Goal: Information Seeking & Learning: Learn about a topic

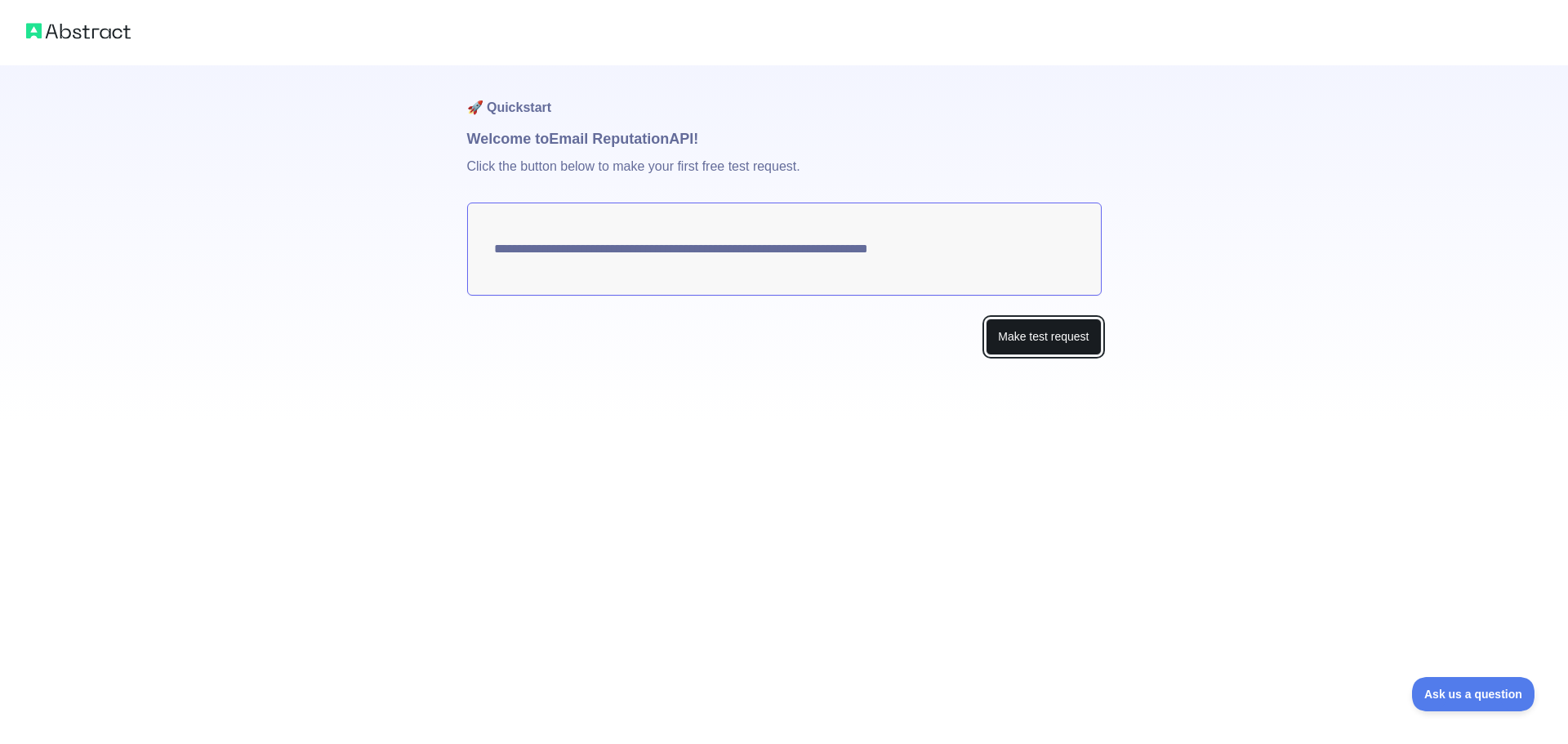
click at [1010, 343] on button "Make test request" at bounding box center [1043, 337] width 115 height 37
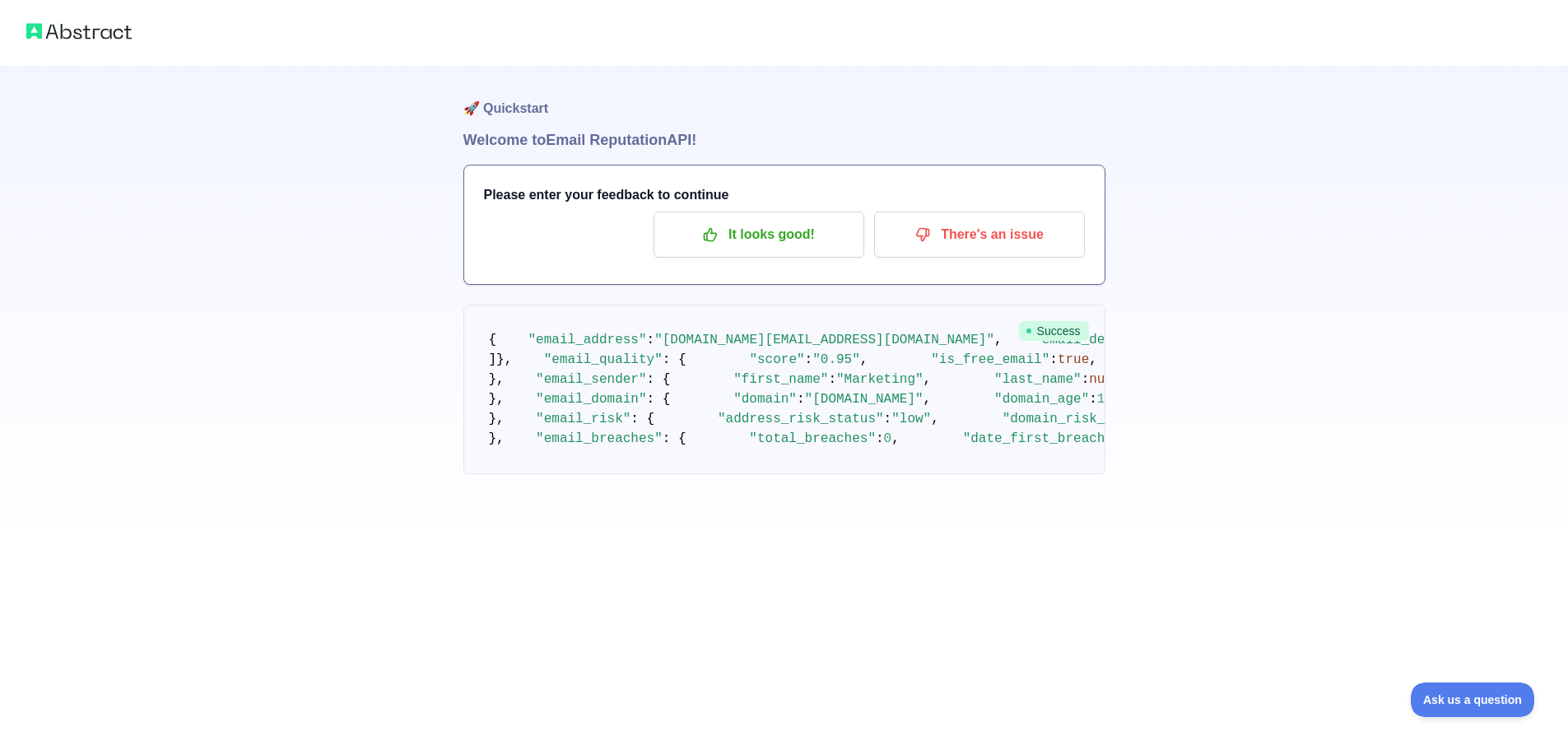
click at [74, 29] on img at bounding box center [79, 31] width 106 height 23
click at [751, 242] on p "It looks good!" at bounding box center [759, 235] width 186 height 28
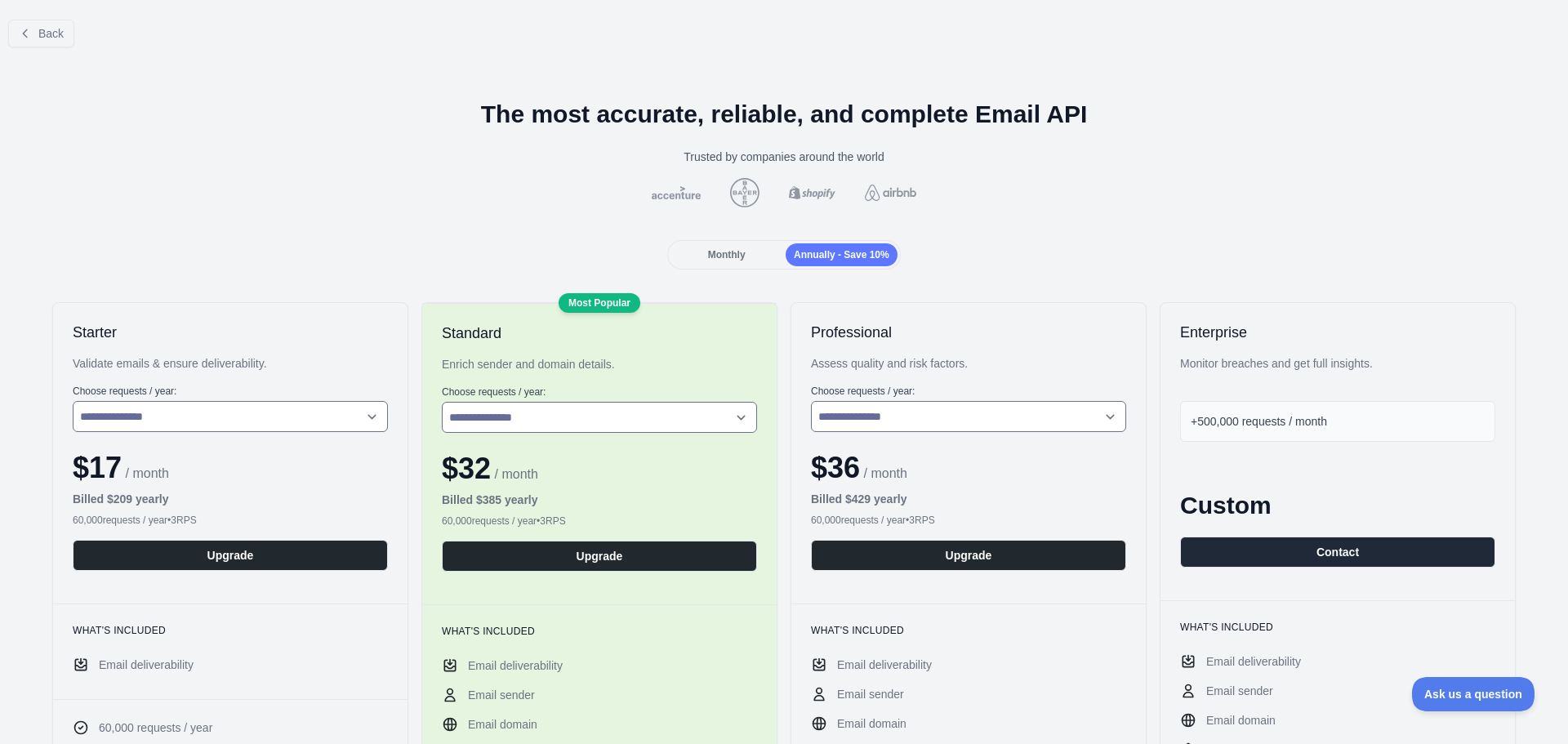
click at [58, 19] on div "Back" at bounding box center [784, 33] width 1568 height 54
click at [45, 29] on span "Back" at bounding box center [51, 33] width 26 height 13
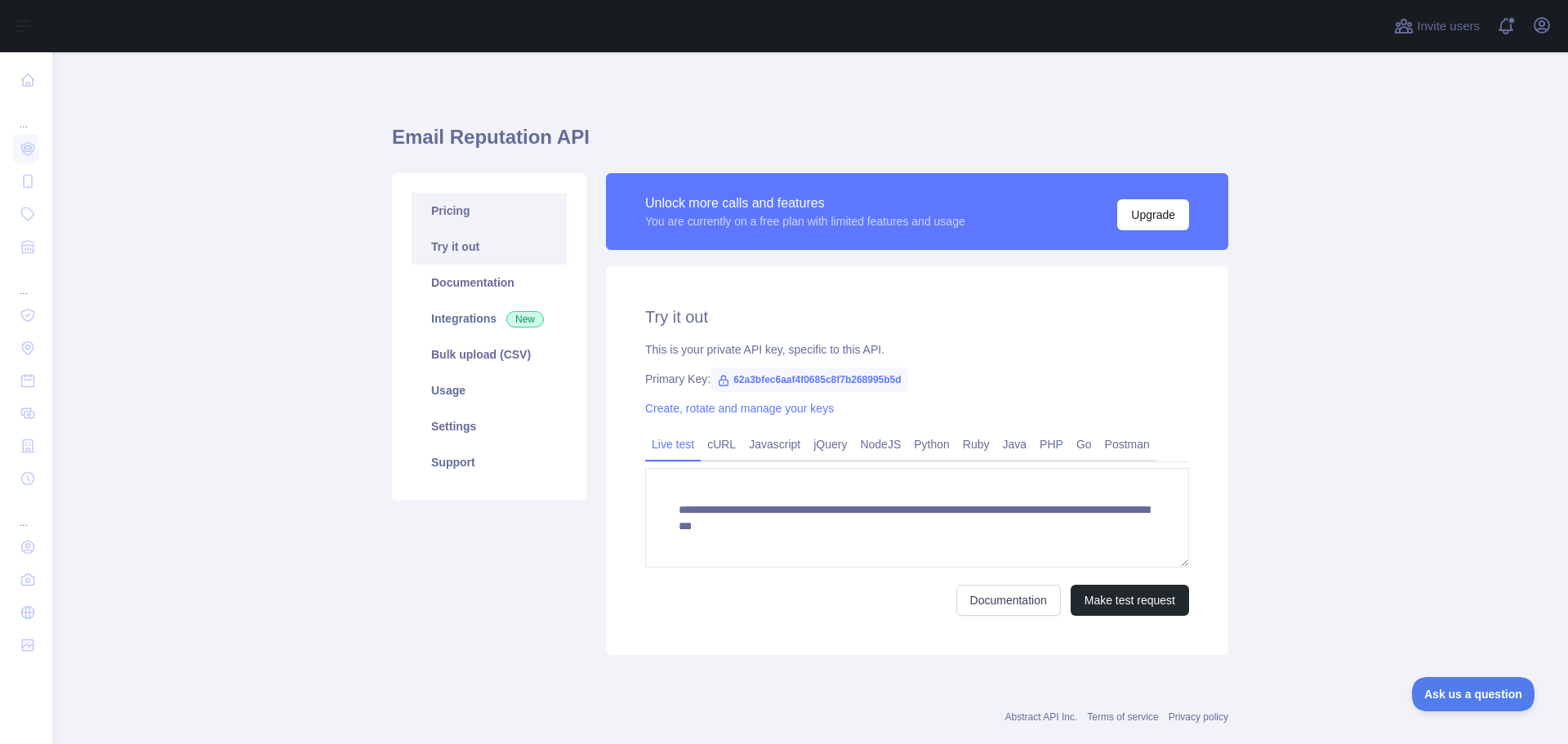
click at [425, 215] on link "Pricing" at bounding box center [489, 211] width 155 height 36
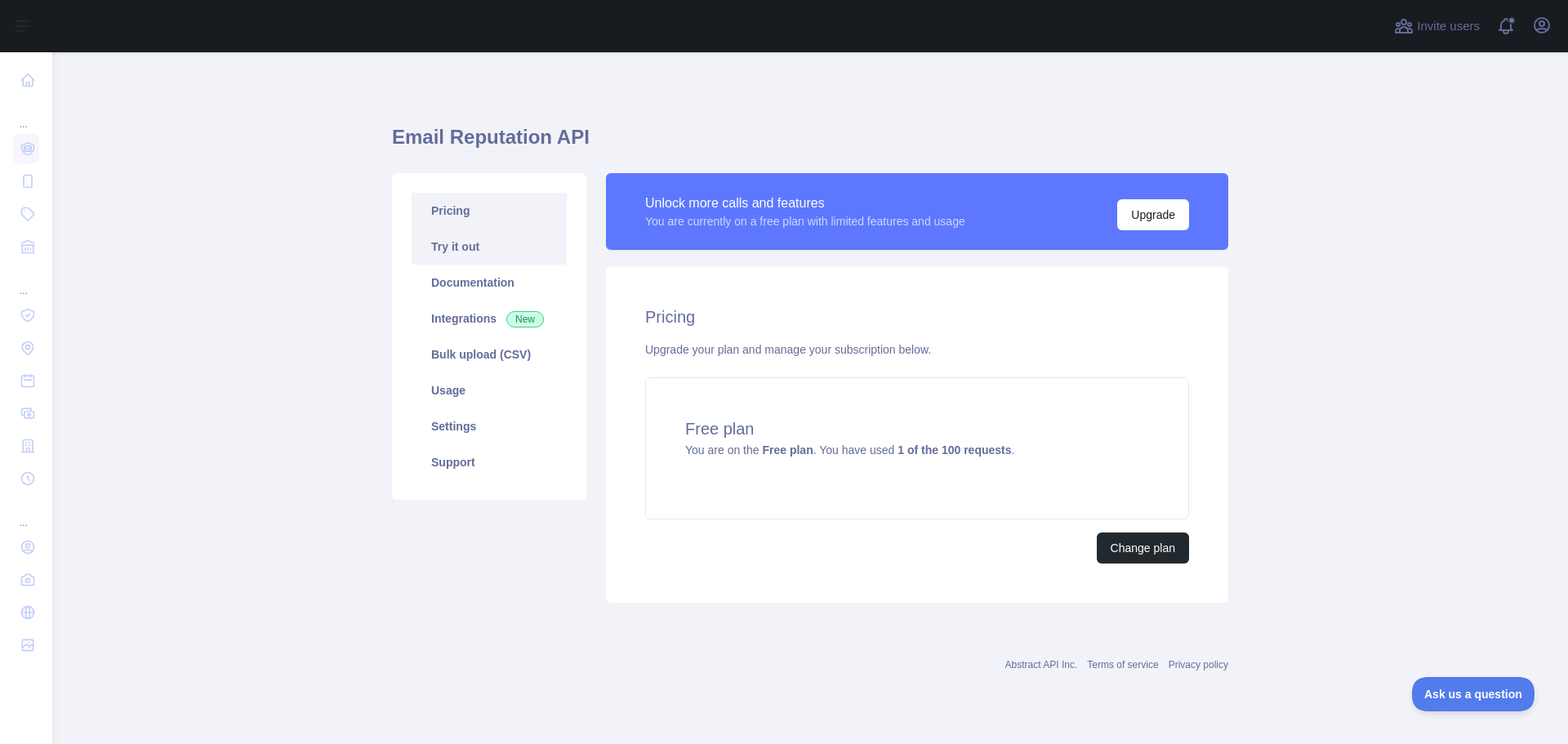
click at [453, 246] on link "Try it out" at bounding box center [489, 246] width 155 height 36
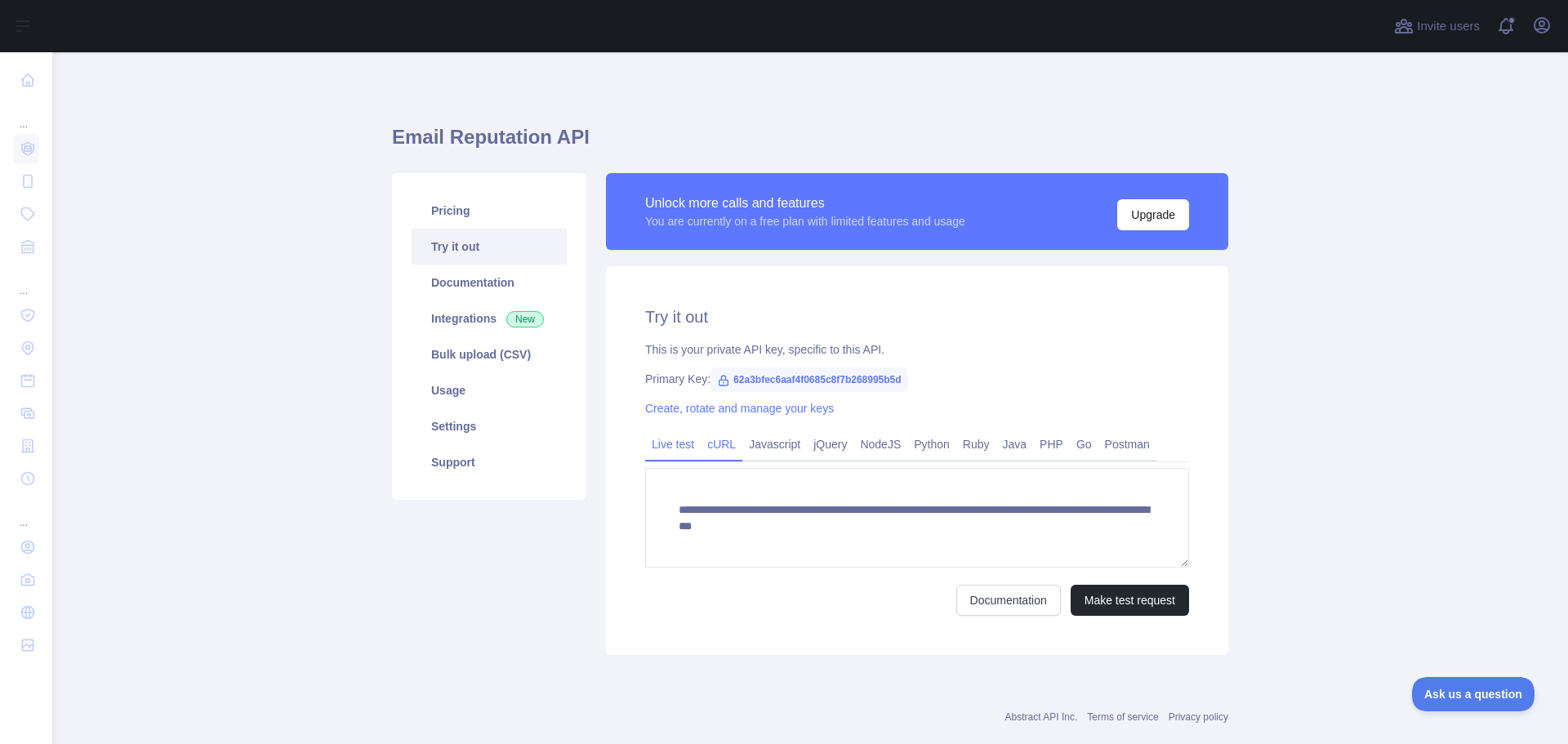
click at [702, 439] on link "cURL" at bounding box center [721, 444] width 42 height 26
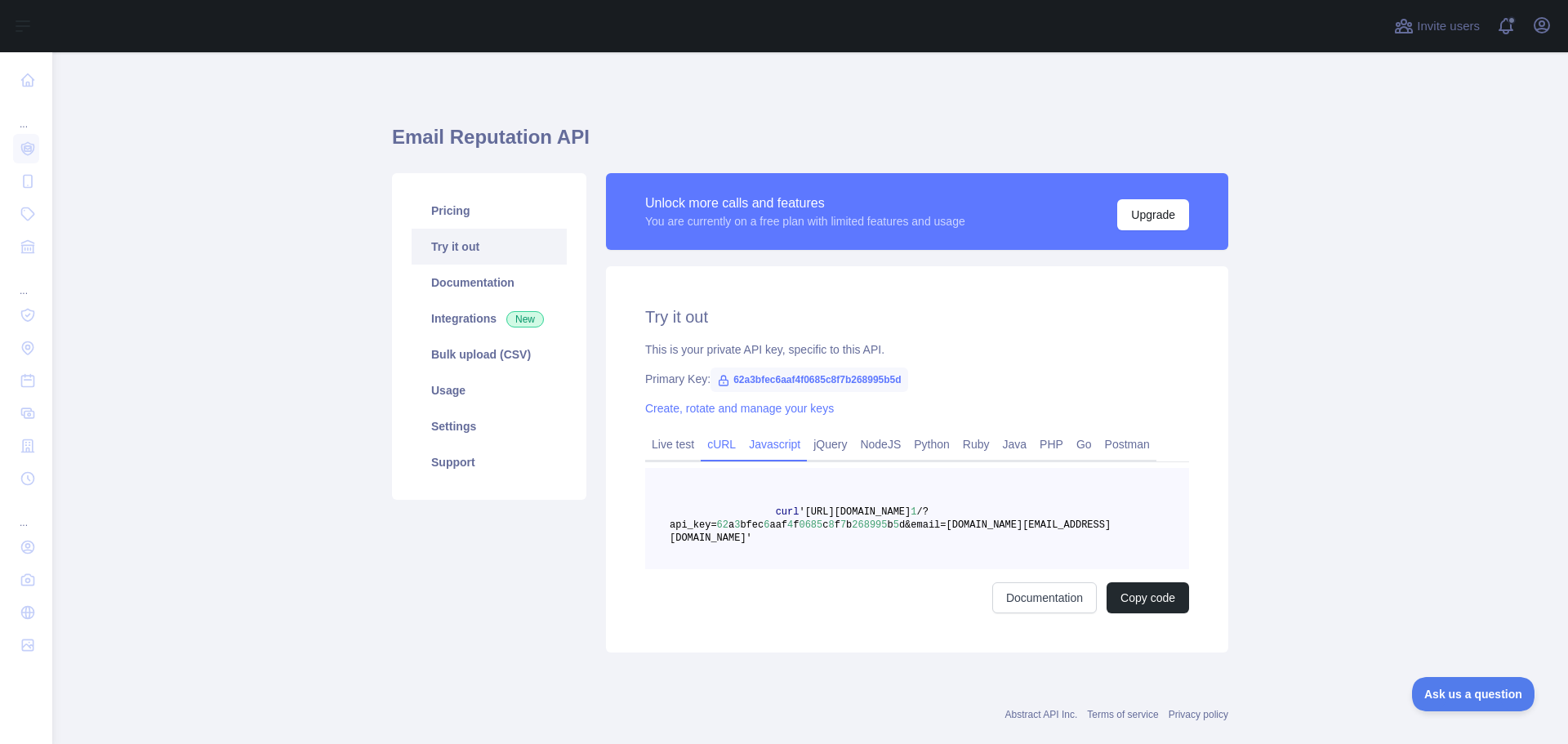
click at [775, 440] on link "Javascript" at bounding box center [775, 444] width 65 height 26
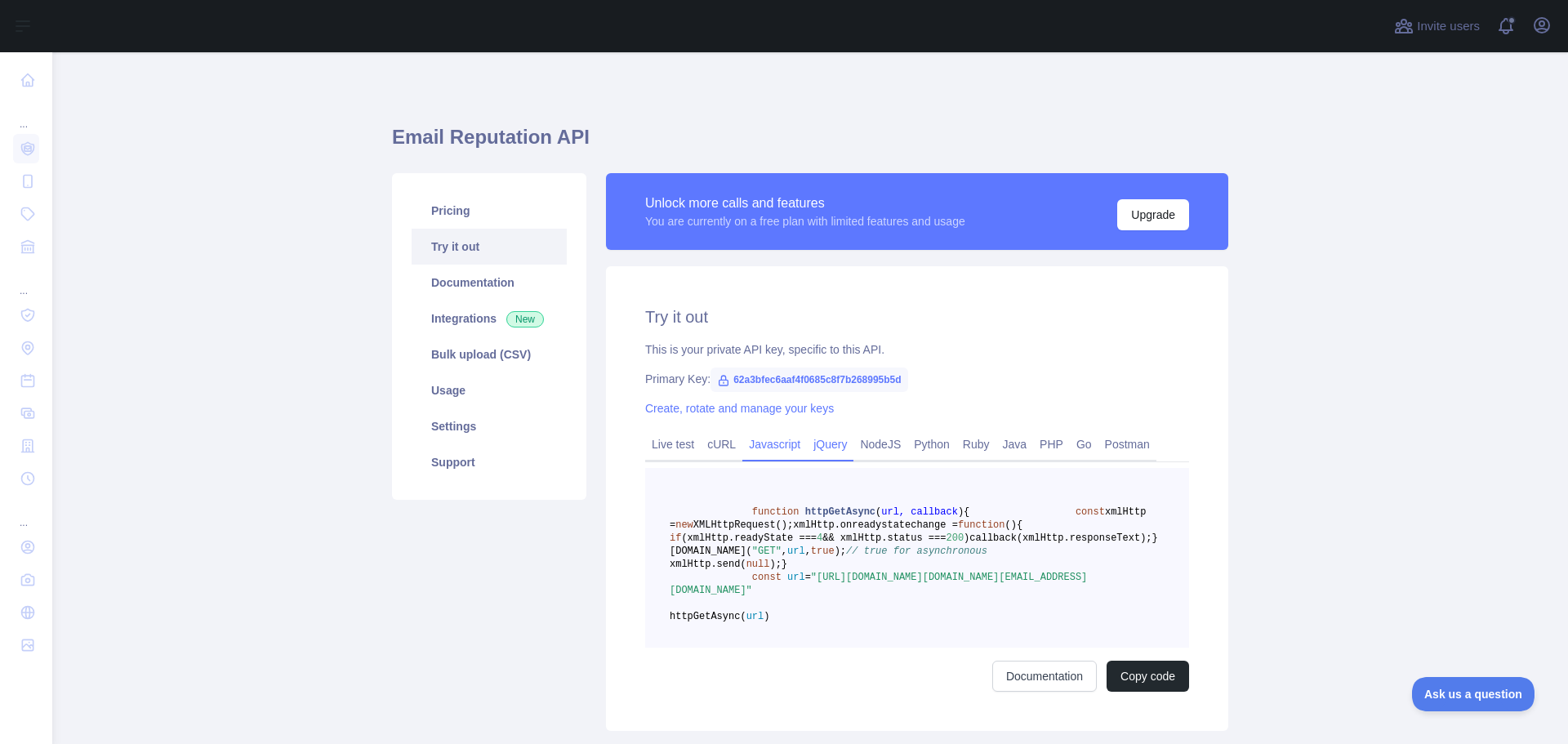
click at [830, 447] on link "jQuery" at bounding box center [830, 444] width 47 height 26
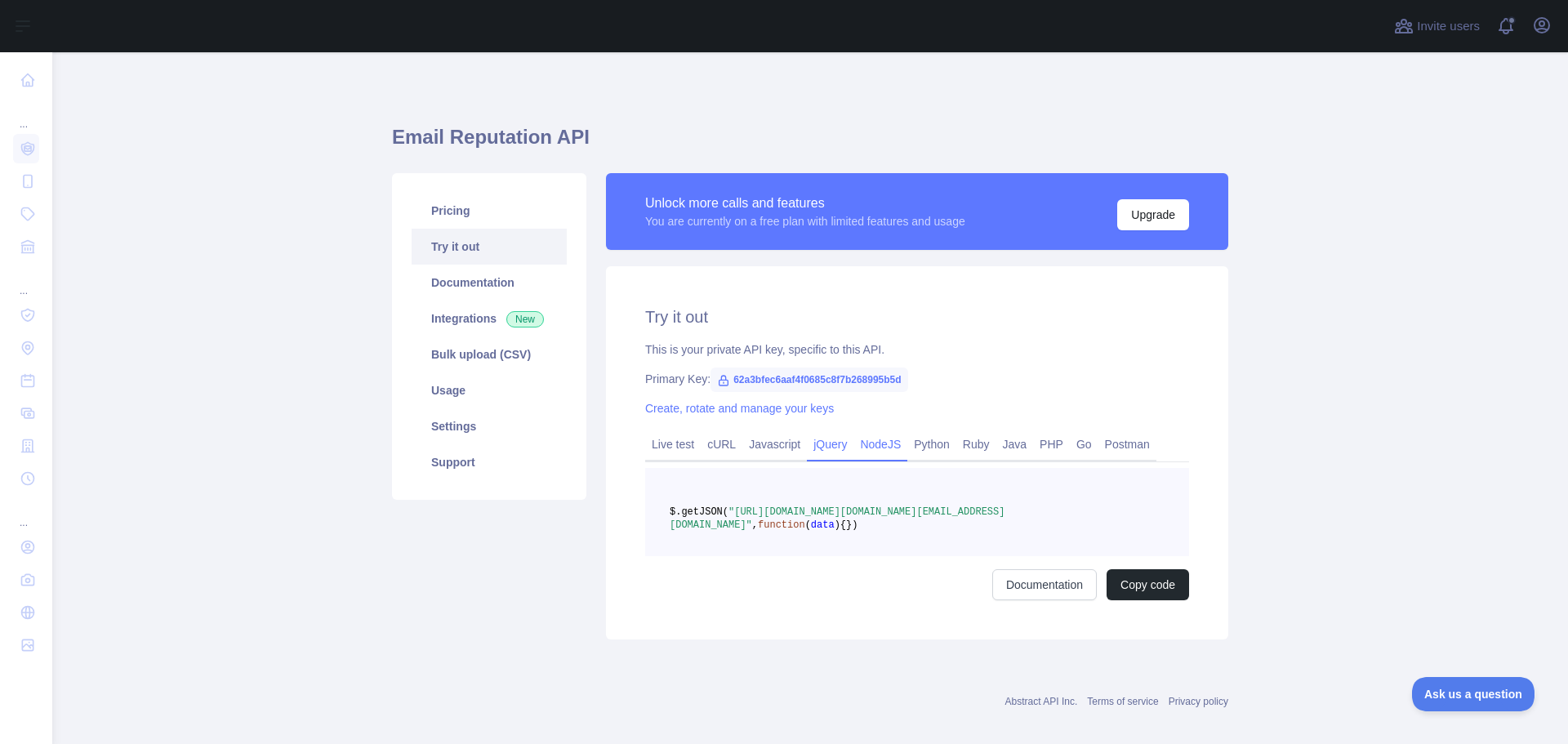
click at [863, 444] on link "NodeJS" at bounding box center [879, 444] width 54 height 26
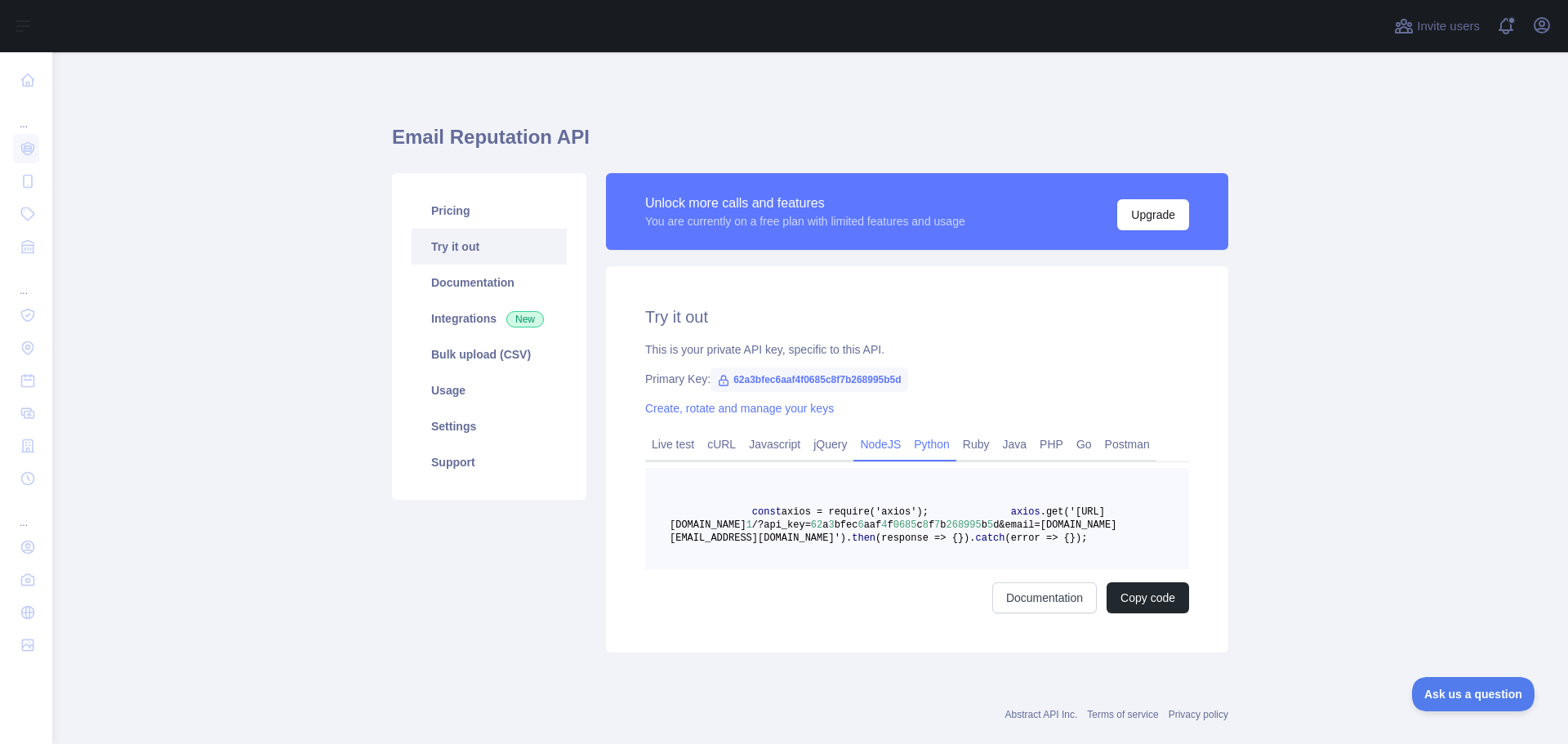
click at [909, 444] on link "Python" at bounding box center [931, 444] width 49 height 26
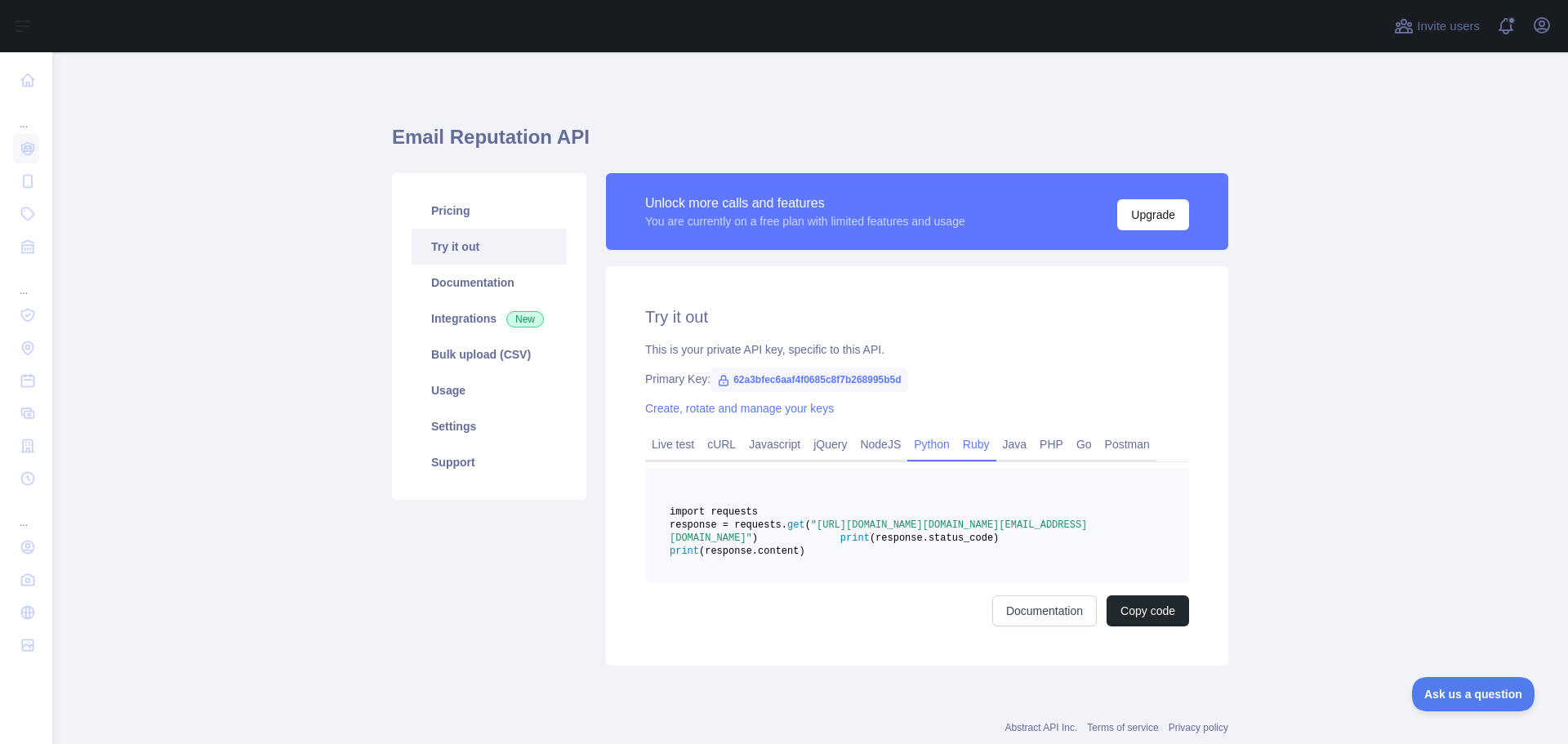
click at [971, 450] on link "Ruby" at bounding box center [976, 444] width 40 height 26
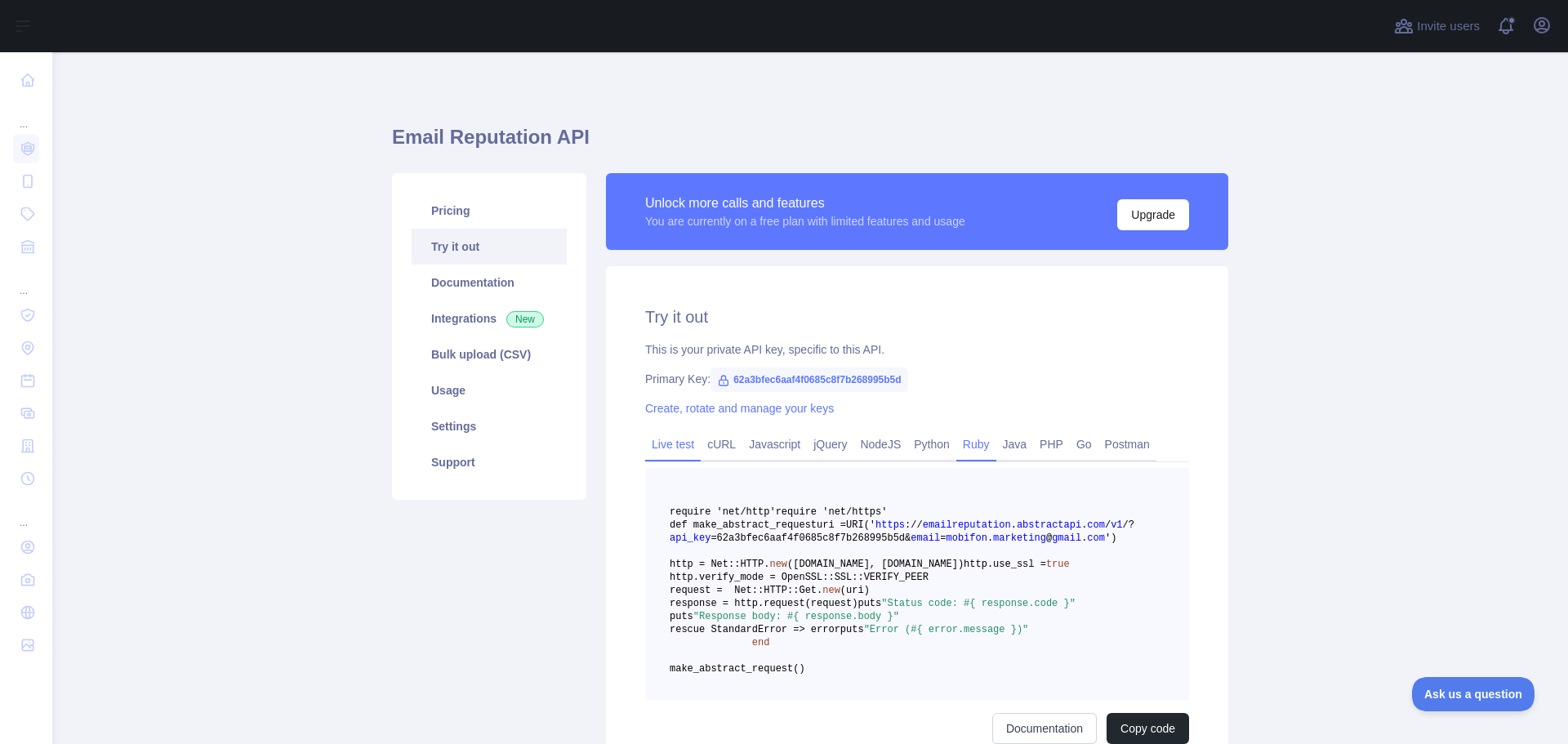
click at [670, 441] on link "Live test" at bounding box center [672, 444] width 55 height 26
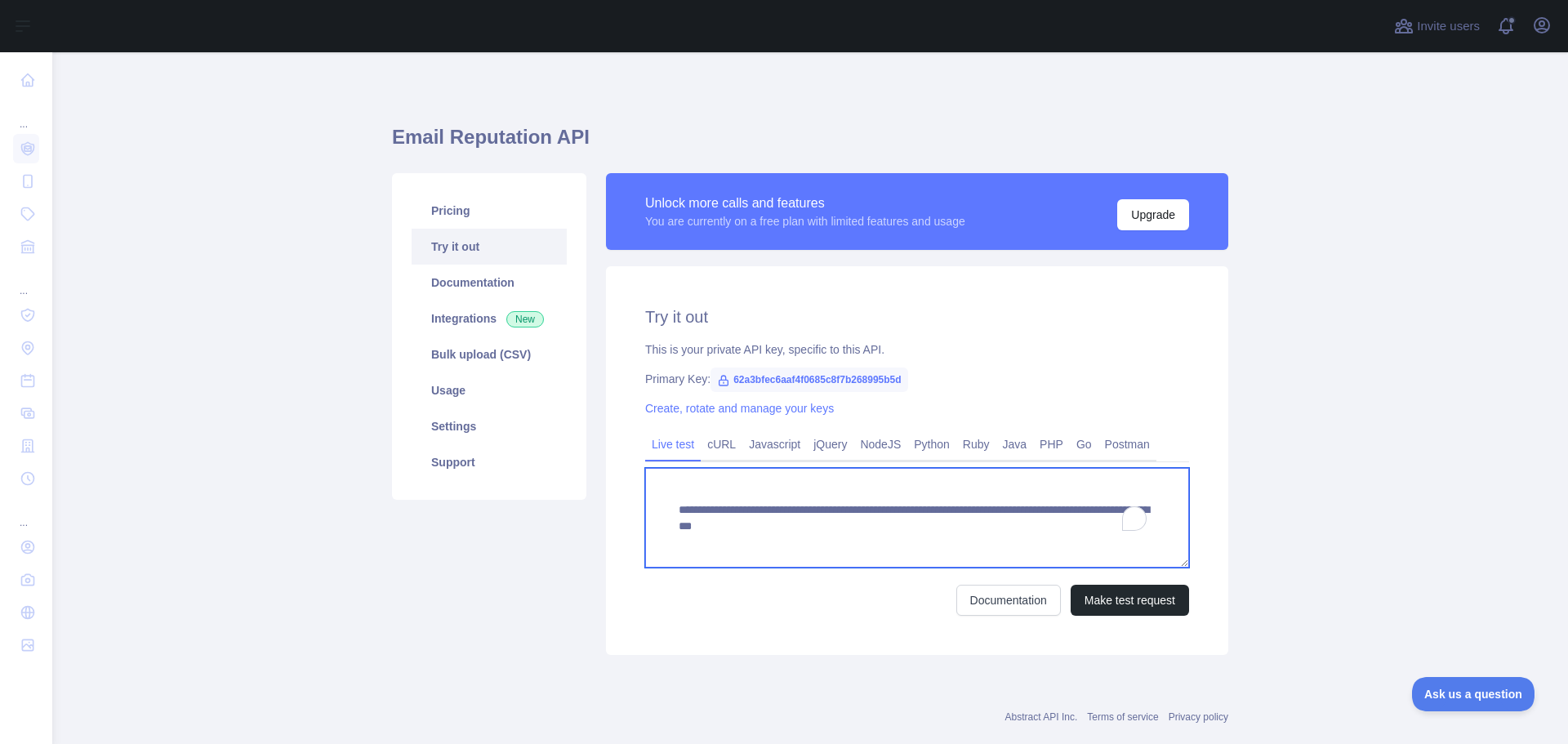
drag, startPoint x: 1132, startPoint y: 531, endPoint x: 601, endPoint y: 493, distance: 532.4
click at [606, 493] on div "**********" at bounding box center [917, 460] width 622 height 389
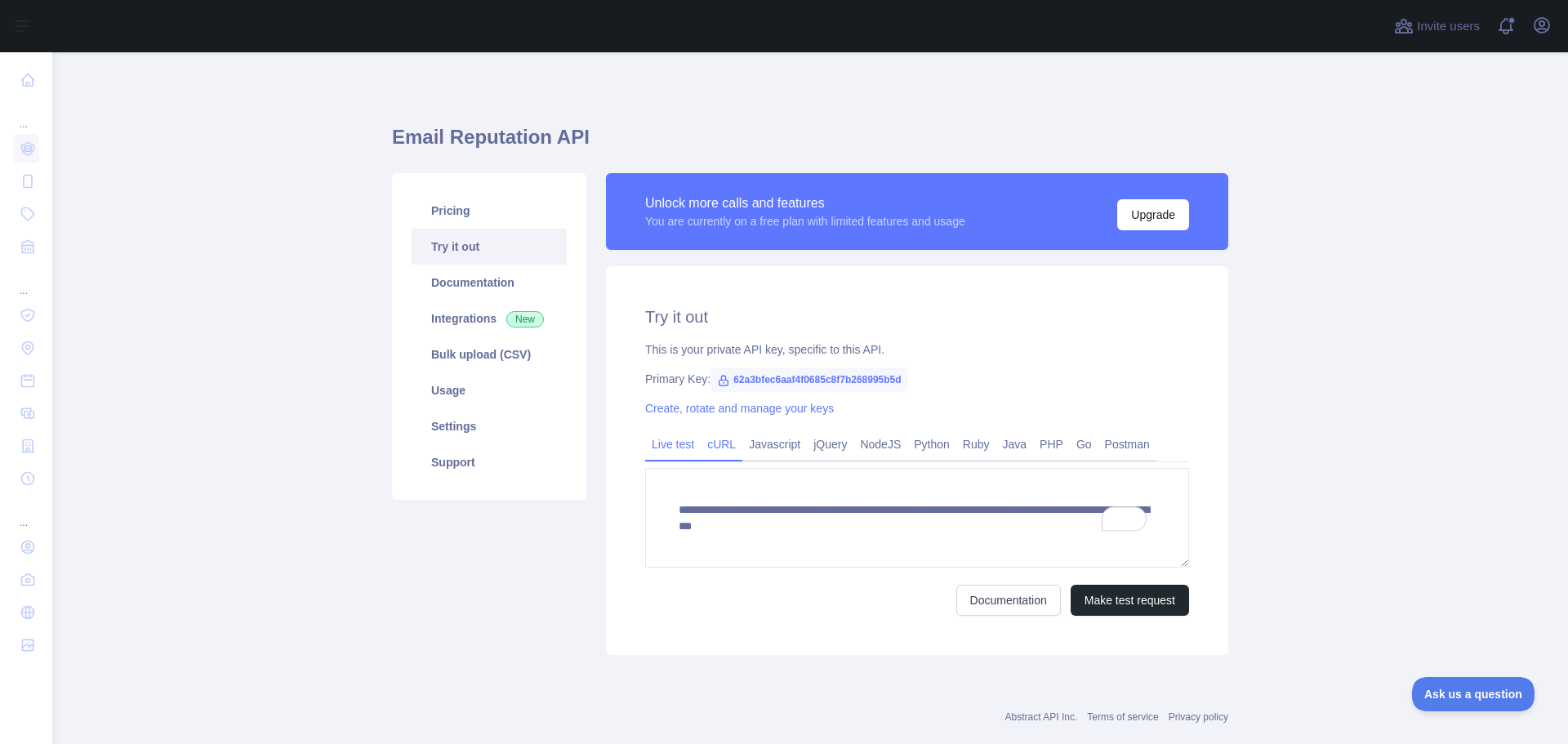
click at [700, 435] on link "cURL" at bounding box center [721, 444] width 42 height 26
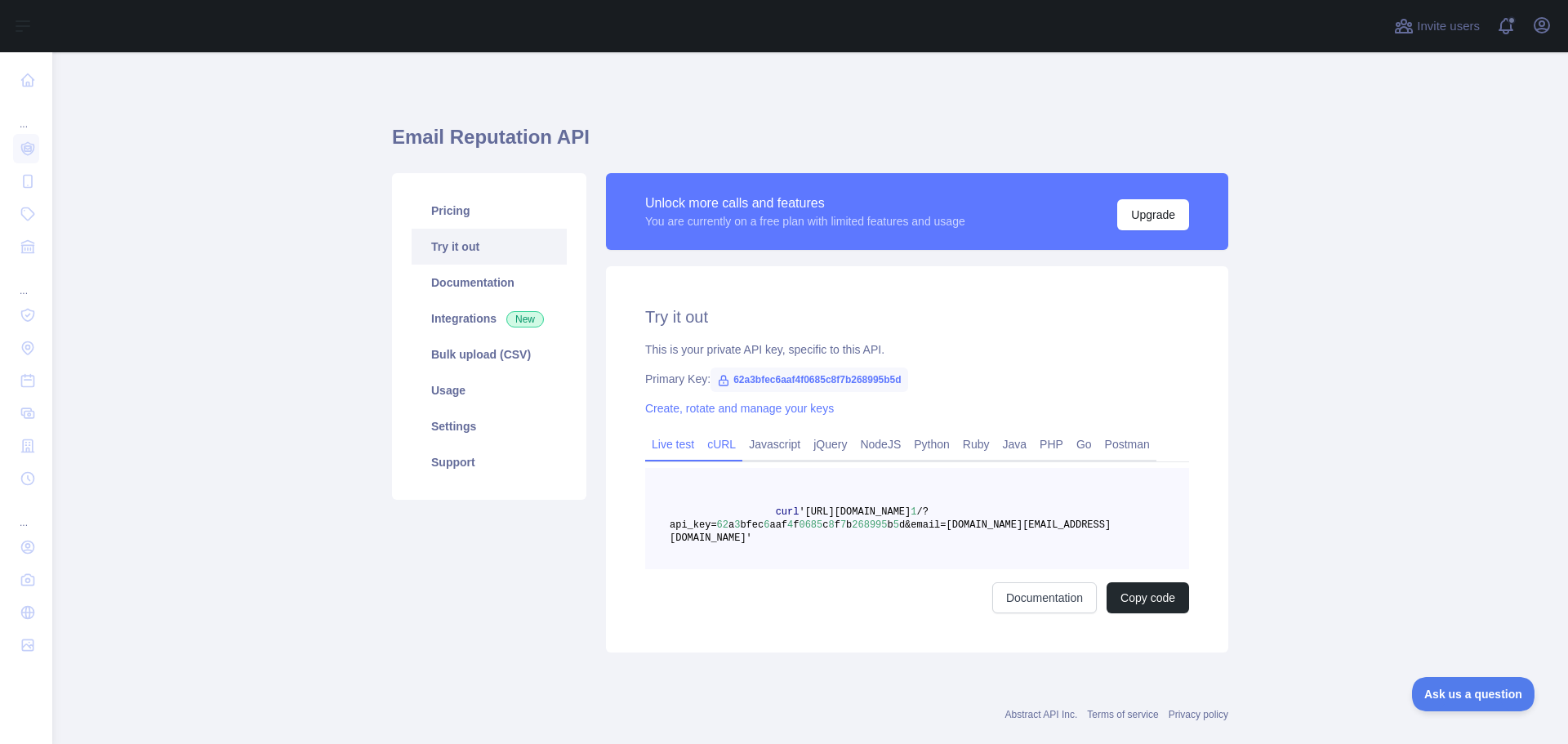
click at [652, 436] on link "Live test" at bounding box center [672, 444] width 55 height 26
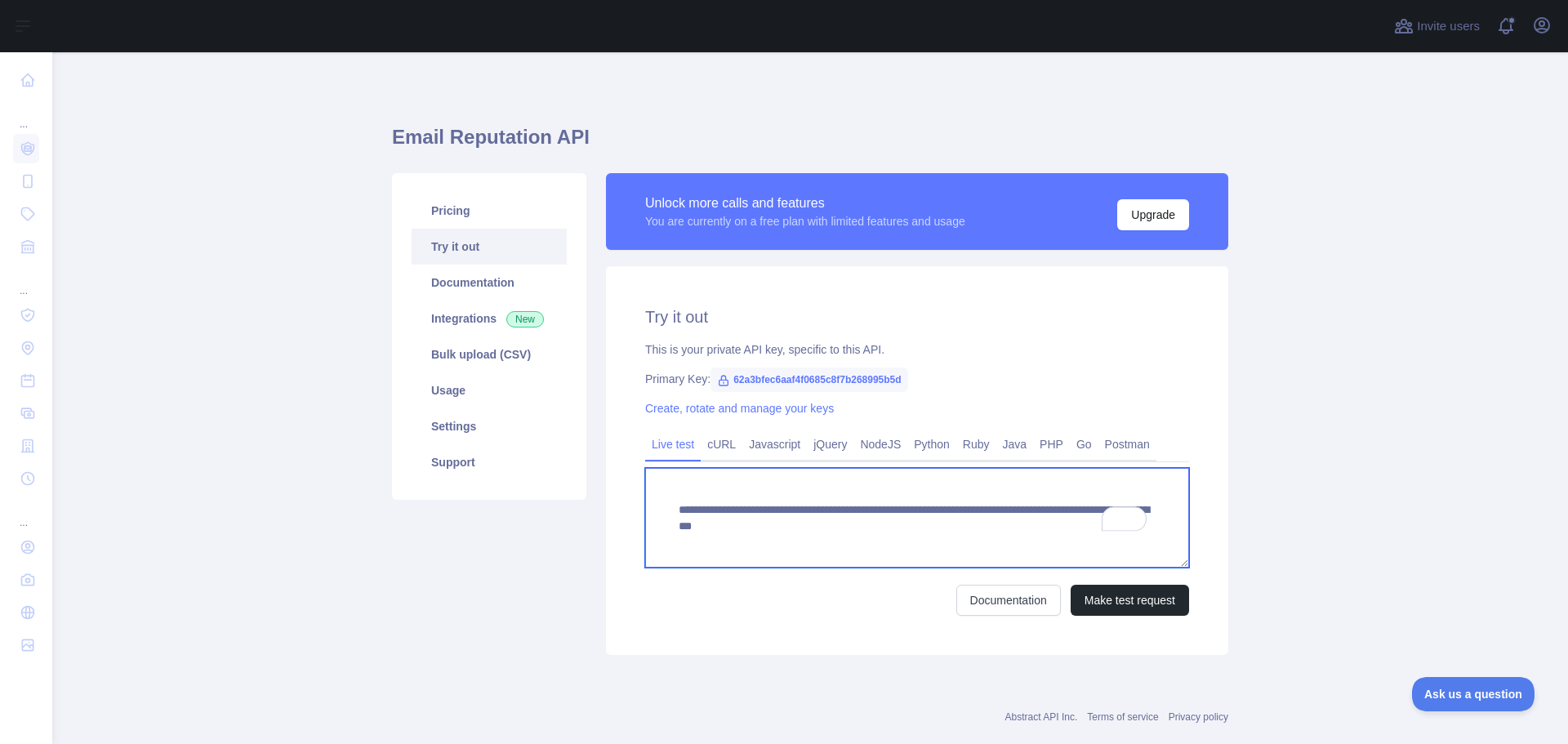
drag, startPoint x: 1147, startPoint y: 528, endPoint x: 654, endPoint y: 515, distance: 493.2
click at [654, 515] on textarea "**********" at bounding box center [917, 517] width 544 height 100
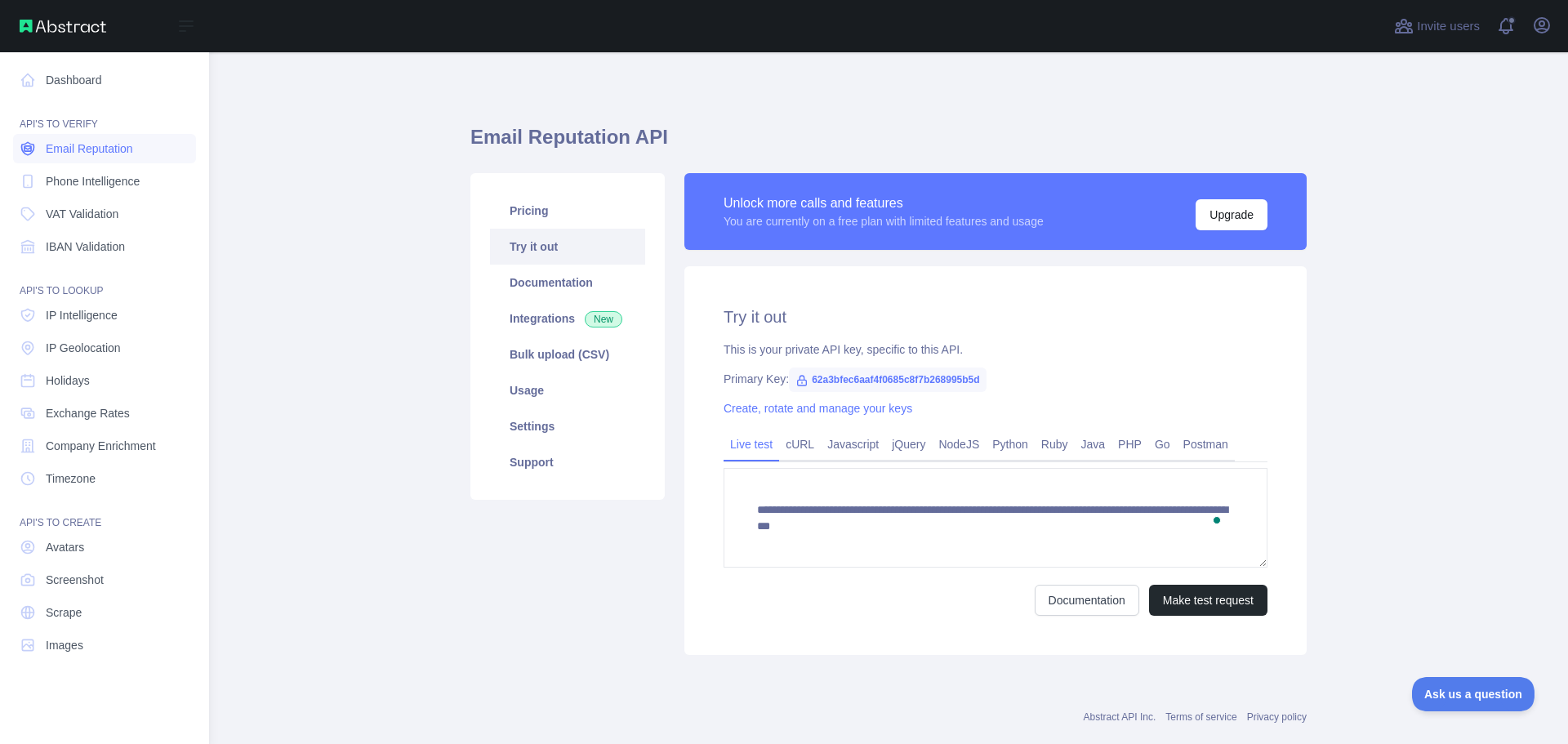
click at [103, 144] on span "Email Reputation" at bounding box center [89, 148] width 88 height 16
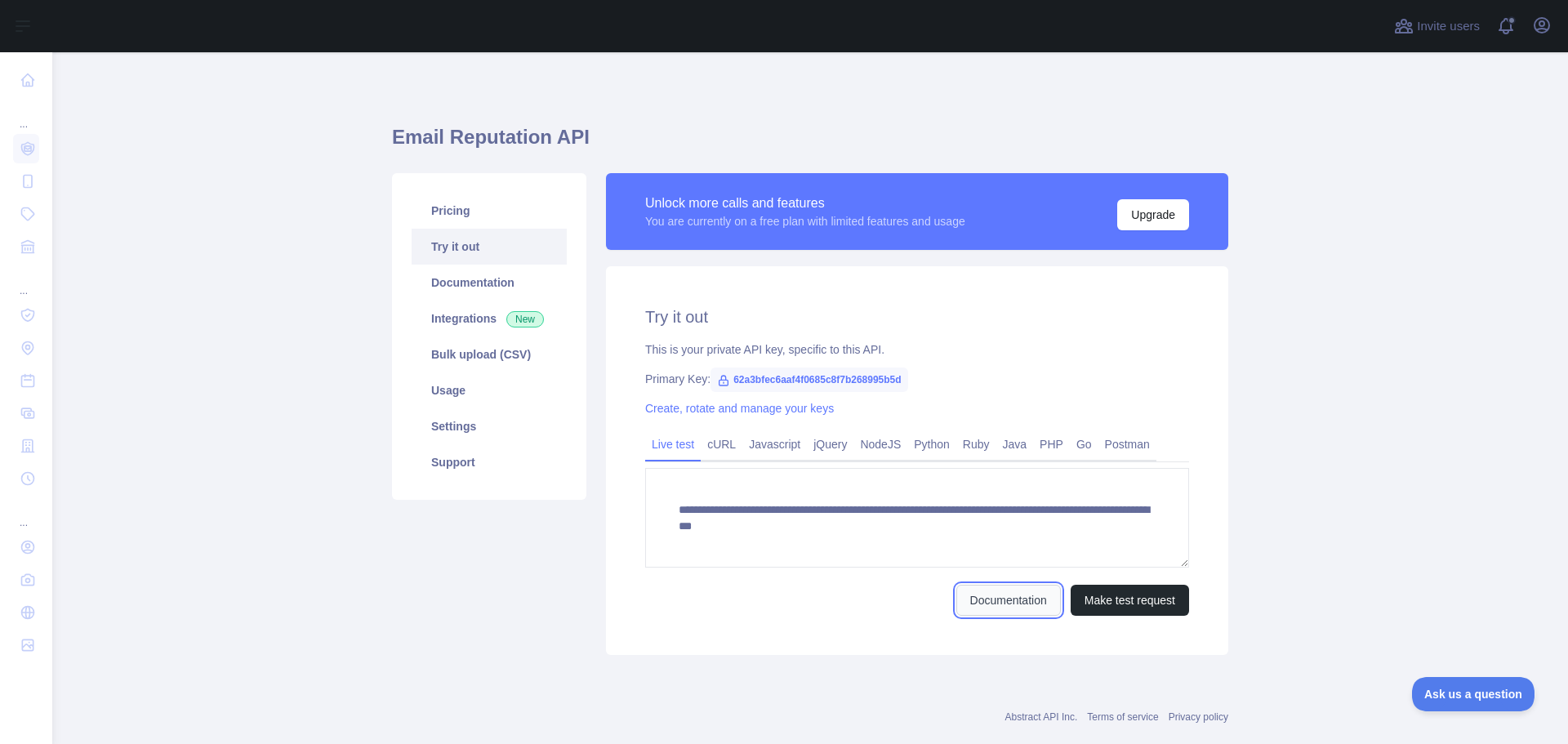
click at [1004, 603] on link "Documentation" at bounding box center [1008, 600] width 105 height 31
click at [449, 385] on link "Usage" at bounding box center [489, 390] width 155 height 36
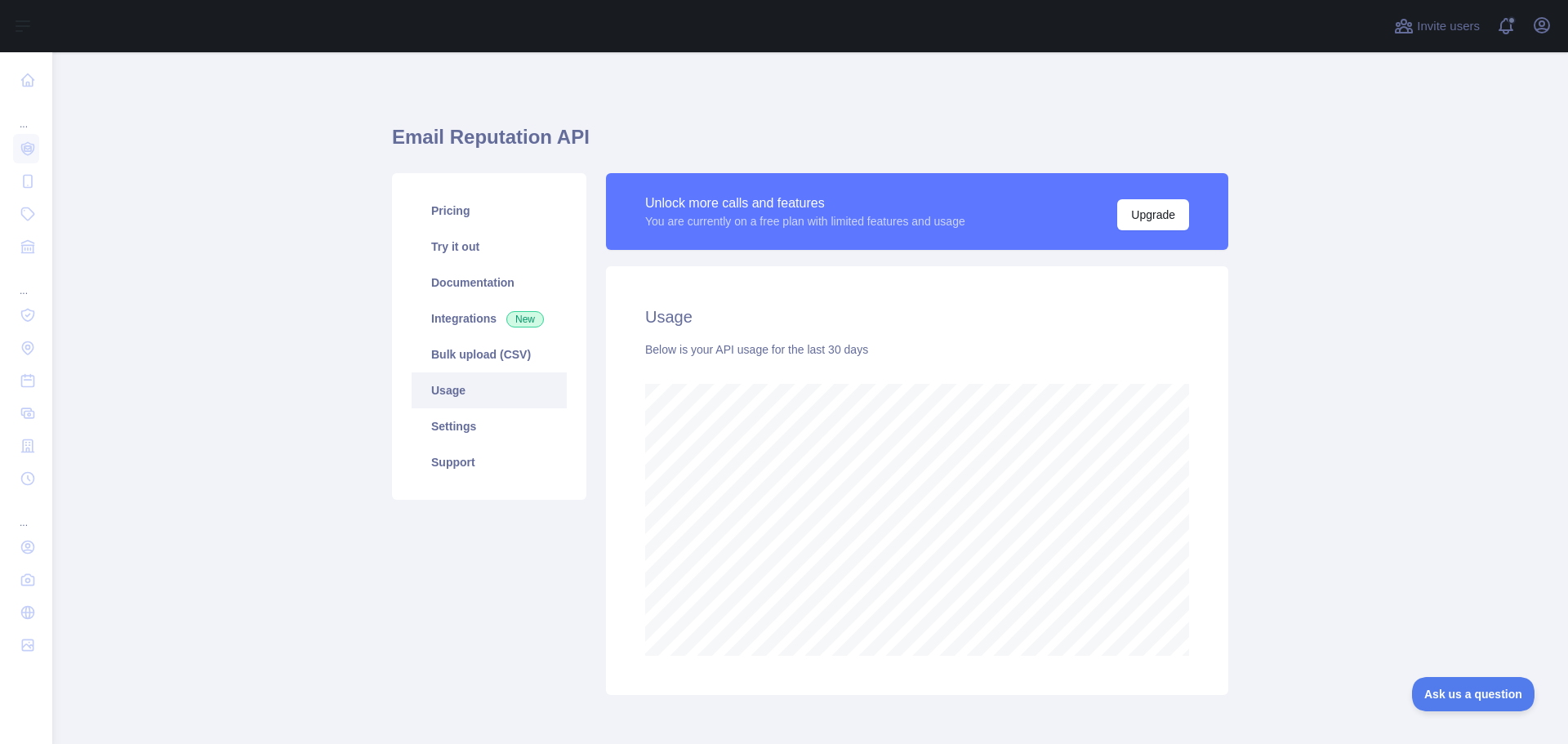
scroll to position [692, 1503]
click at [448, 207] on link "Pricing" at bounding box center [489, 211] width 155 height 36
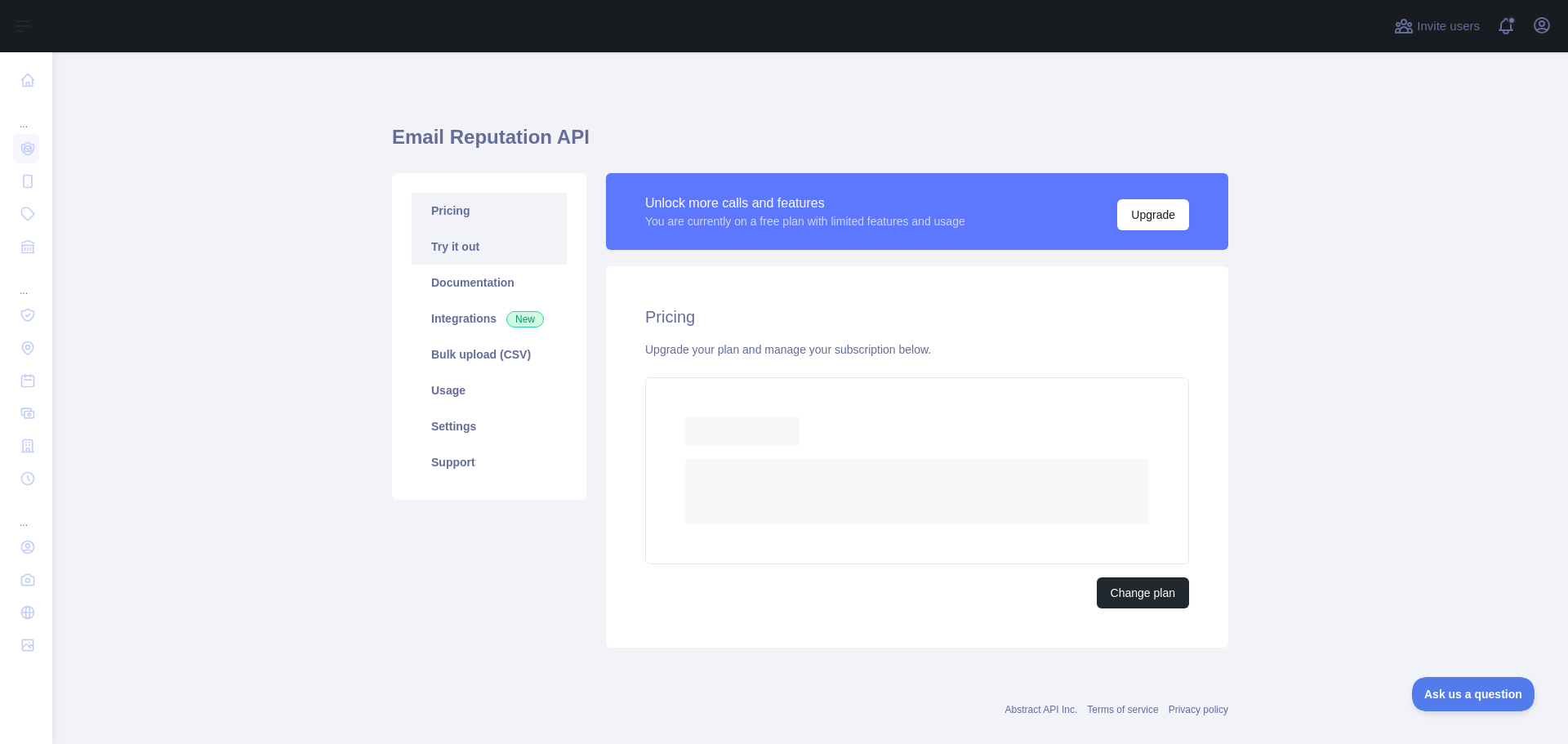
click at [427, 240] on link "Try it out" at bounding box center [489, 246] width 155 height 36
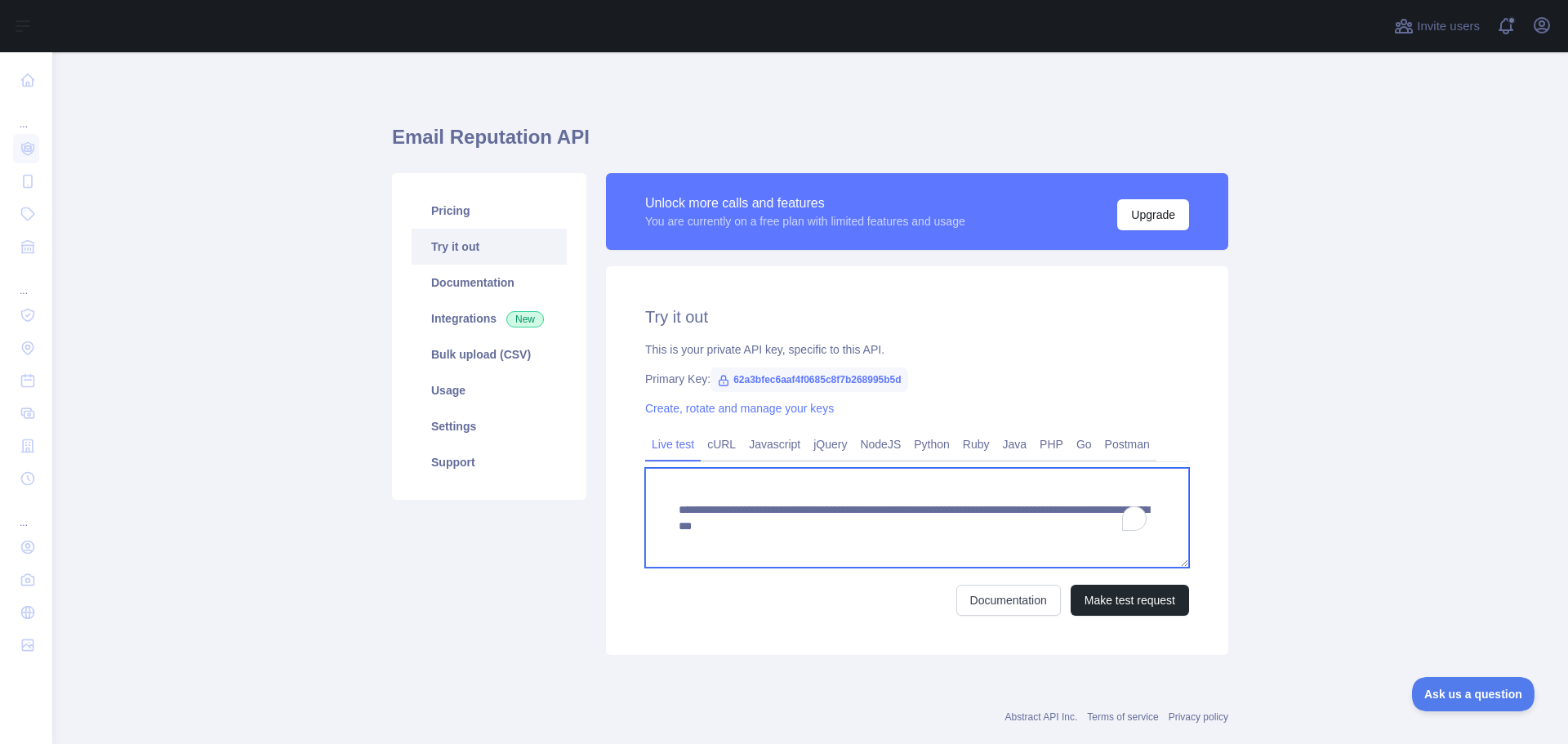
drag, startPoint x: 1119, startPoint y: 528, endPoint x: 622, endPoint y: 506, distance: 497.5
click at [622, 506] on div "**********" at bounding box center [917, 460] width 622 height 389
click at [938, 539] on textarea "**********" at bounding box center [917, 517] width 544 height 100
drag, startPoint x: 947, startPoint y: 528, endPoint x: 637, endPoint y: 493, distance: 312.0
click at [637, 493] on div "**********" at bounding box center [917, 460] width 622 height 389
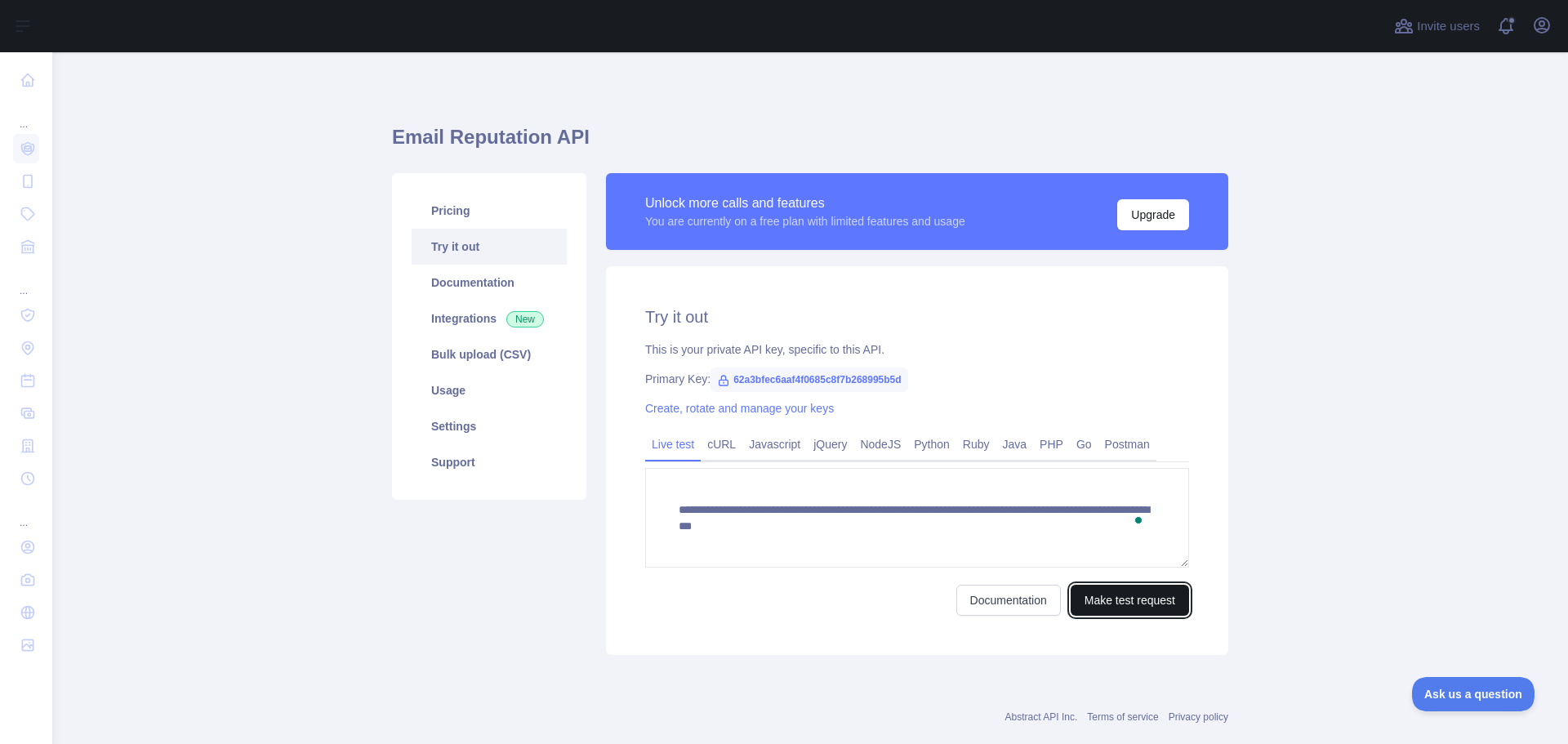
click at [1076, 601] on button "Make test request" at bounding box center [1129, 600] width 118 height 31
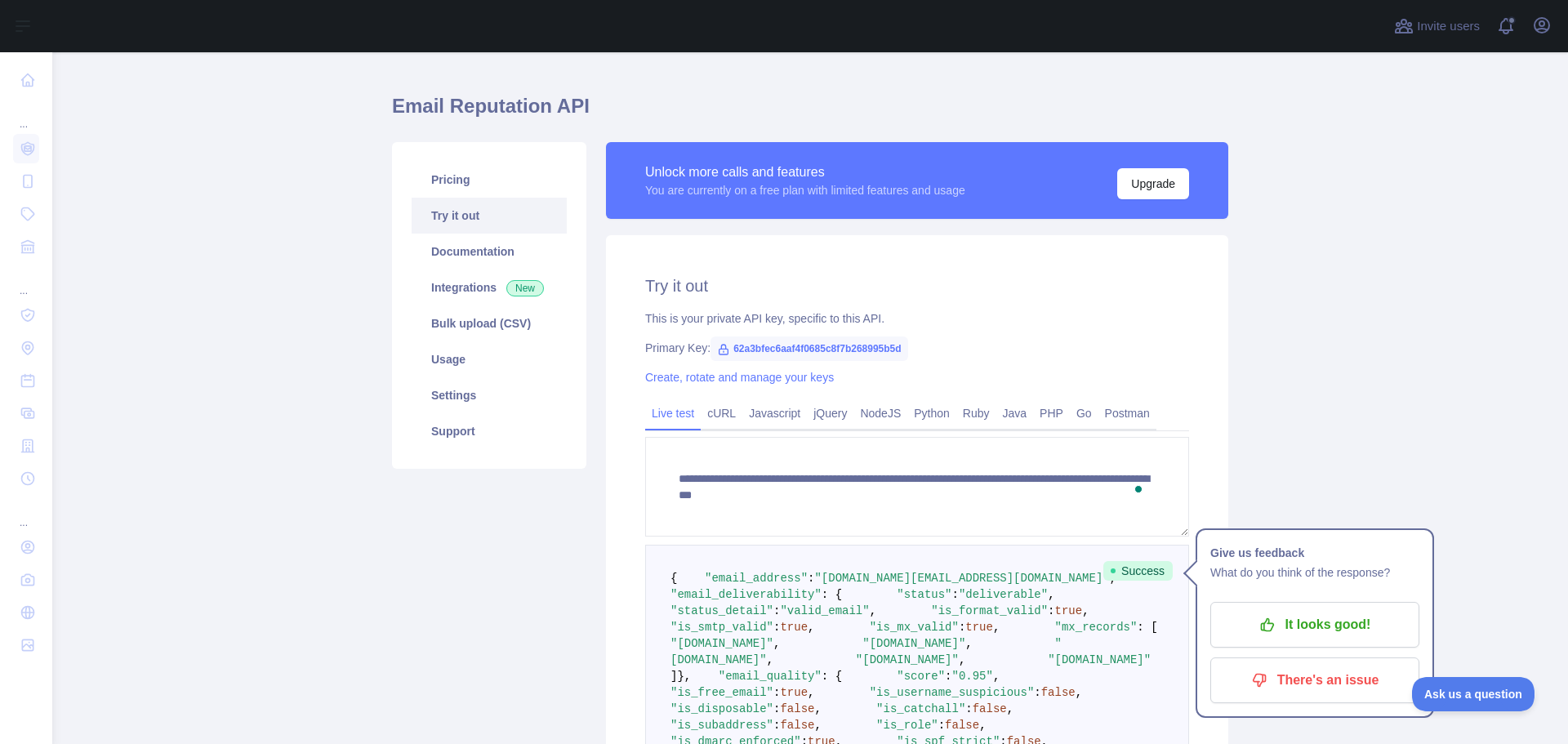
scroll to position [82, 0]
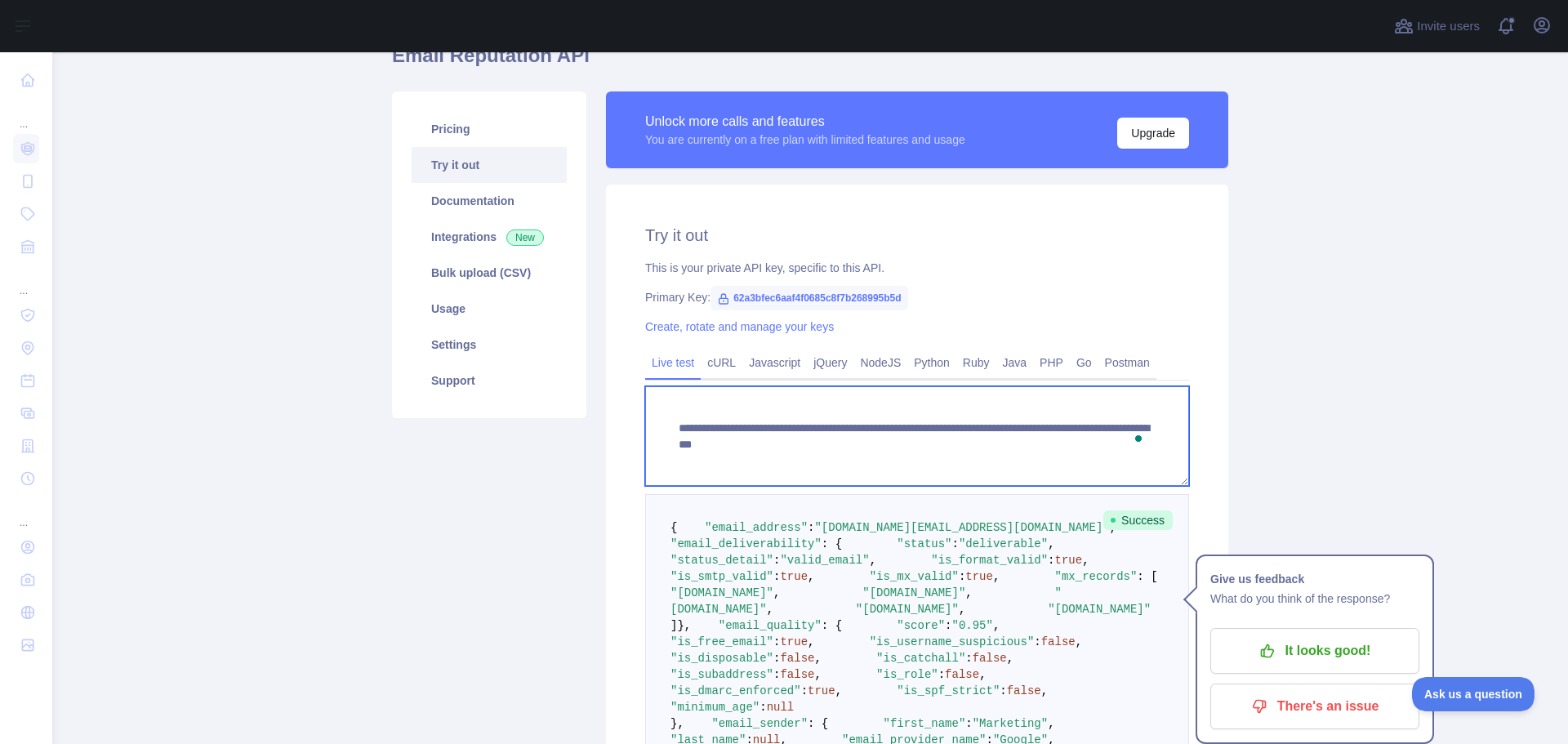
click at [993, 439] on textarea "**********" at bounding box center [917, 435] width 544 height 100
drag, startPoint x: 1076, startPoint y: 443, endPoint x: 856, endPoint y: 447, distance: 220.0
click at [856, 447] on textarea "**********" at bounding box center [917, 435] width 544 height 100
click at [951, 426] on textarea "**********" at bounding box center [917, 435] width 544 height 100
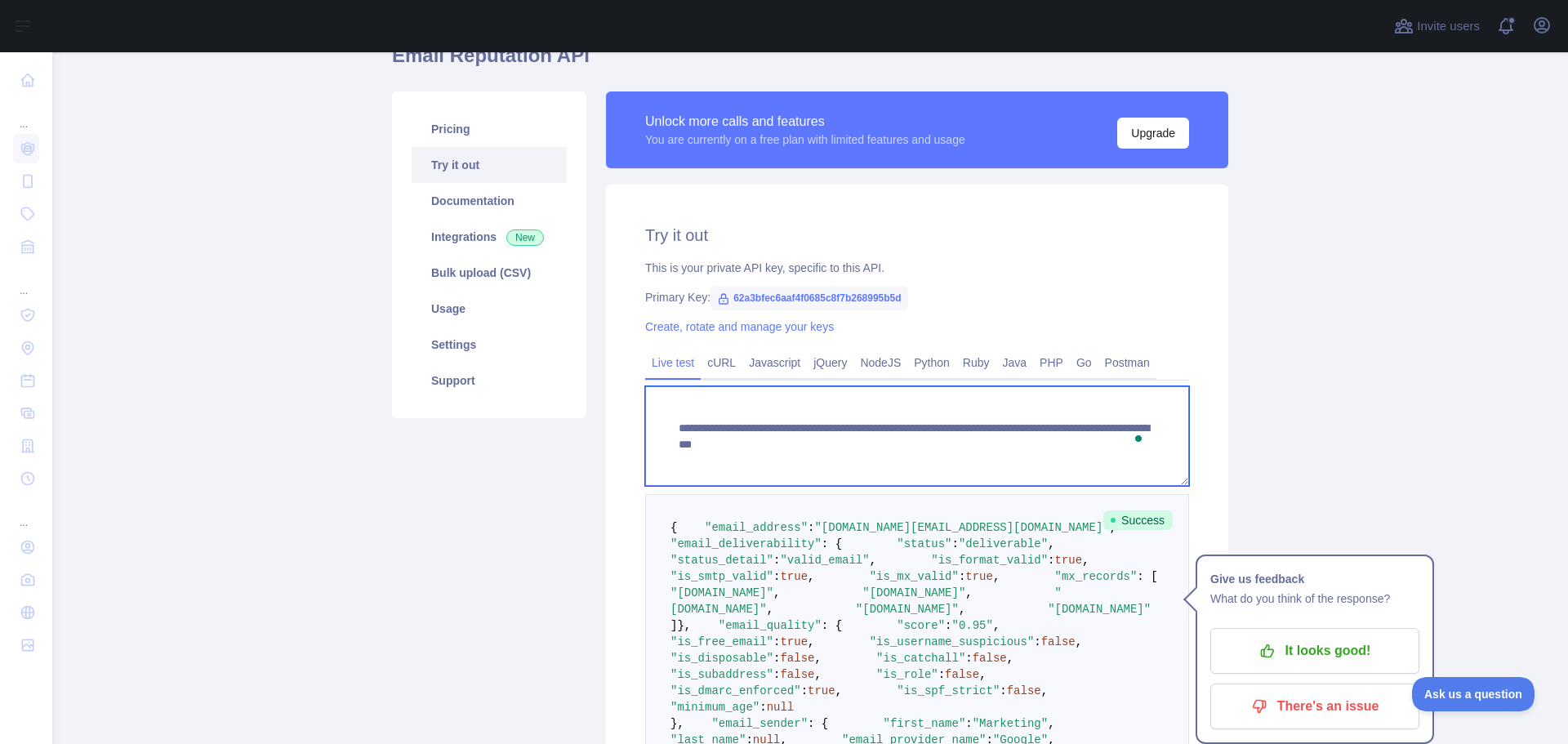
click at [771, 425] on textarea "**********" at bounding box center [917, 435] width 544 height 100
paste textarea "To enrich screen reader interactions, please activate Accessibility in Grammarl…"
type textarea "**********"
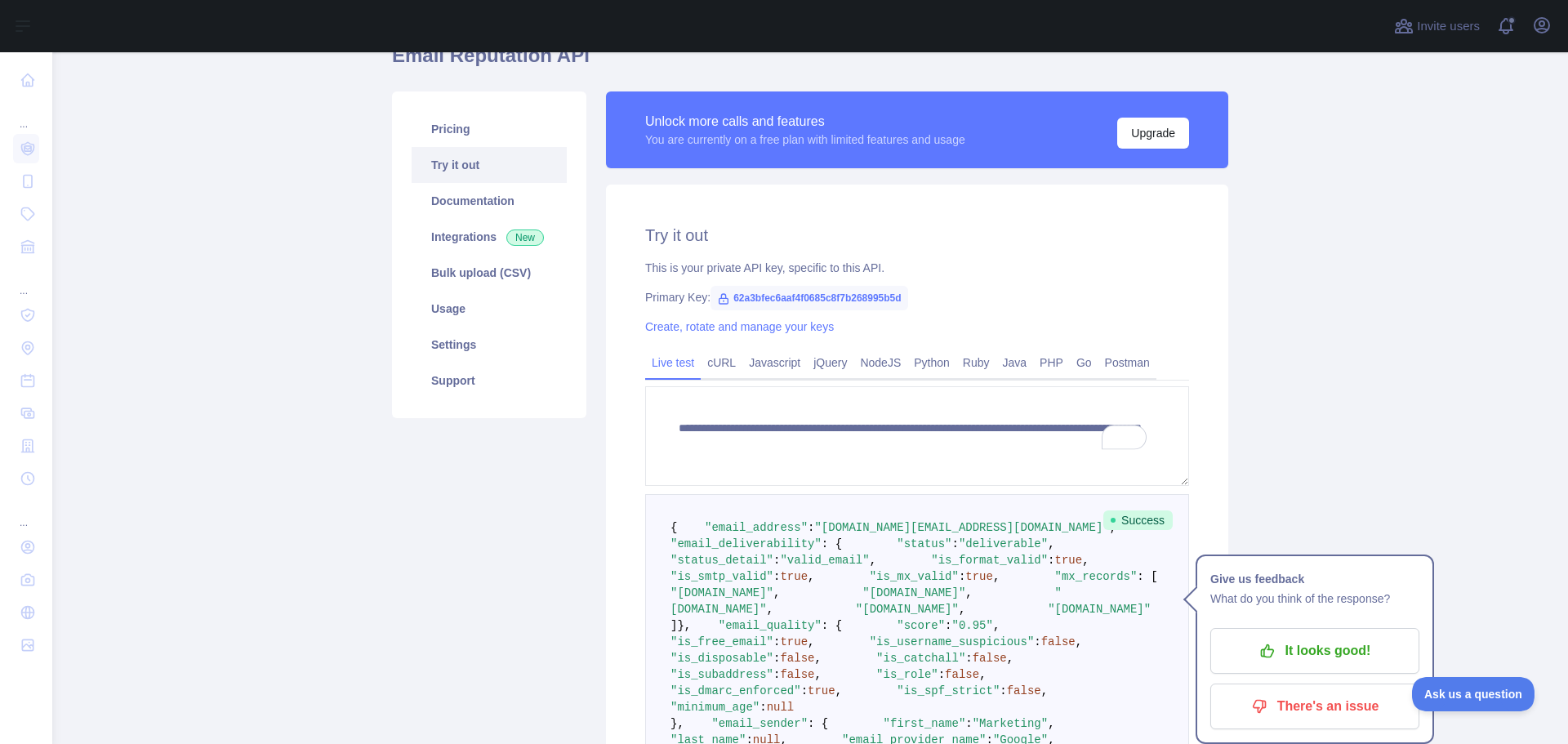
click at [1227, 470] on div "**********" at bounding box center [916, 572] width 642 height 961
click at [1294, 637] on p "It looks good!" at bounding box center [1314, 650] width 185 height 28
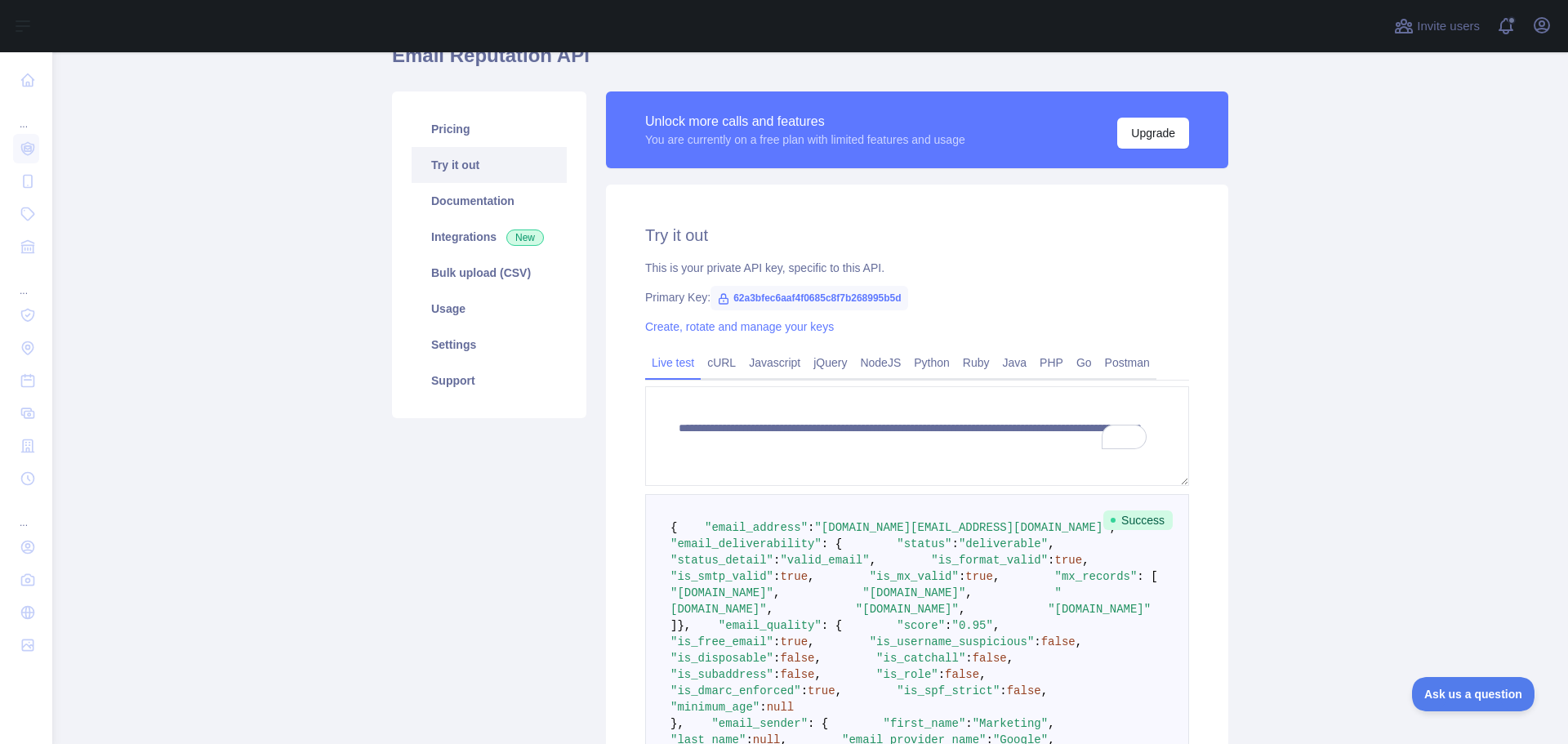
click at [1336, 314] on main "**********" at bounding box center [810, 398] width 1515 height 692
click at [706, 355] on link "cURL" at bounding box center [721, 362] width 42 height 26
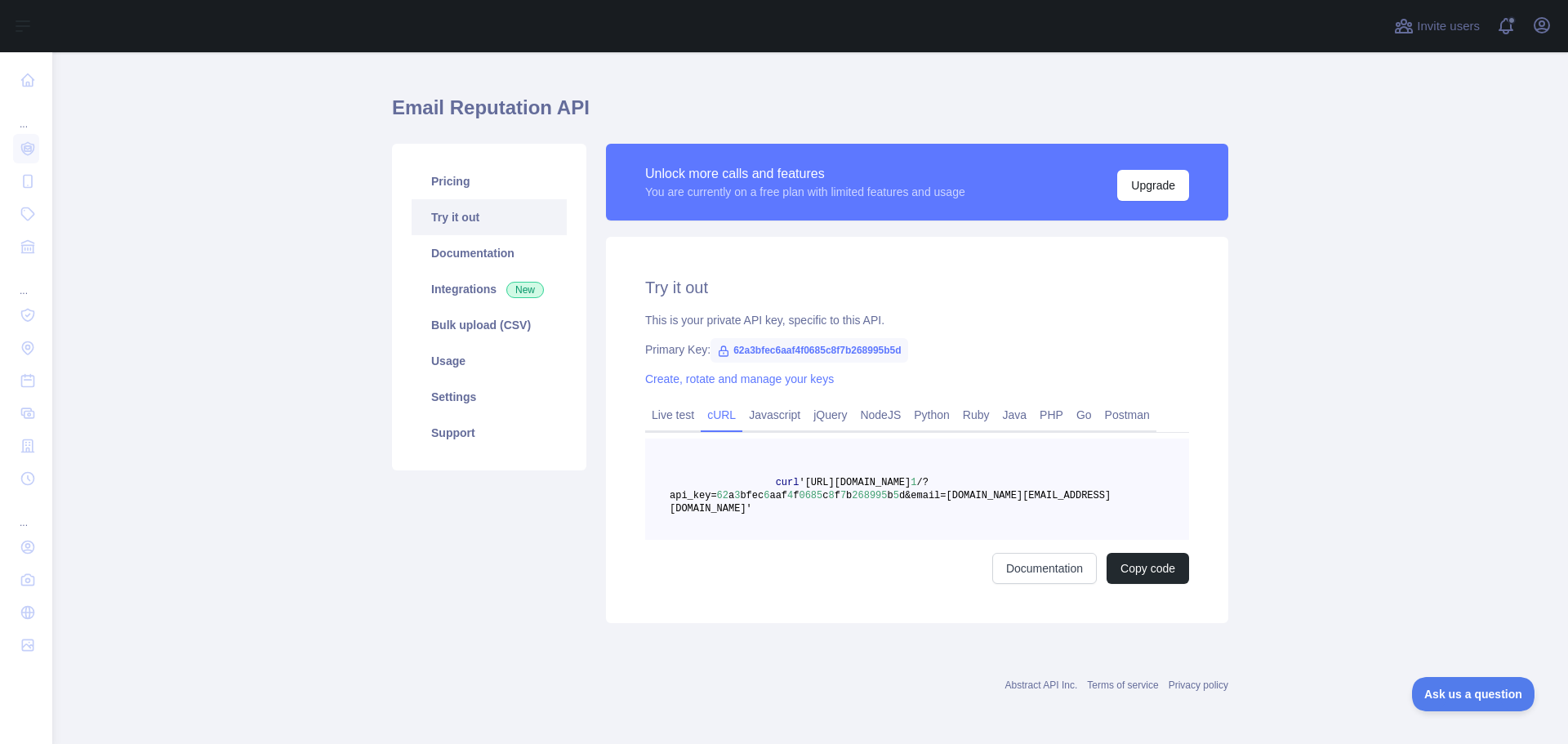
scroll to position [16, 0]
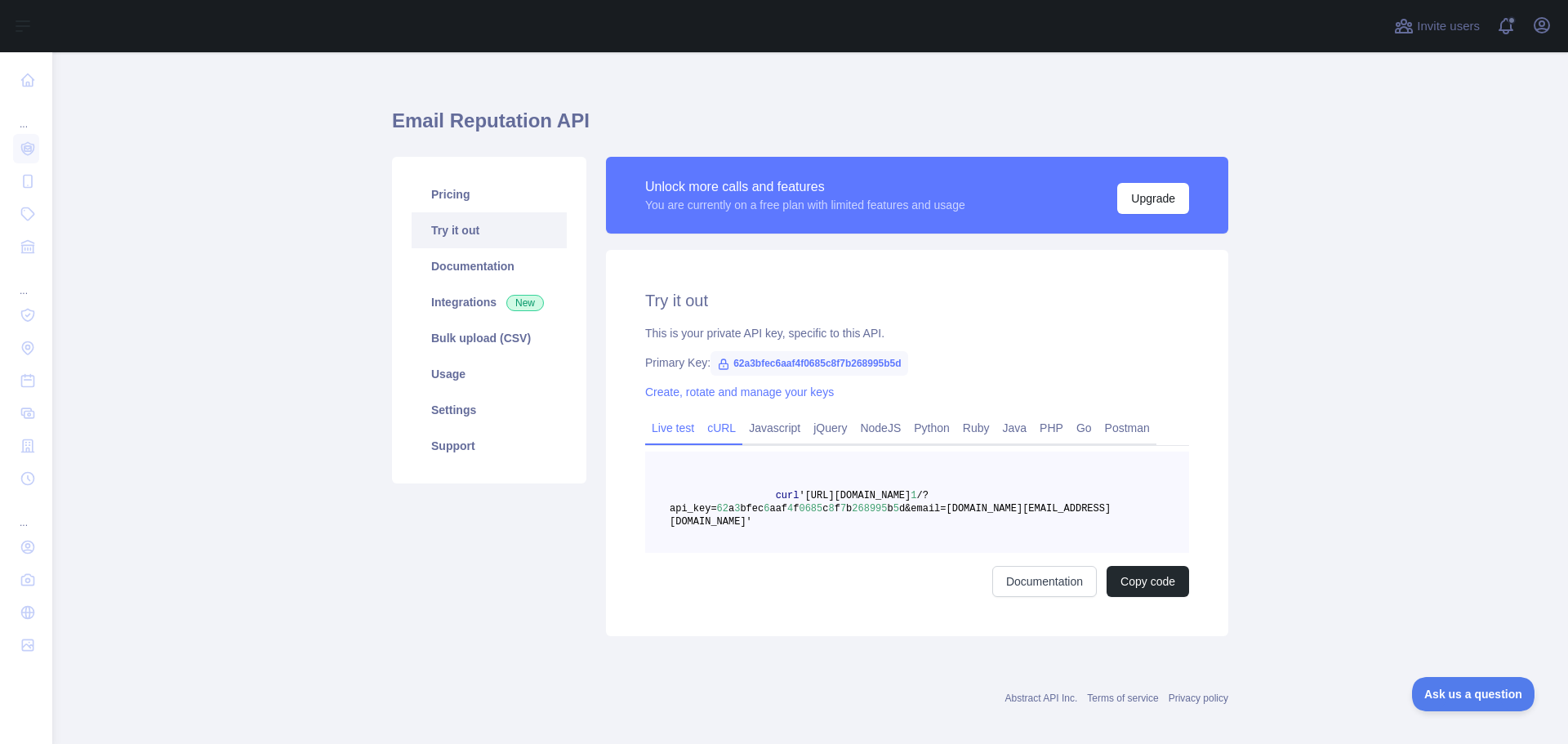
click at [673, 423] on link "Live test" at bounding box center [672, 428] width 55 height 26
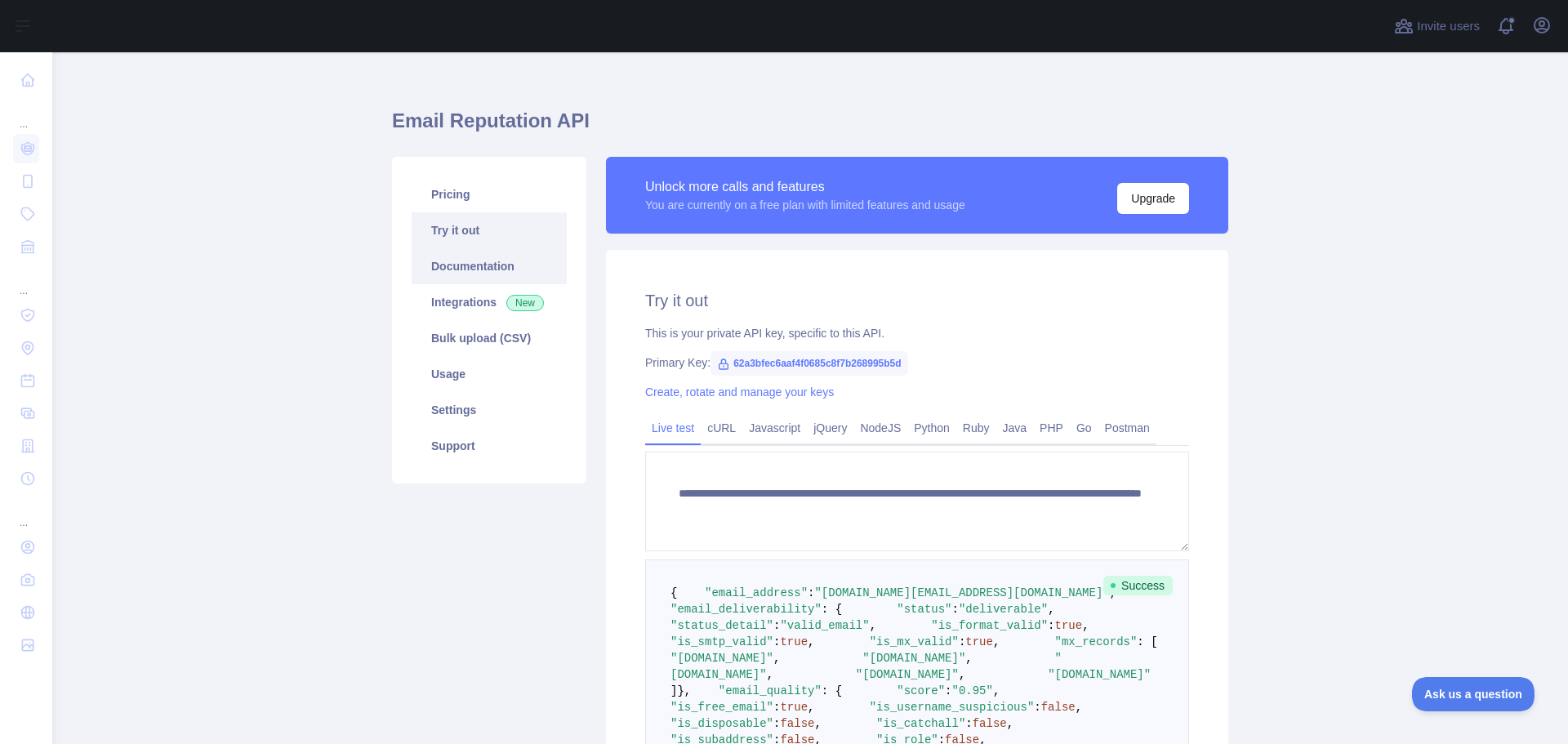
click at [480, 255] on link "Documentation" at bounding box center [489, 266] width 155 height 36
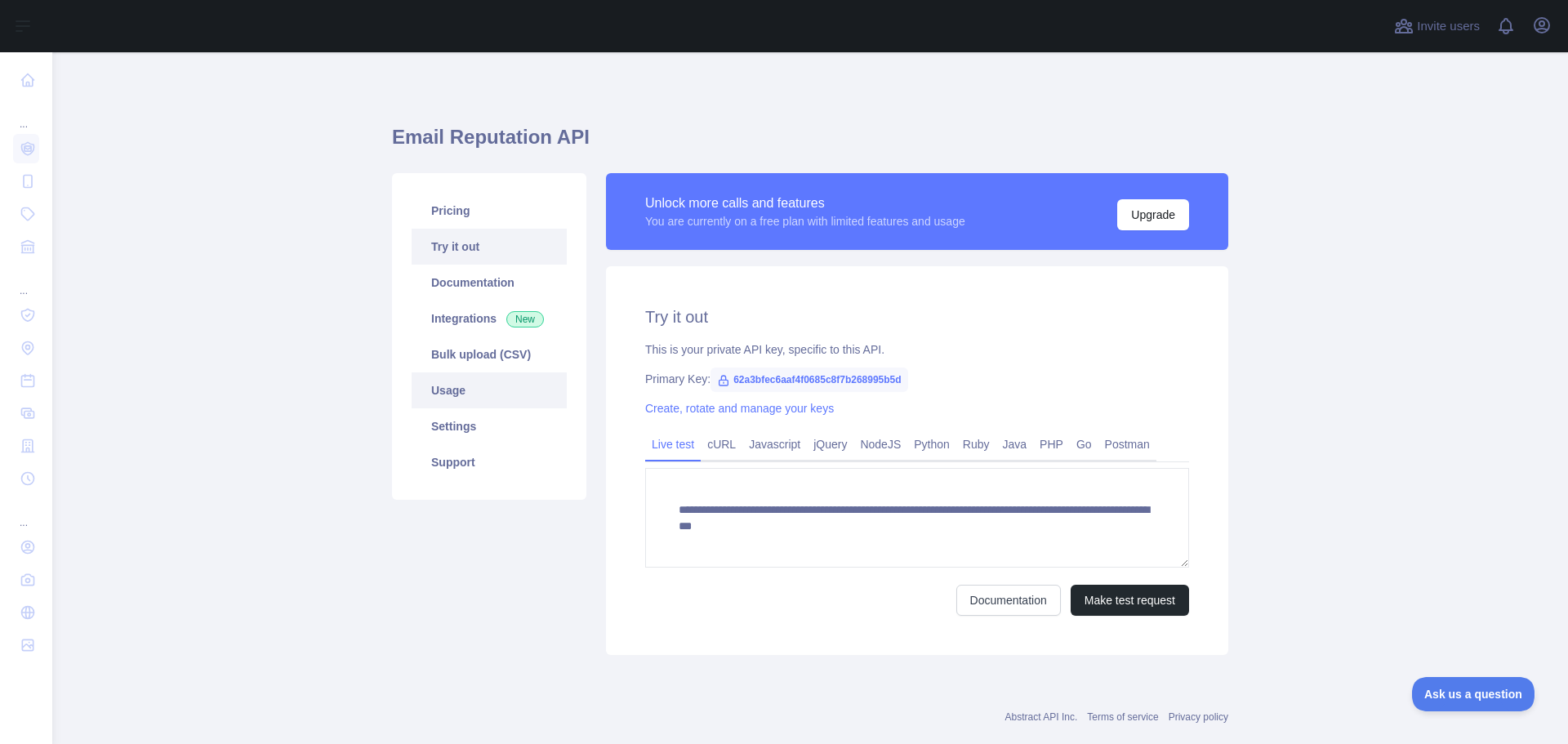
click at [441, 398] on link "Usage" at bounding box center [489, 390] width 155 height 36
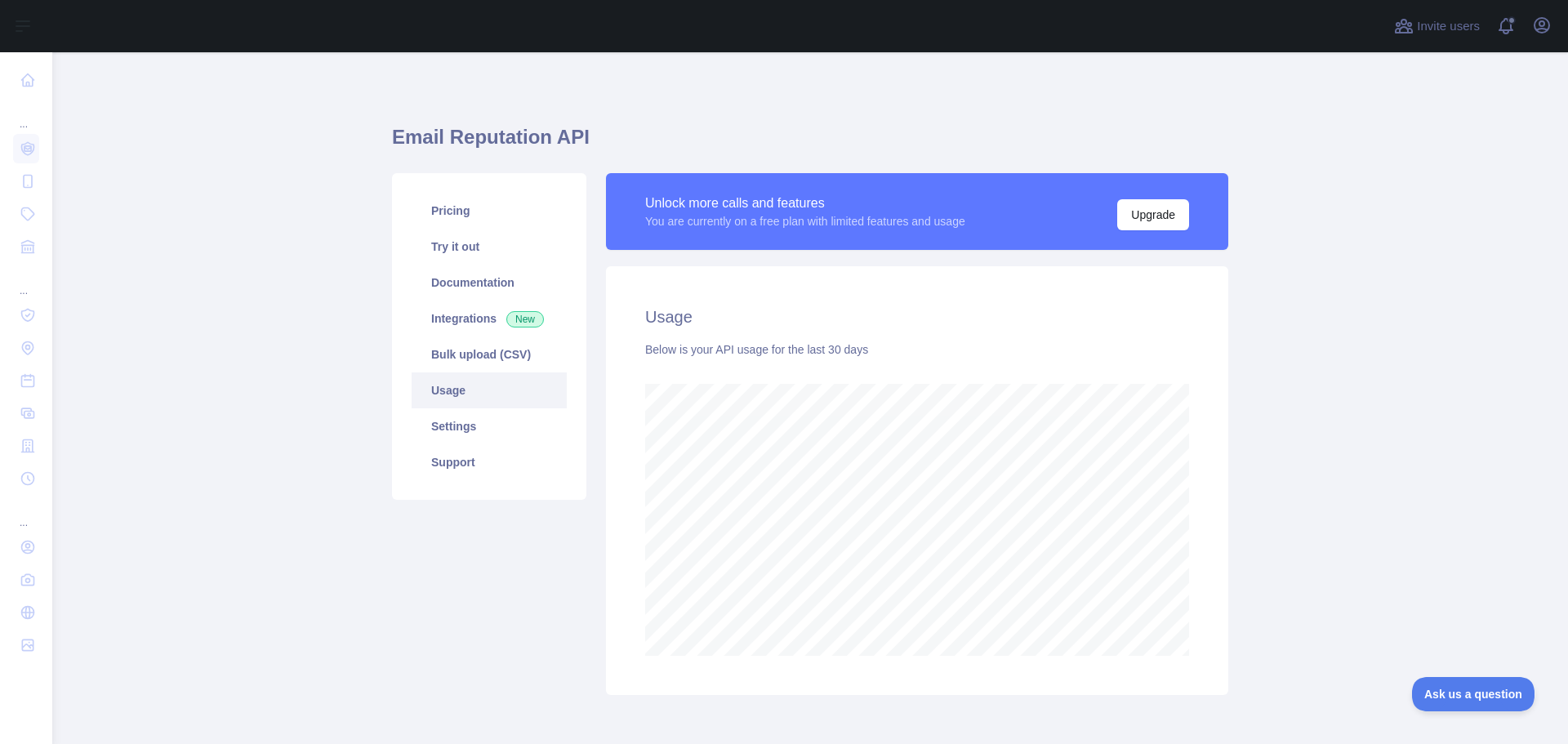
scroll to position [692, 1503]
click at [451, 251] on link "Try it out" at bounding box center [489, 246] width 155 height 36
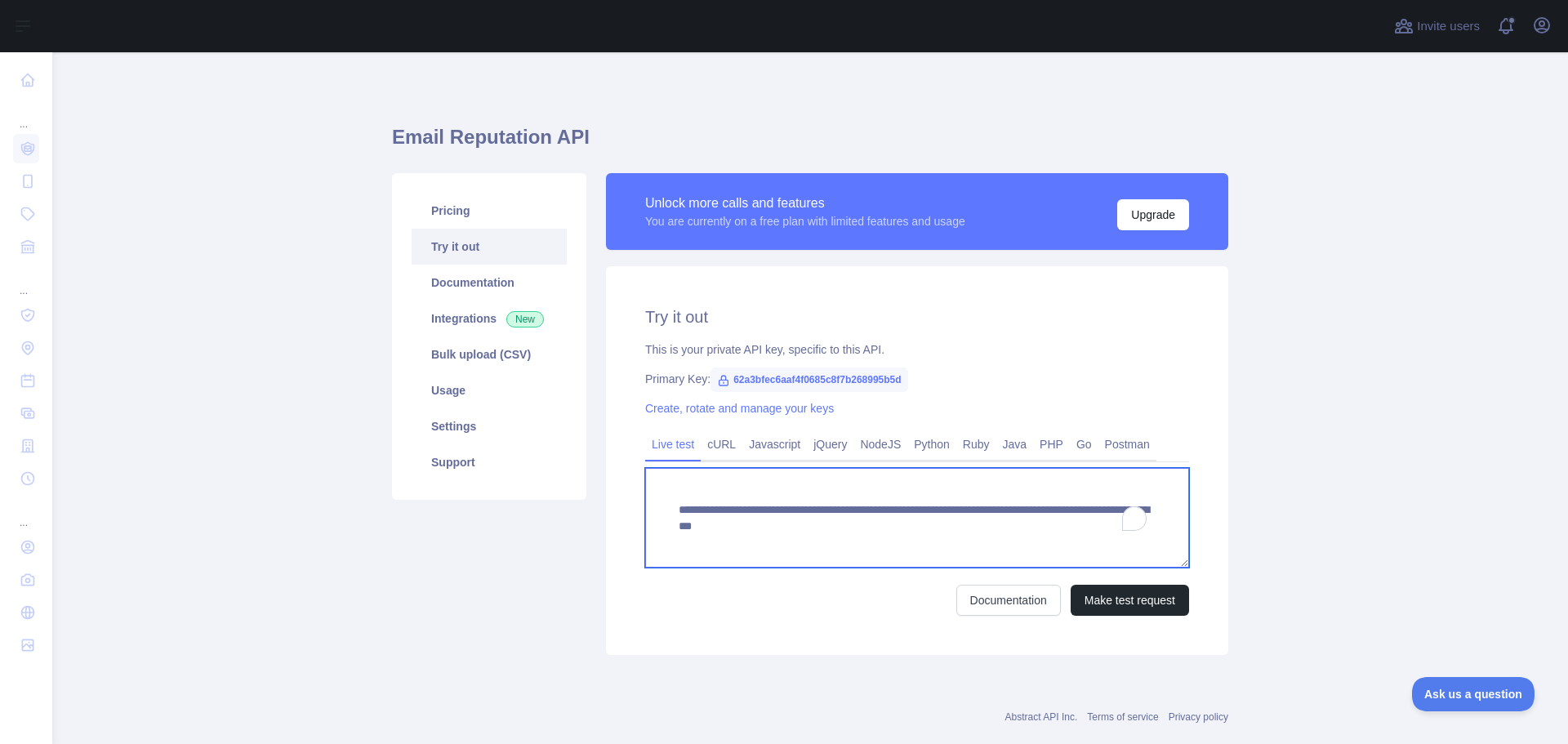
drag, startPoint x: 1103, startPoint y: 524, endPoint x: 1006, endPoint y: 530, distance: 97.2
click at [1006, 530] on textarea "**********" at bounding box center [917, 517] width 544 height 100
click at [961, 530] on textarea "**********" at bounding box center [917, 517] width 544 height 100
drag, startPoint x: 949, startPoint y: 527, endPoint x: 1143, endPoint y: 529, distance: 194.0
click at [1143, 529] on main "**********" at bounding box center [810, 398] width 1515 height 692
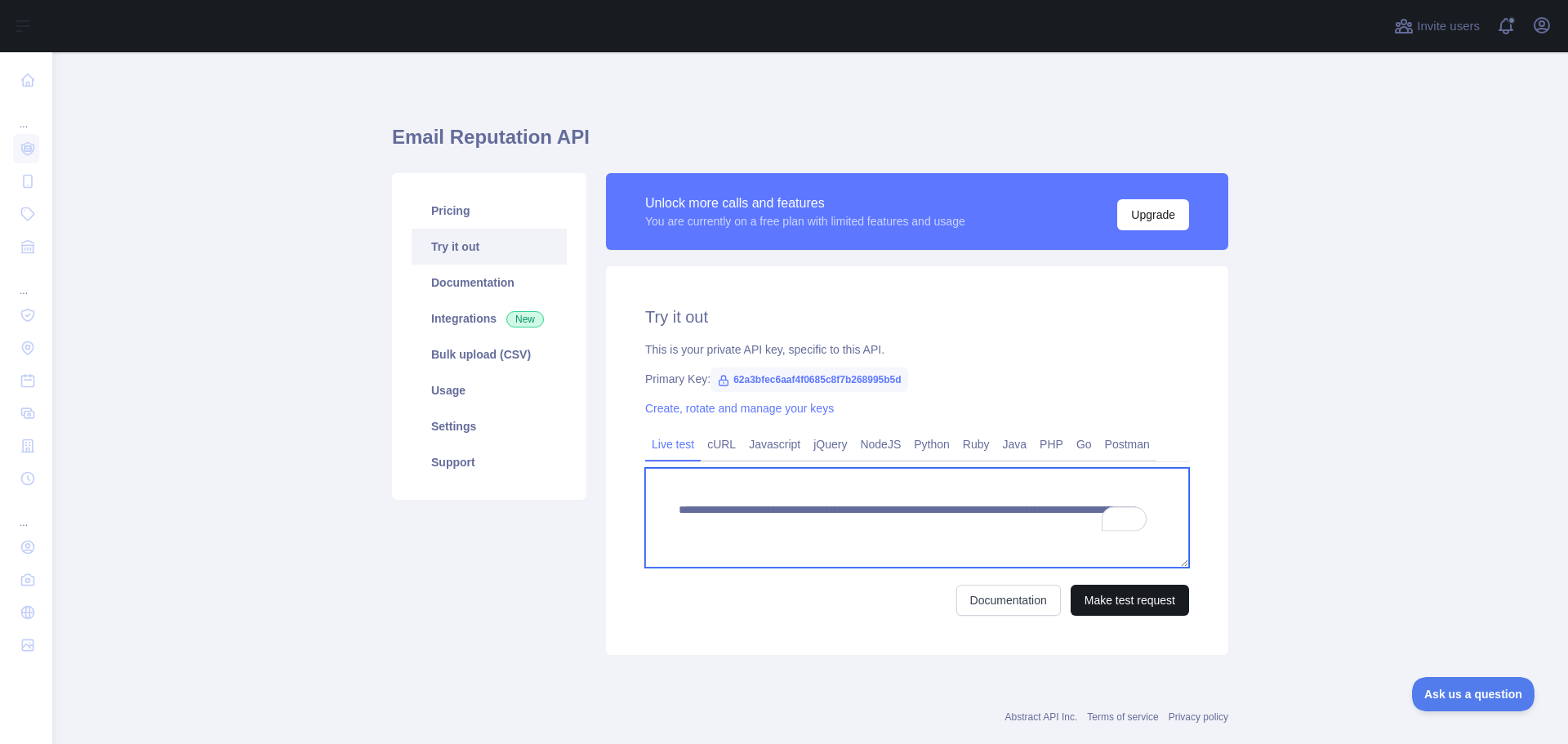
type textarea "**********"
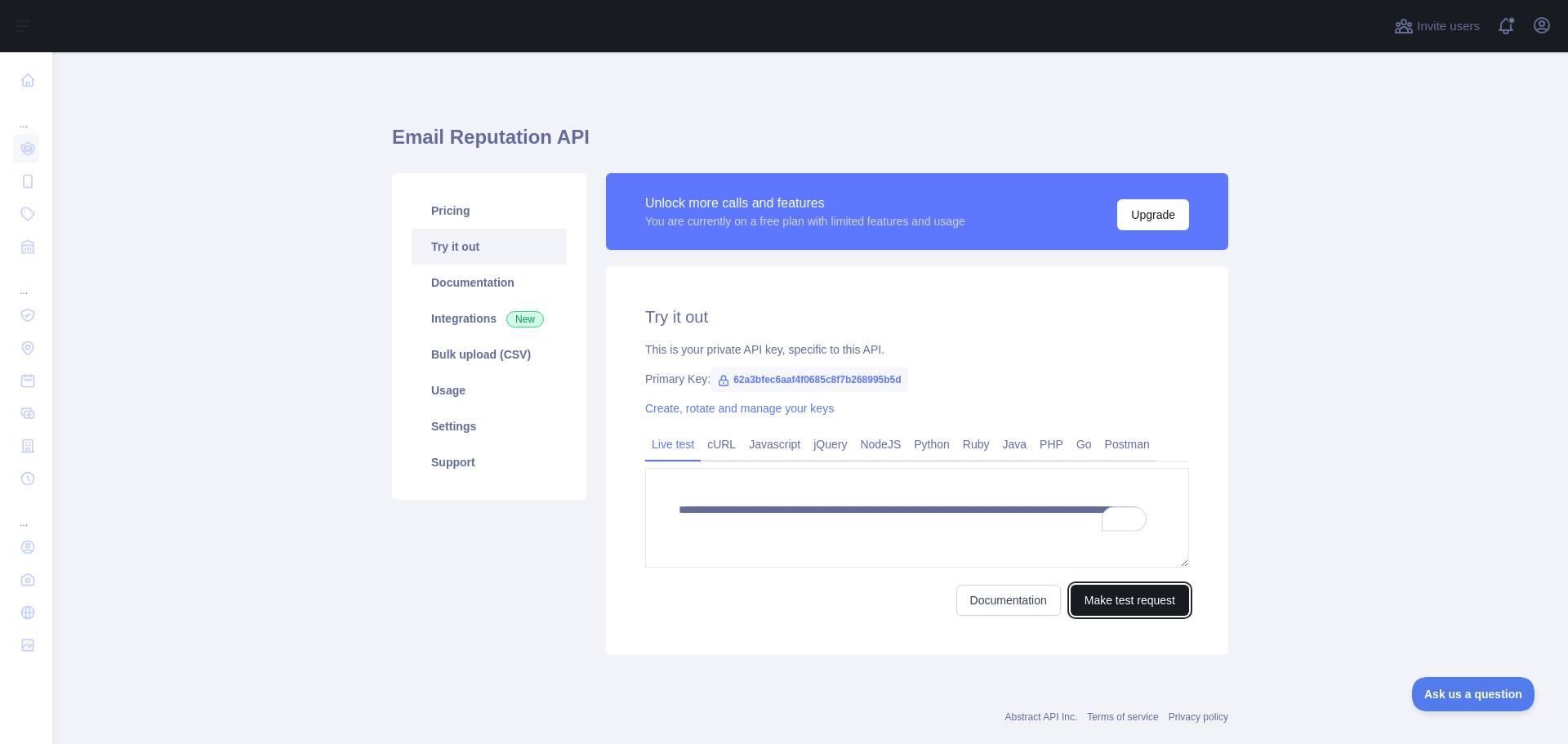
click at [1122, 600] on button "Make test request" at bounding box center [1129, 600] width 118 height 31
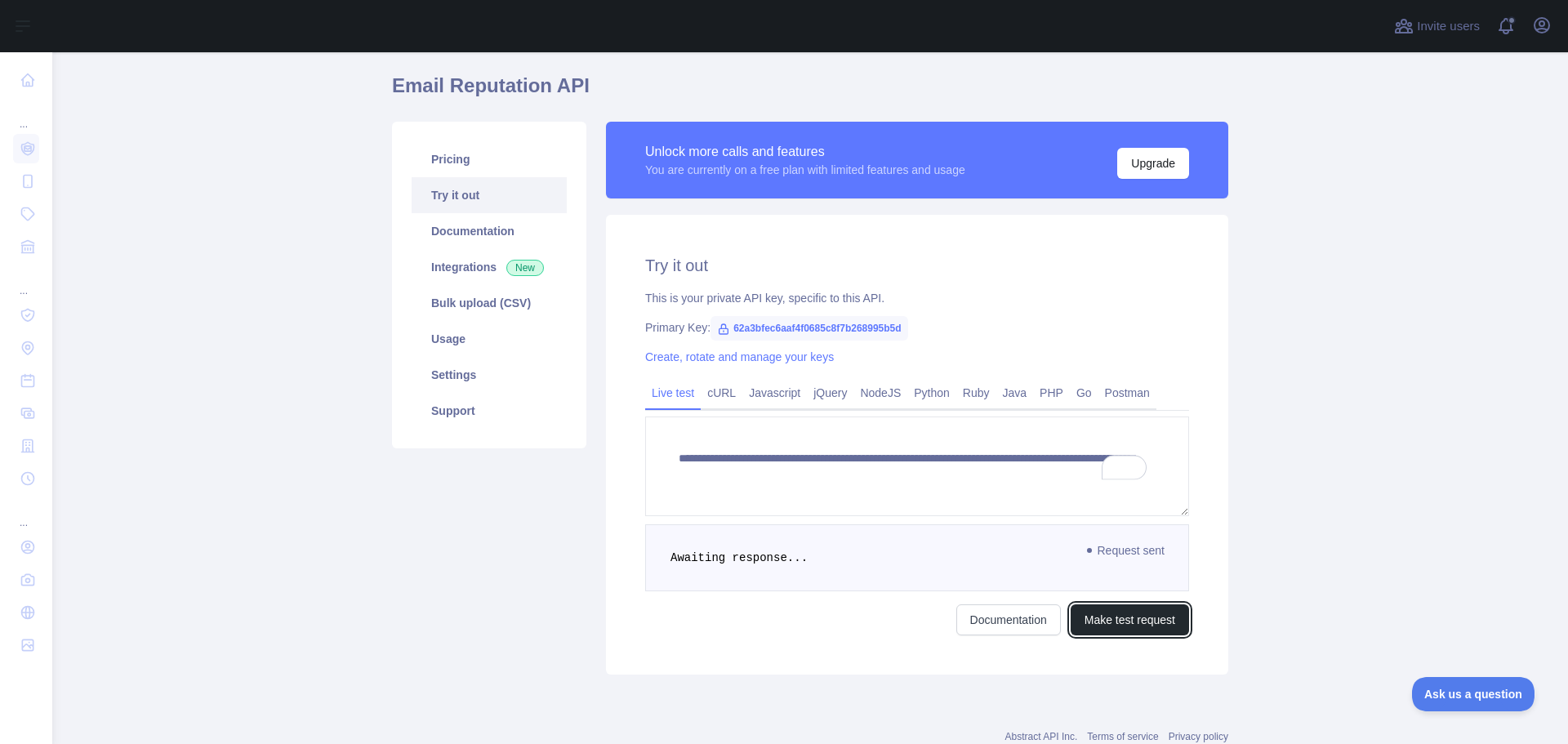
scroll to position [103, 0]
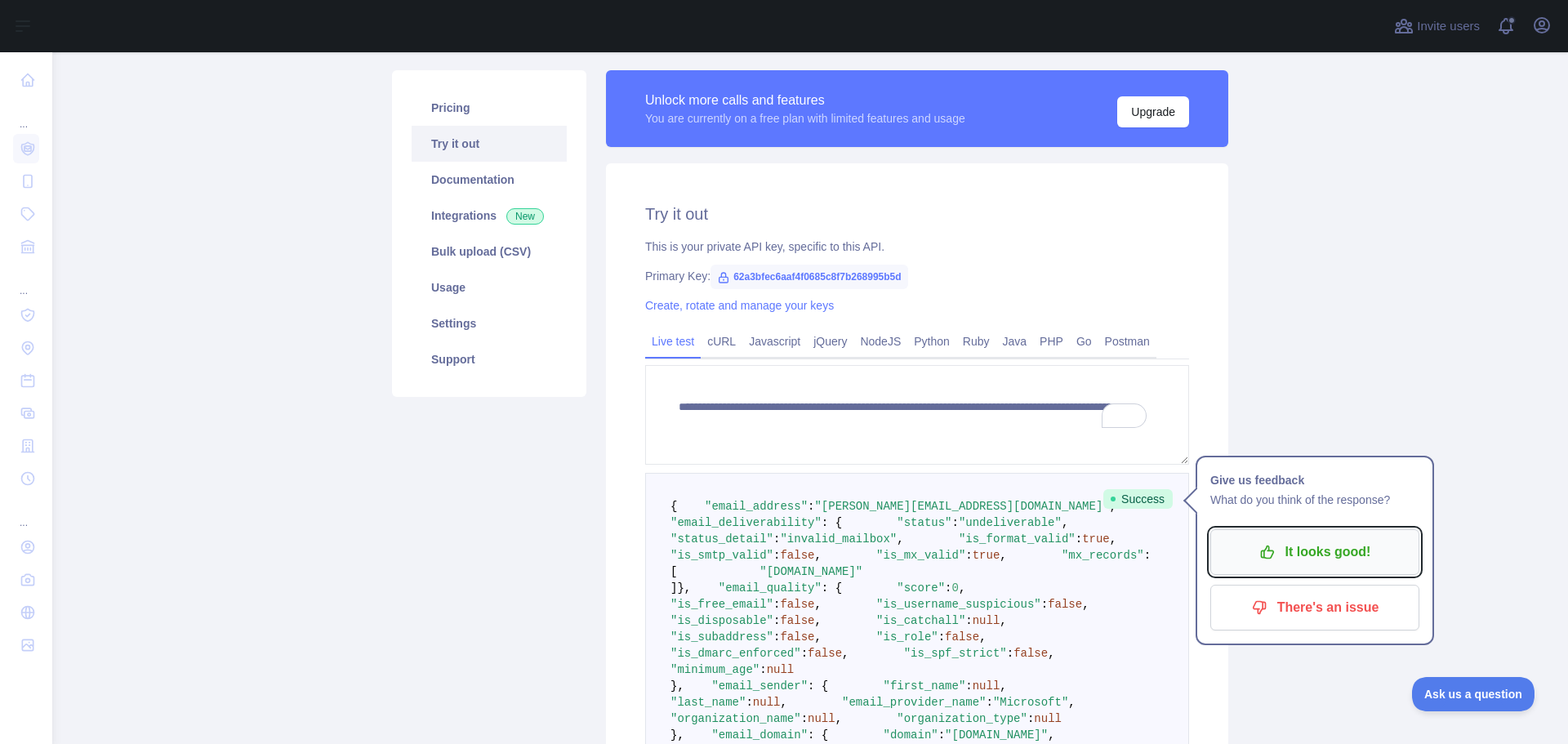
click at [1314, 549] on p "It looks good!" at bounding box center [1314, 551] width 185 height 28
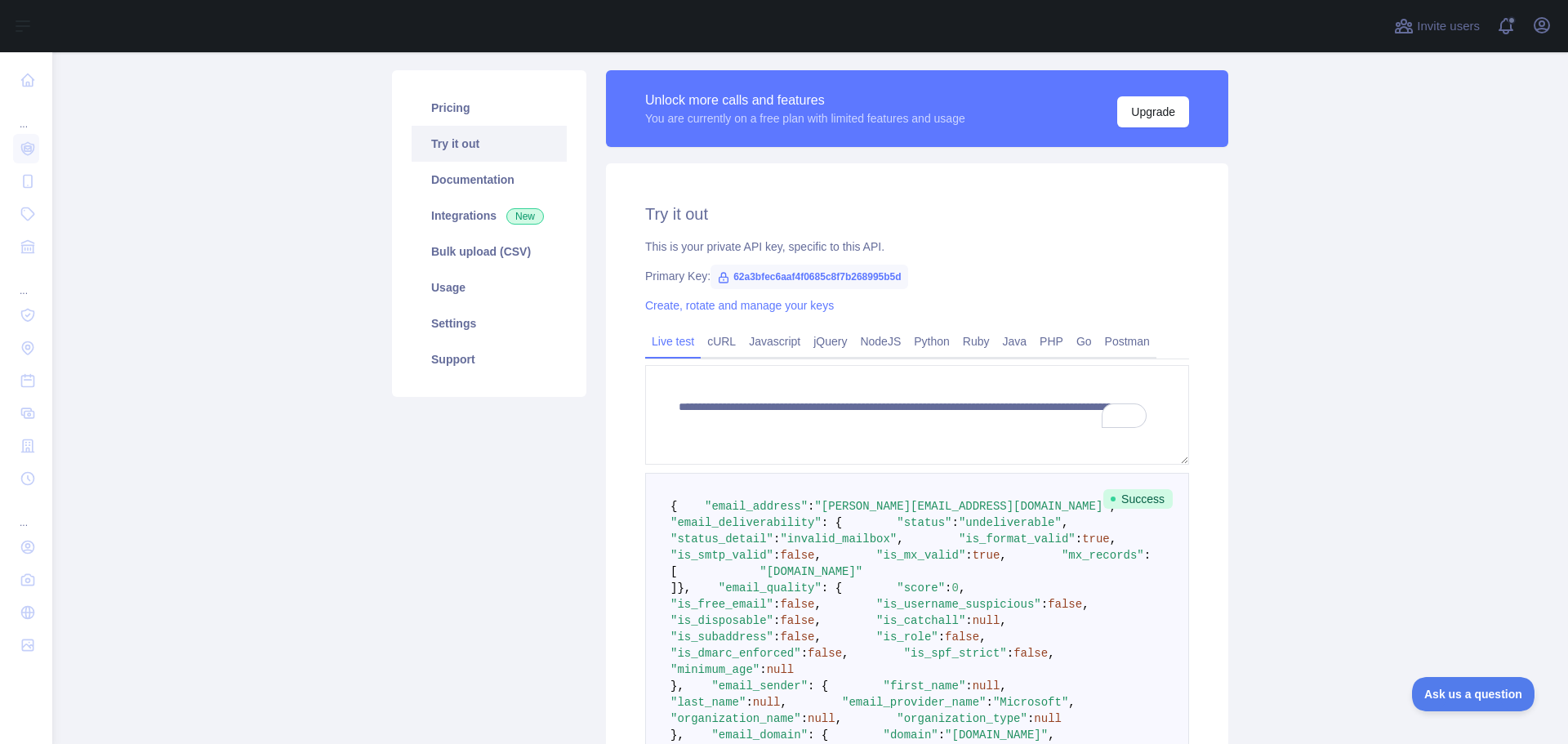
scroll to position [0, 0]
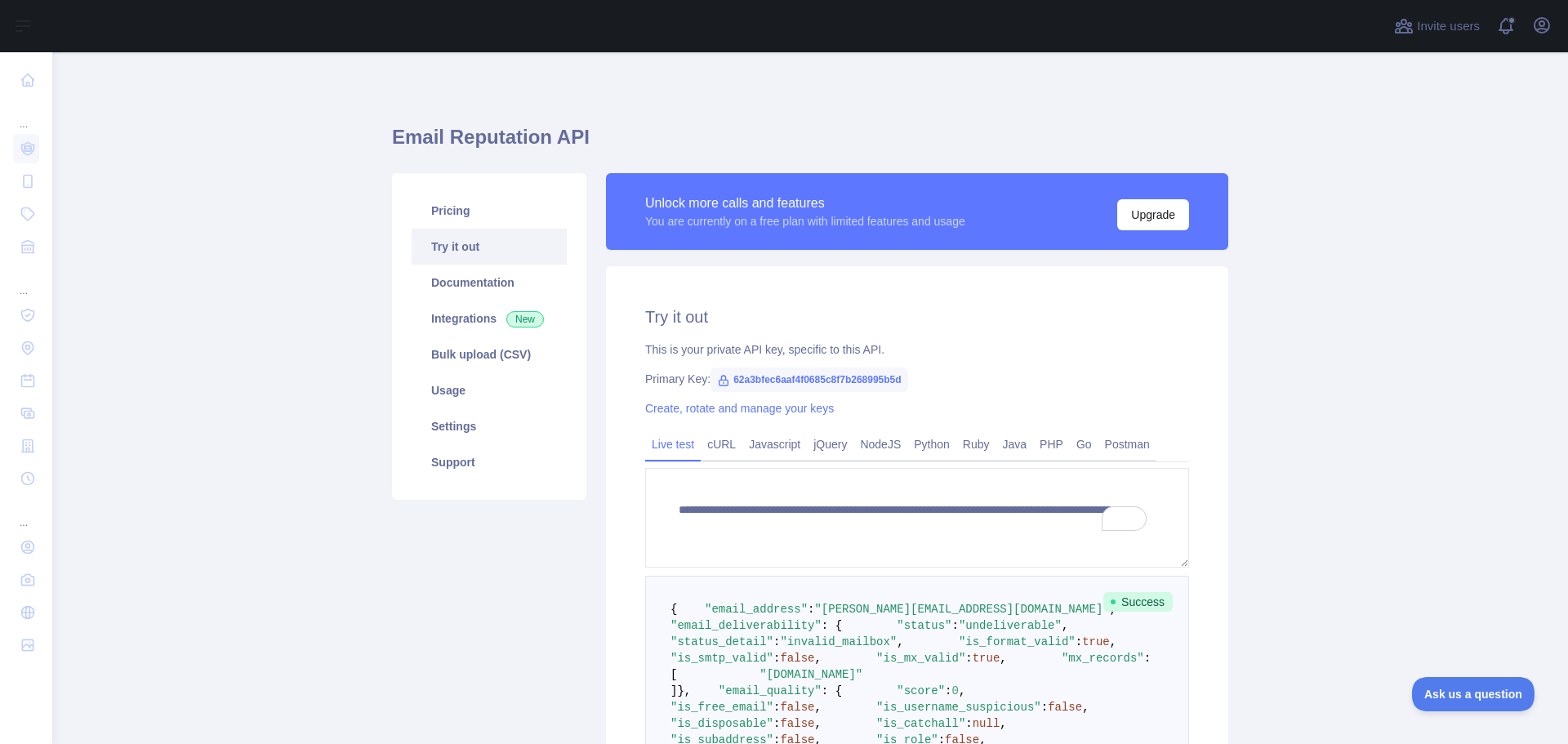
click at [442, 254] on link "Try it out" at bounding box center [489, 246] width 155 height 36
click at [429, 205] on link "Pricing" at bounding box center [489, 211] width 155 height 36
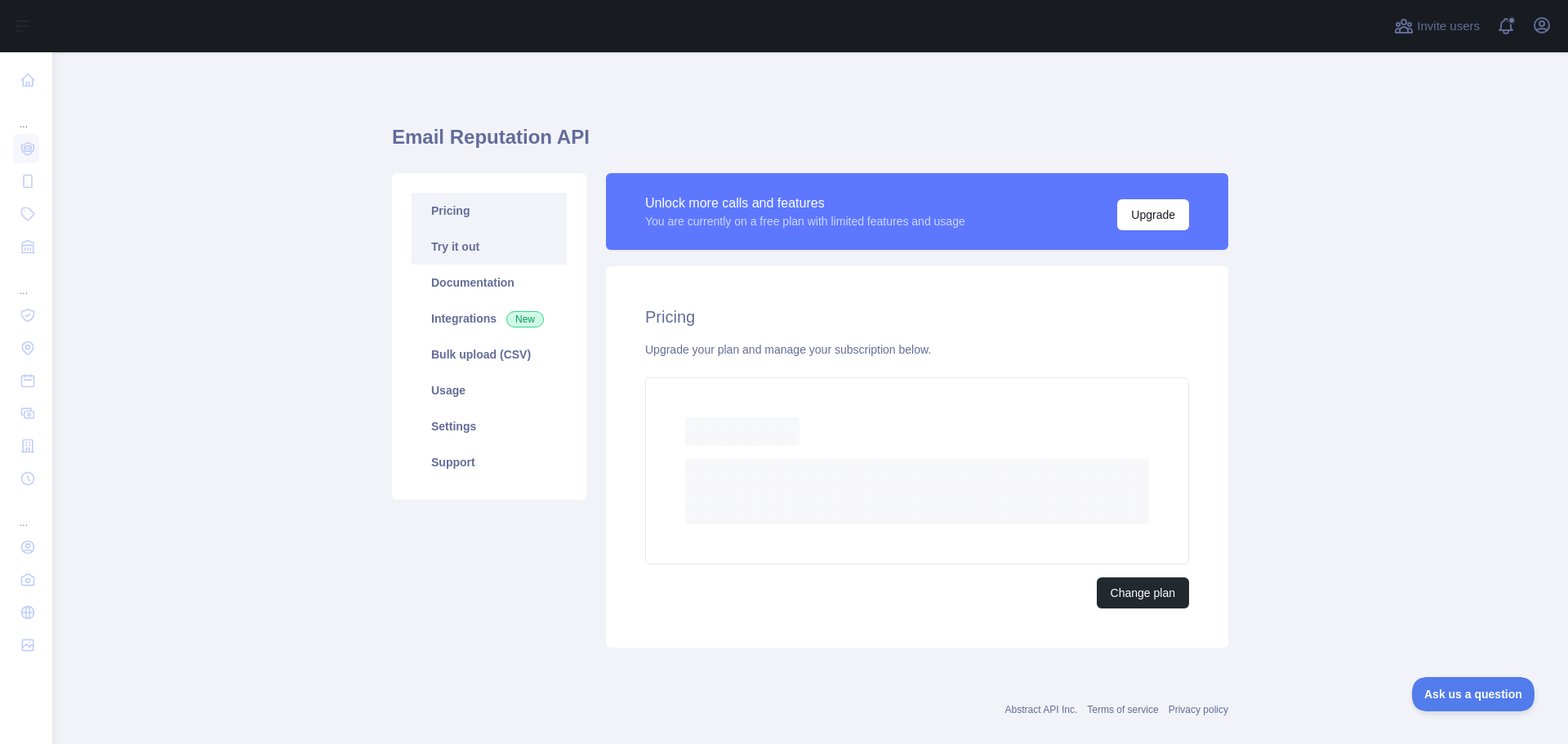
click at [437, 239] on link "Try it out" at bounding box center [489, 246] width 155 height 36
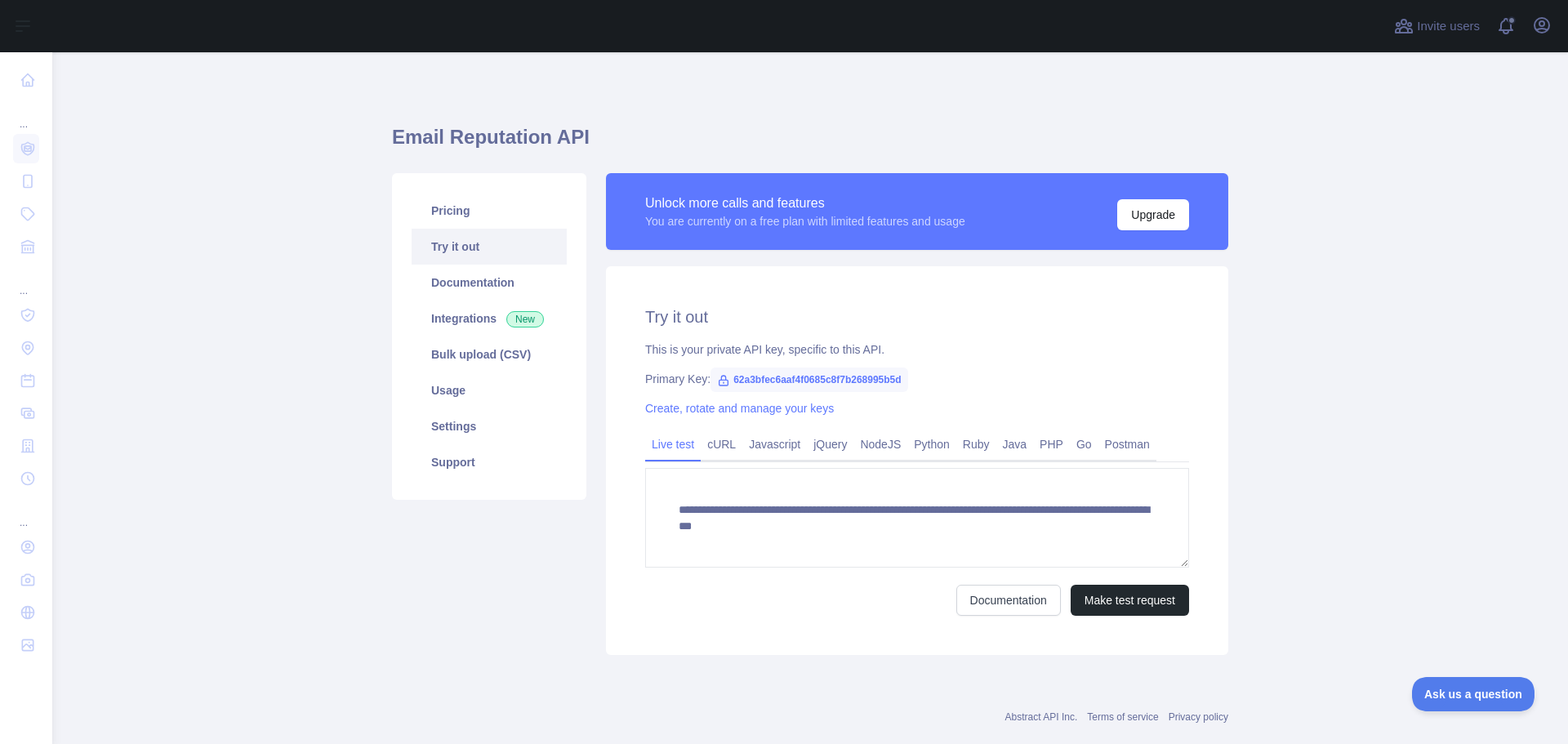
click at [851, 381] on span "62a3bfec6aaf4f0685c8f7b268995b5d" at bounding box center [809, 379] width 197 height 25
copy span "62a3bfec6aaf4f0685c8f7b268995b5d"
click at [1294, 375] on main "**********" at bounding box center [810, 398] width 1515 height 692
click at [440, 280] on link "Documentation" at bounding box center [489, 282] width 155 height 36
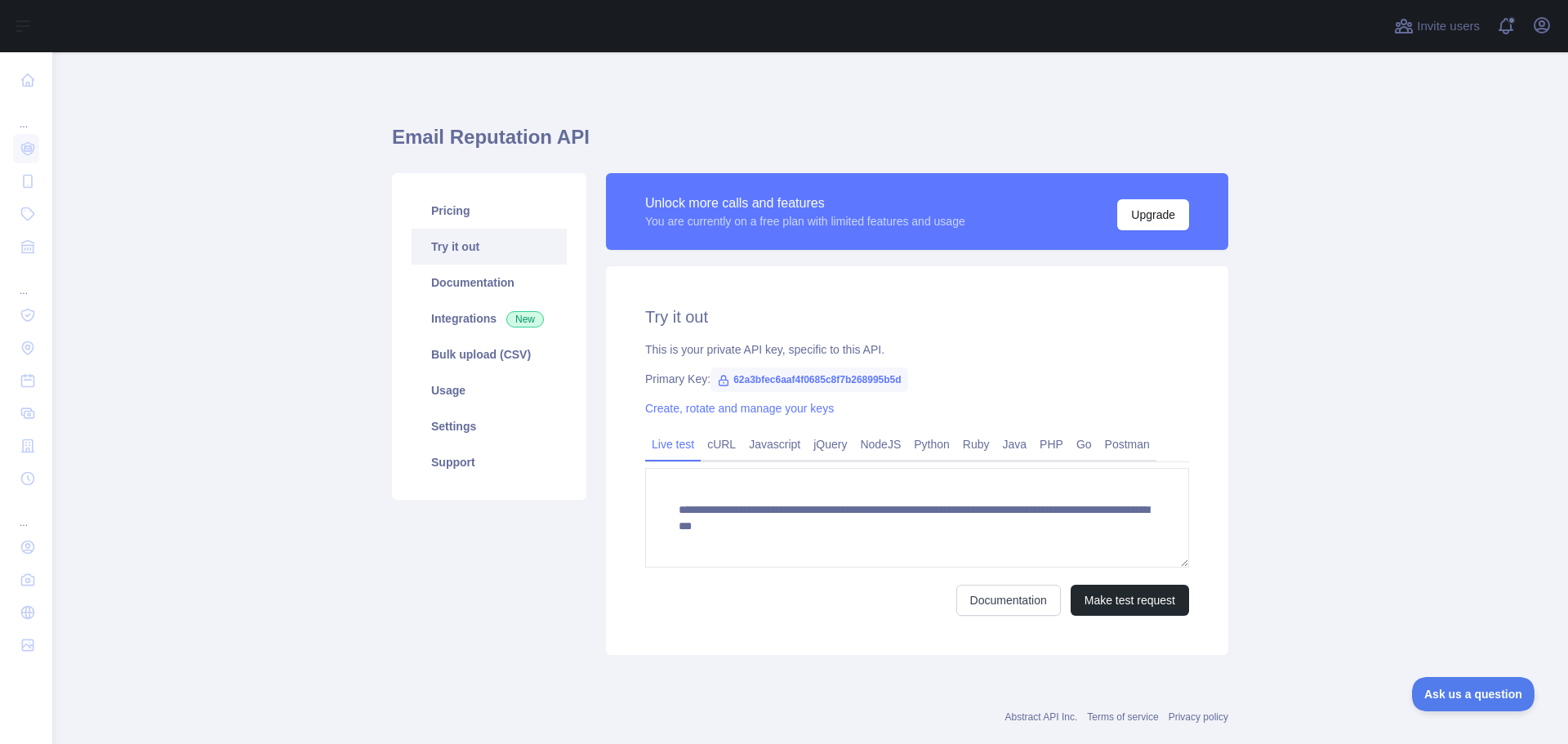
click at [445, 239] on link "Try it out" at bounding box center [489, 246] width 155 height 36
click at [447, 198] on link "Pricing" at bounding box center [489, 211] width 155 height 36
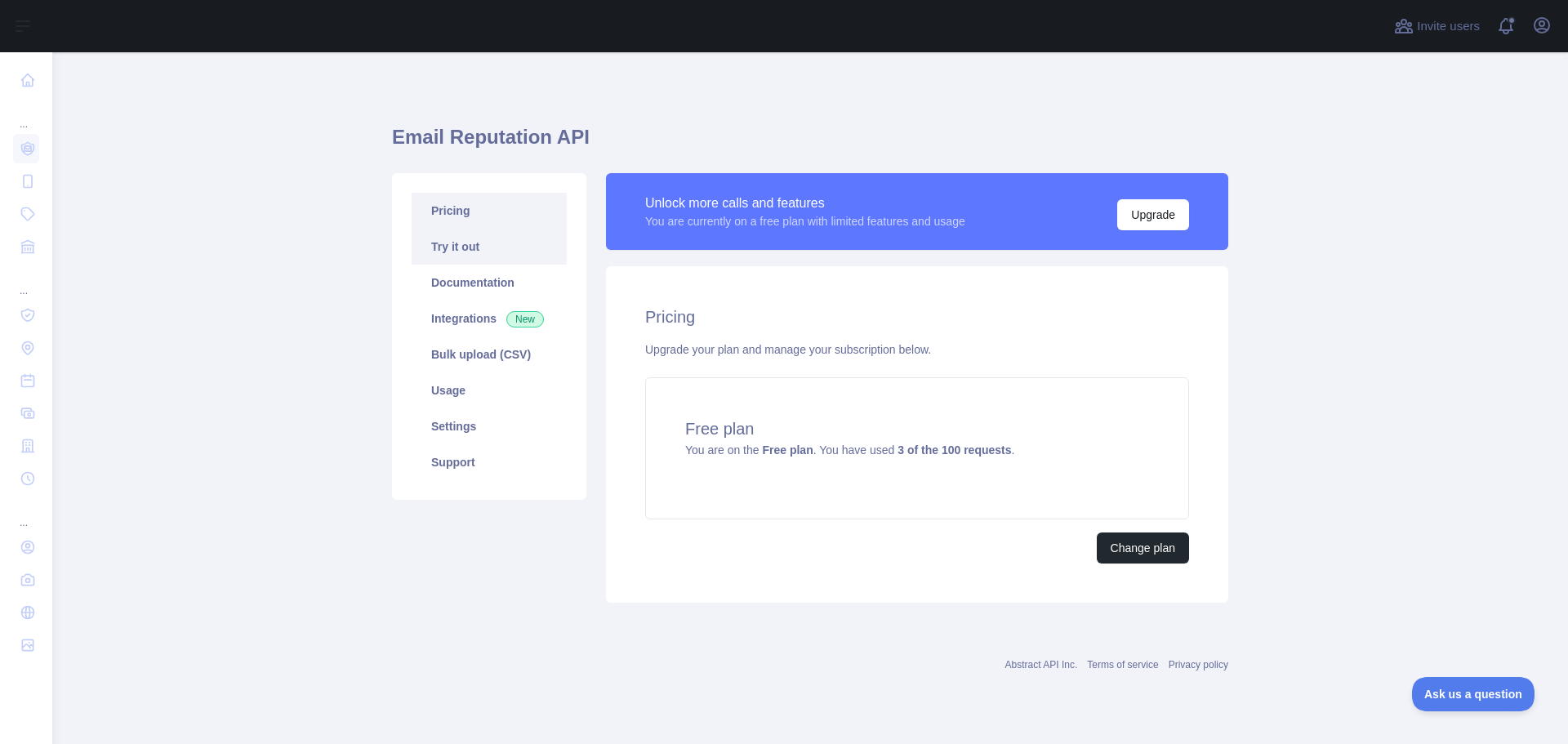
click at [459, 244] on link "Try it out" at bounding box center [489, 246] width 155 height 36
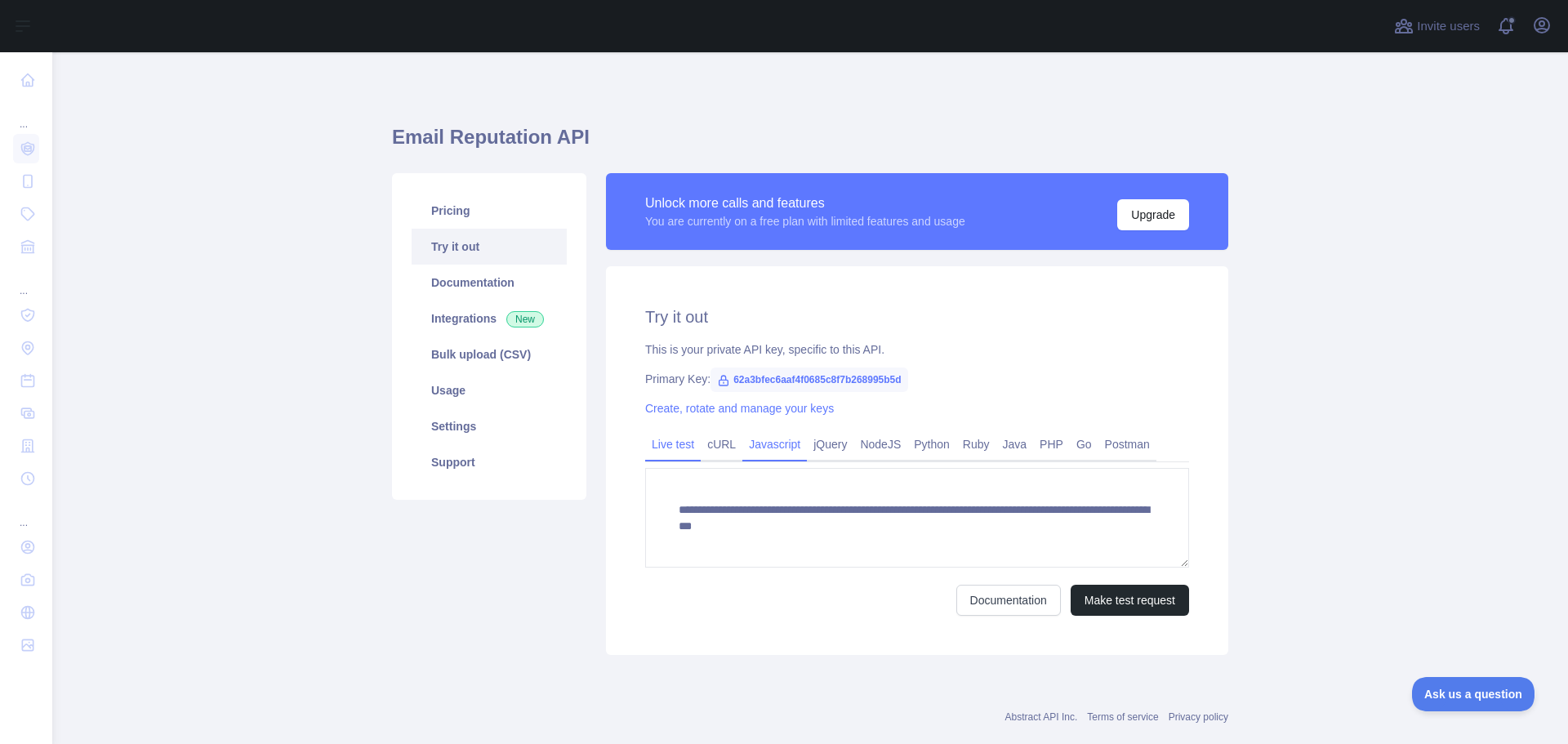
drag, startPoint x: 711, startPoint y: 453, endPoint x: 764, endPoint y: 453, distance: 53.0
click at [711, 453] on link "cURL" at bounding box center [721, 444] width 42 height 26
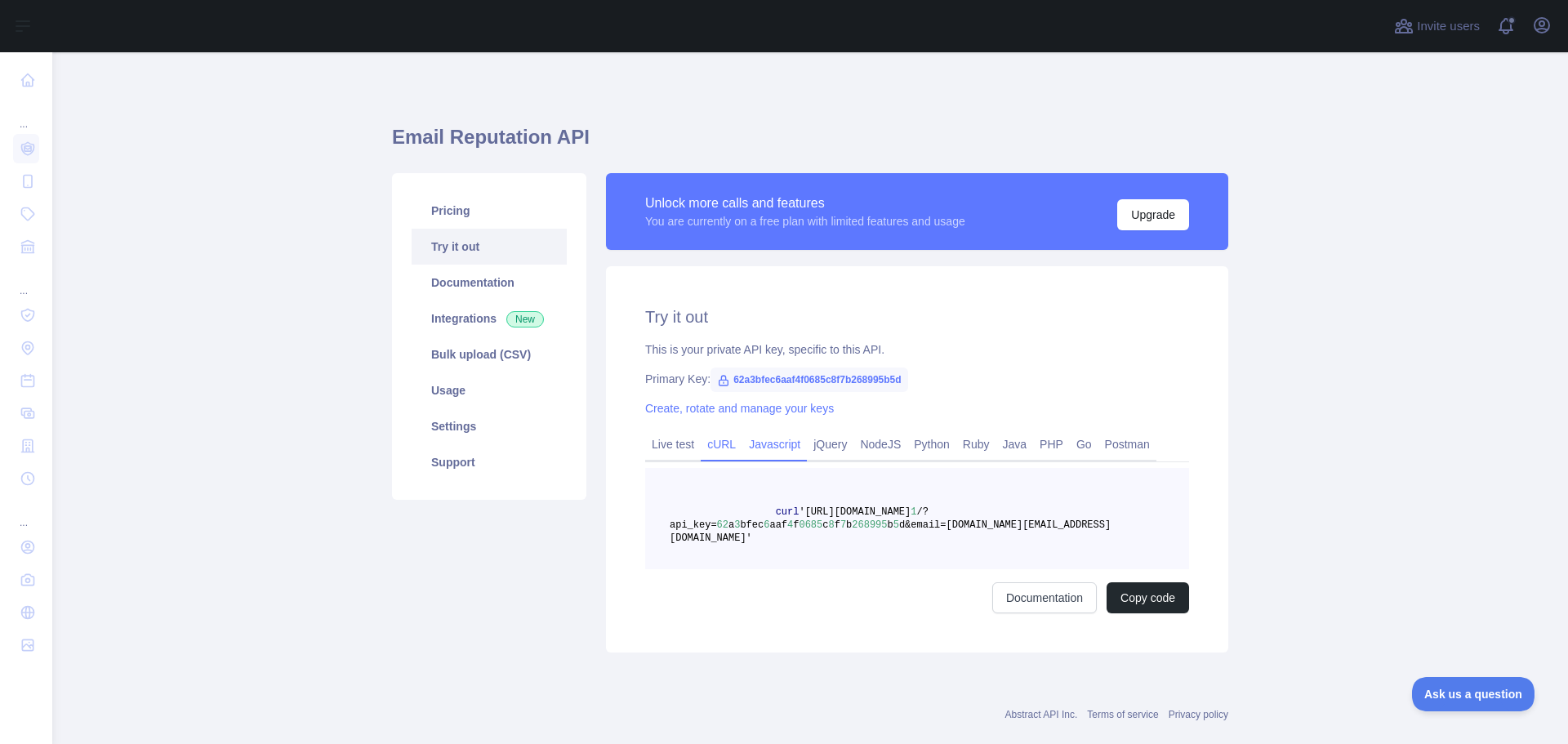
click at [767, 450] on link "Javascript" at bounding box center [775, 444] width 65 height 26
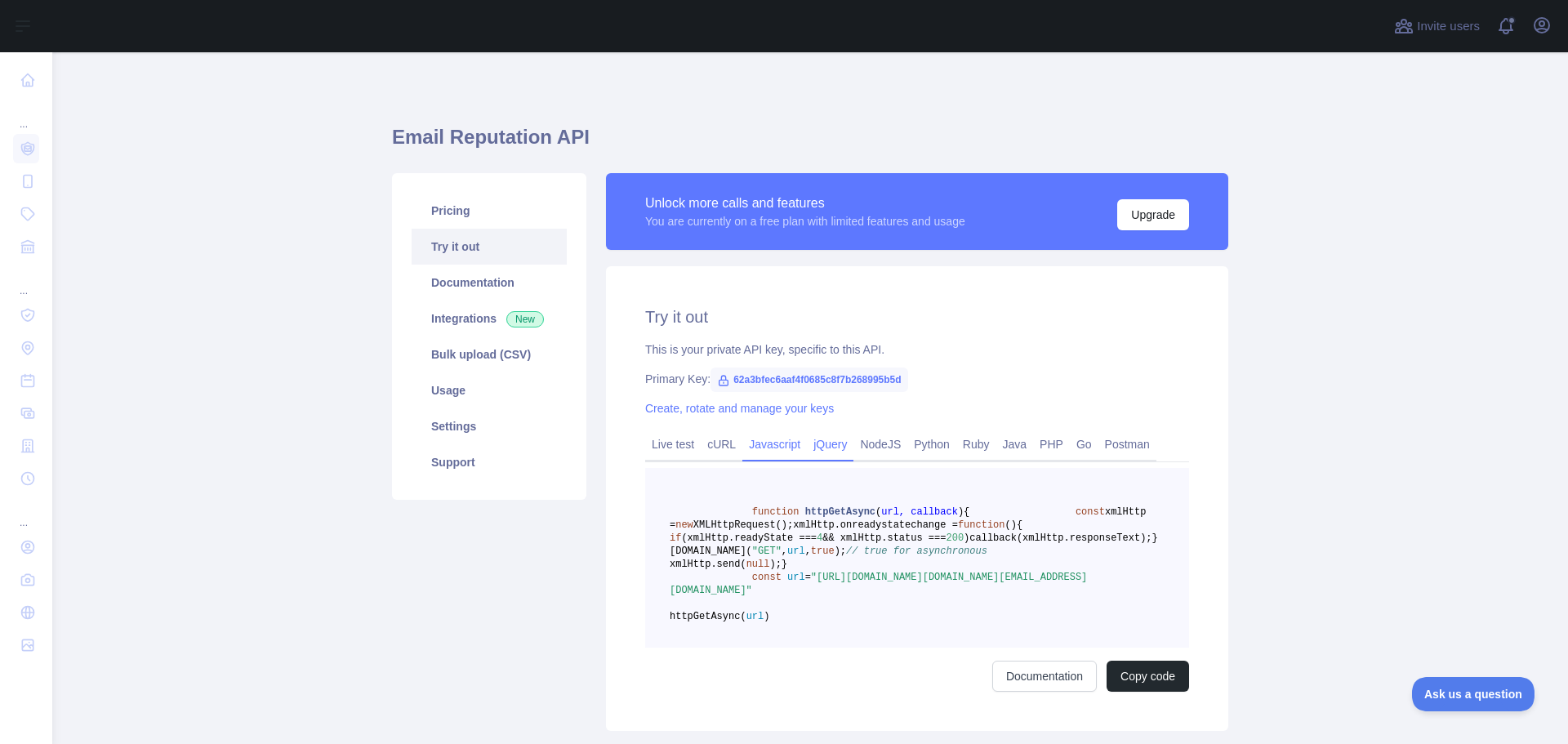
click at [817, 443] on link "jQuery" at bounding box center [830, 444] width 47 height 26
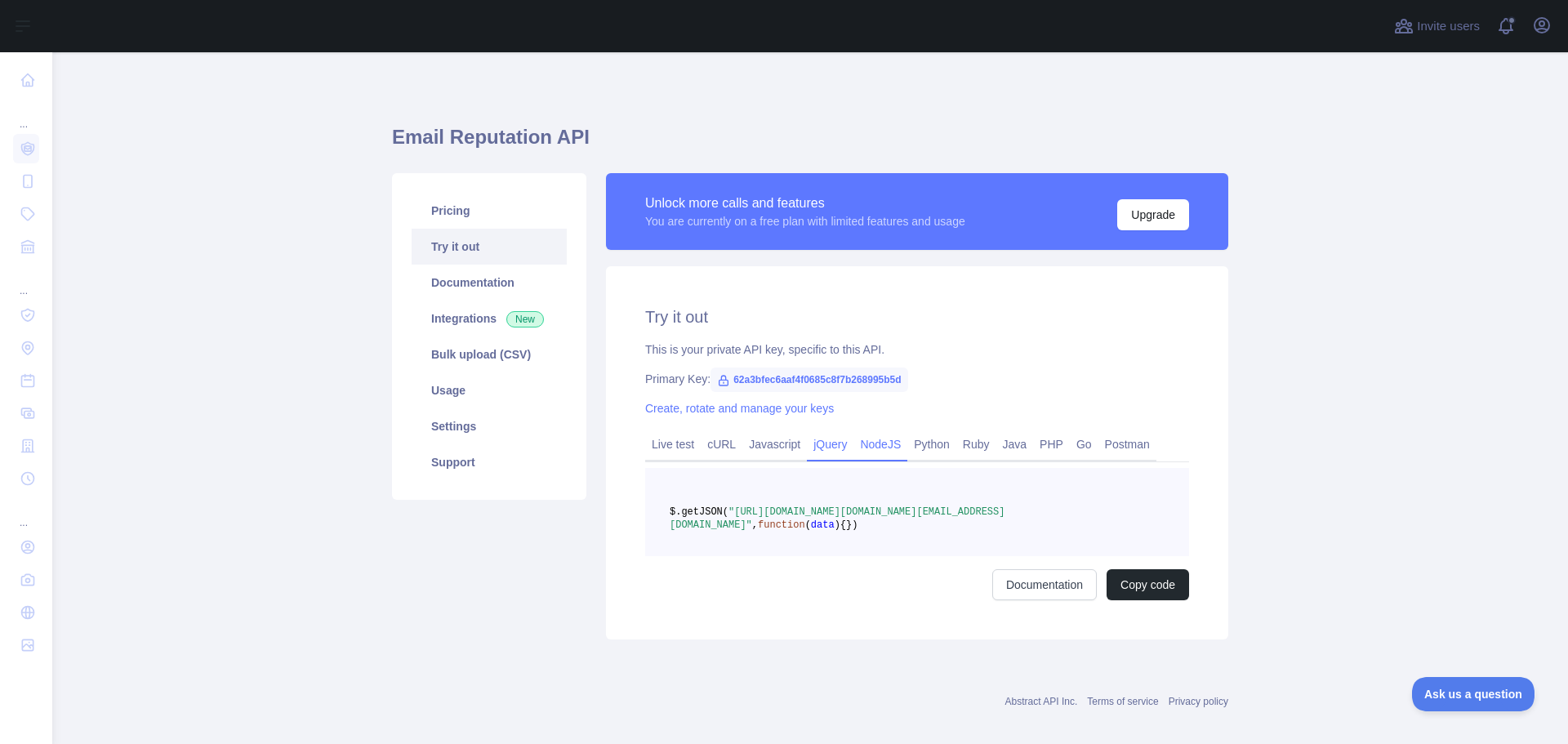
click at [870, 446] on link "NodeJS" at bounding box center [879, 444] width 54 height 26
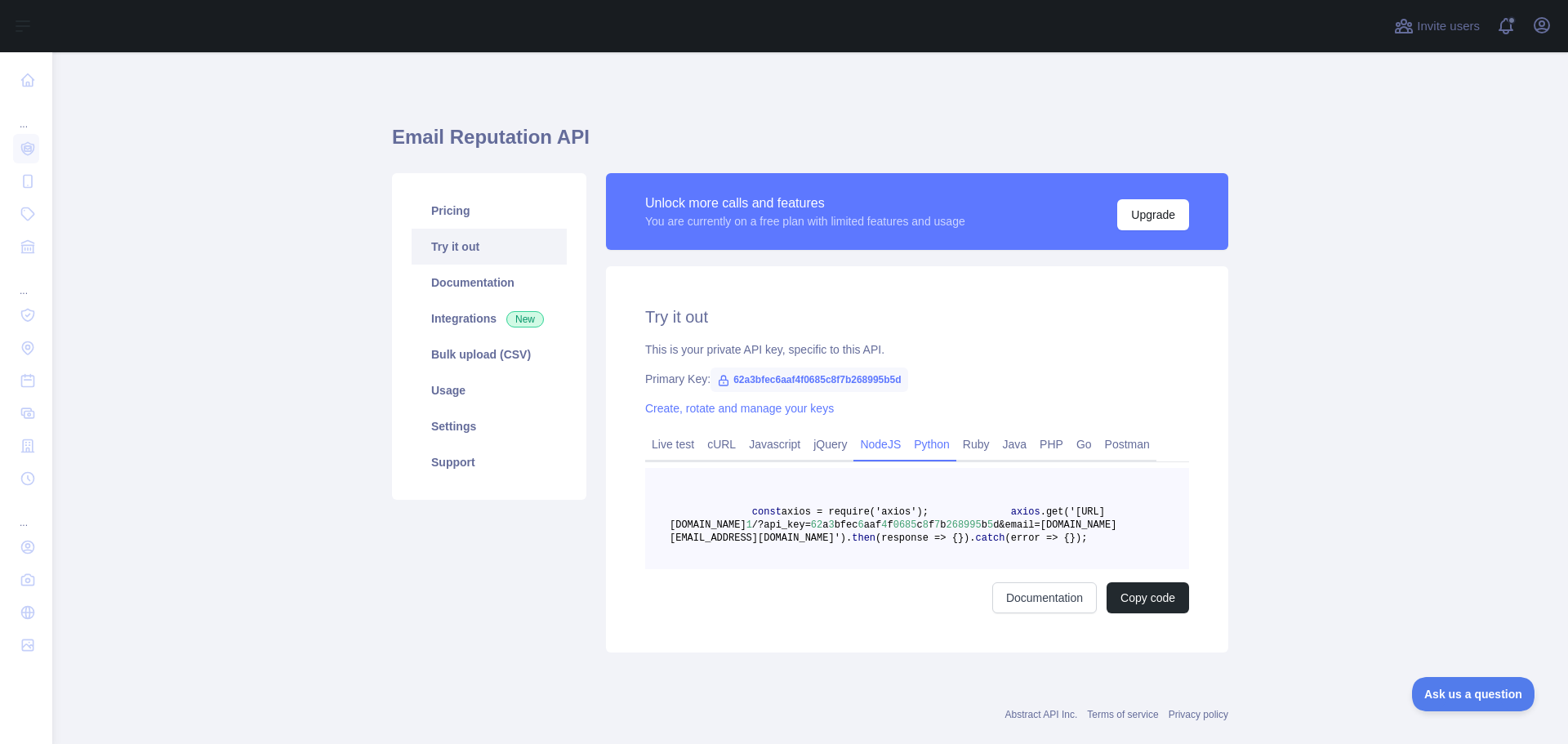
click at [922, 437] on link "Python" at bounding box center [931, 444] width 49 height 26
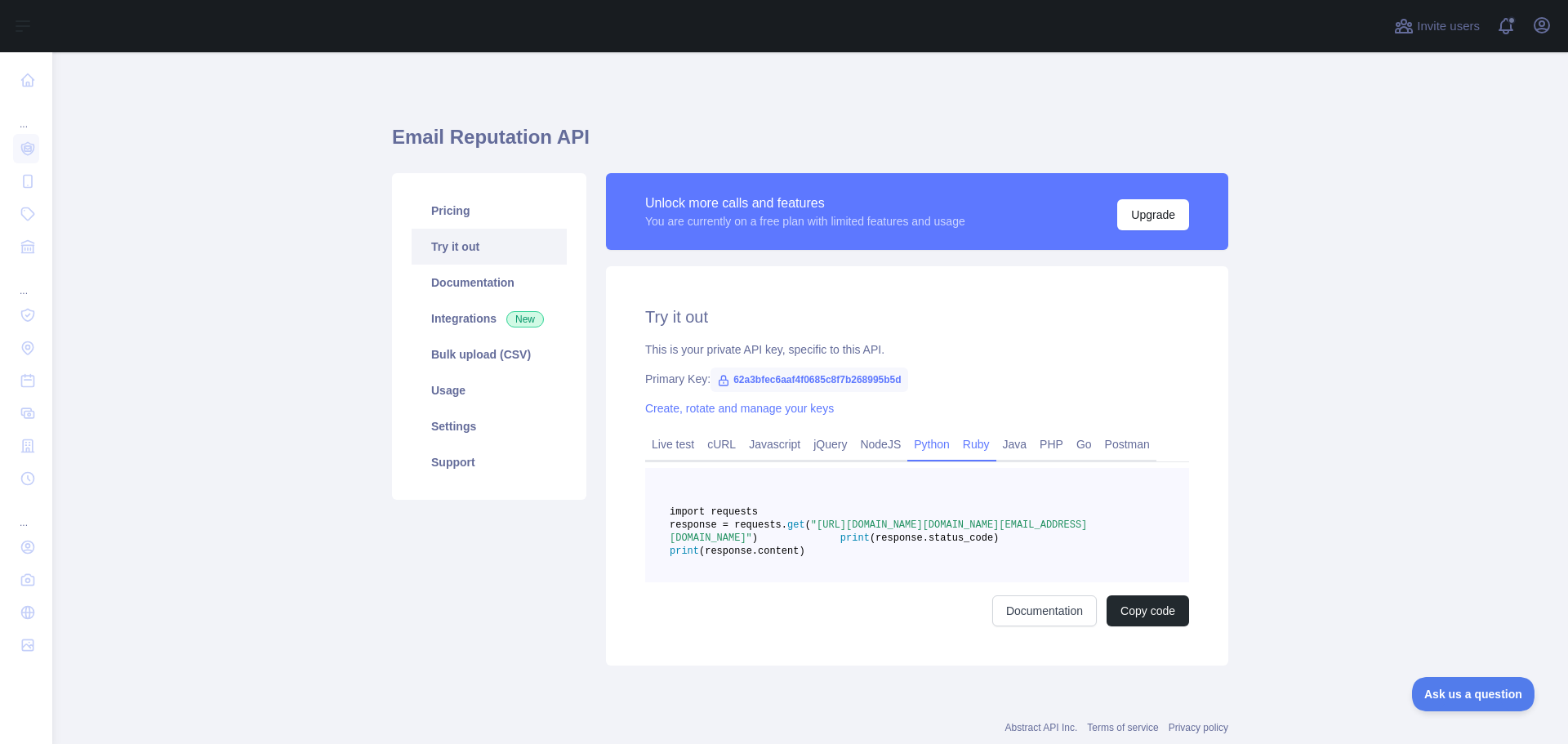
click at [979, 440] on link "Ruby" at bounding box center [976, 444] width 40 height 26
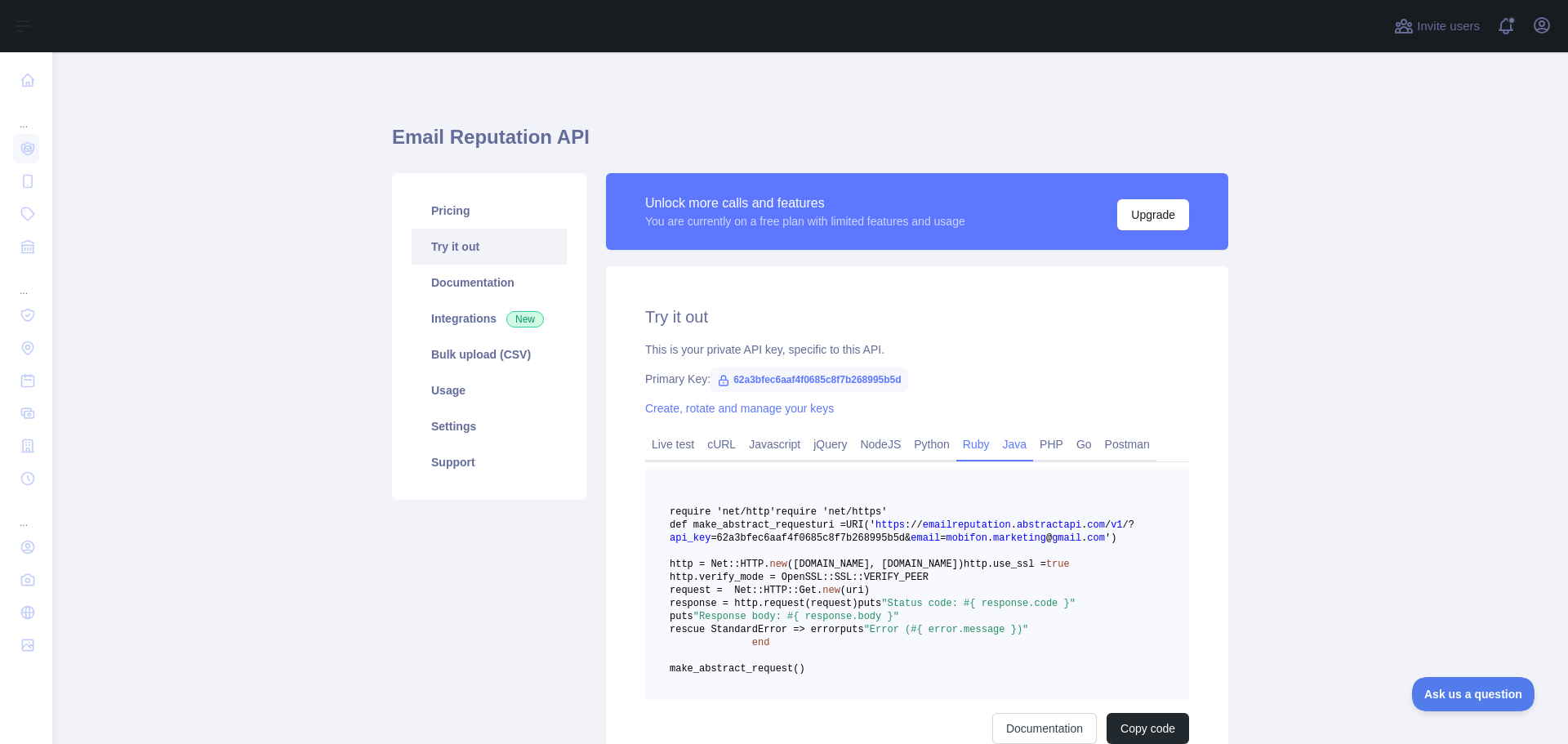
click at [1014, 438] on link "Java" at bounding box center [1015, 444] width 37 height 26
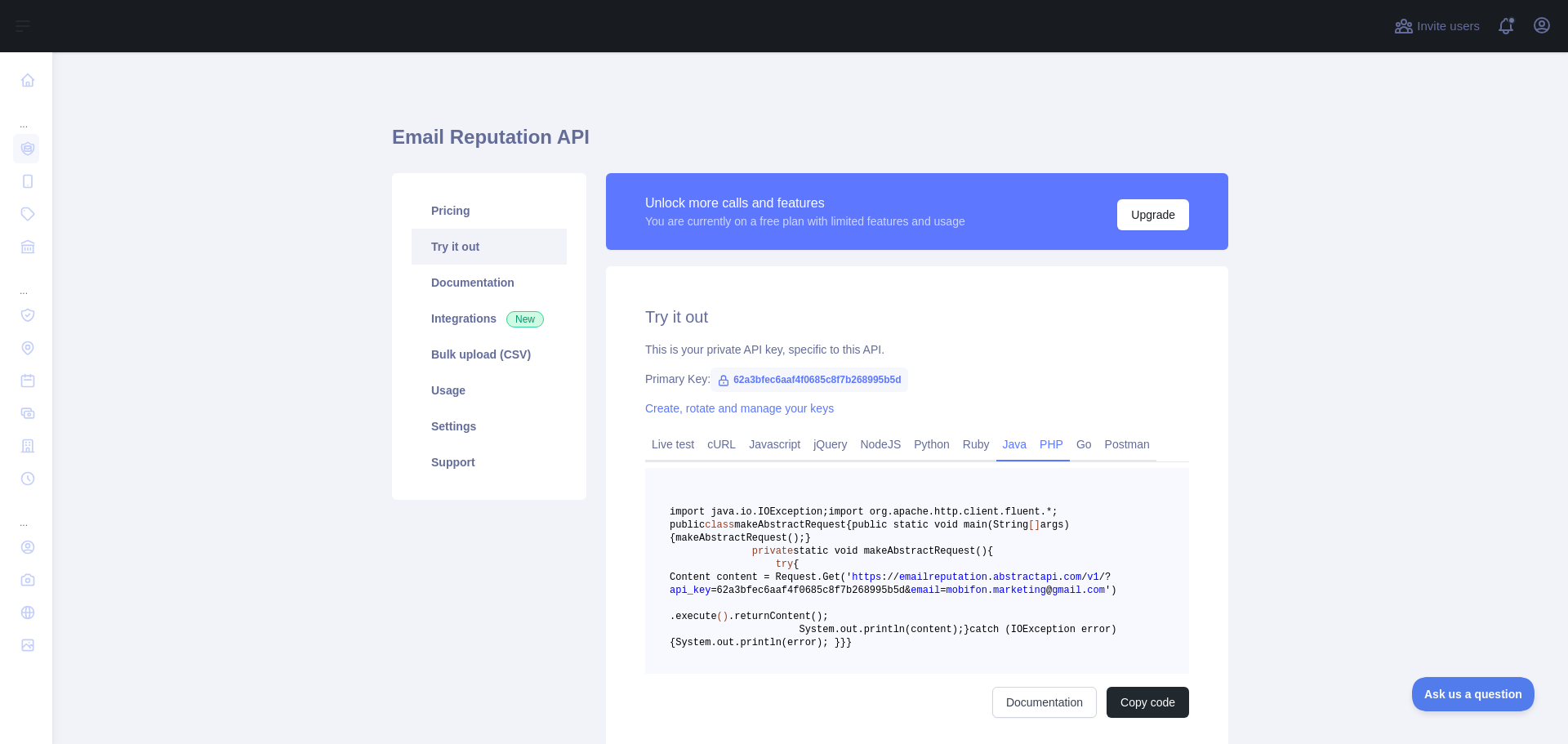
click at [1049, 436] on link "PHP" at bounding box center [1051, 444] width 37 height 26
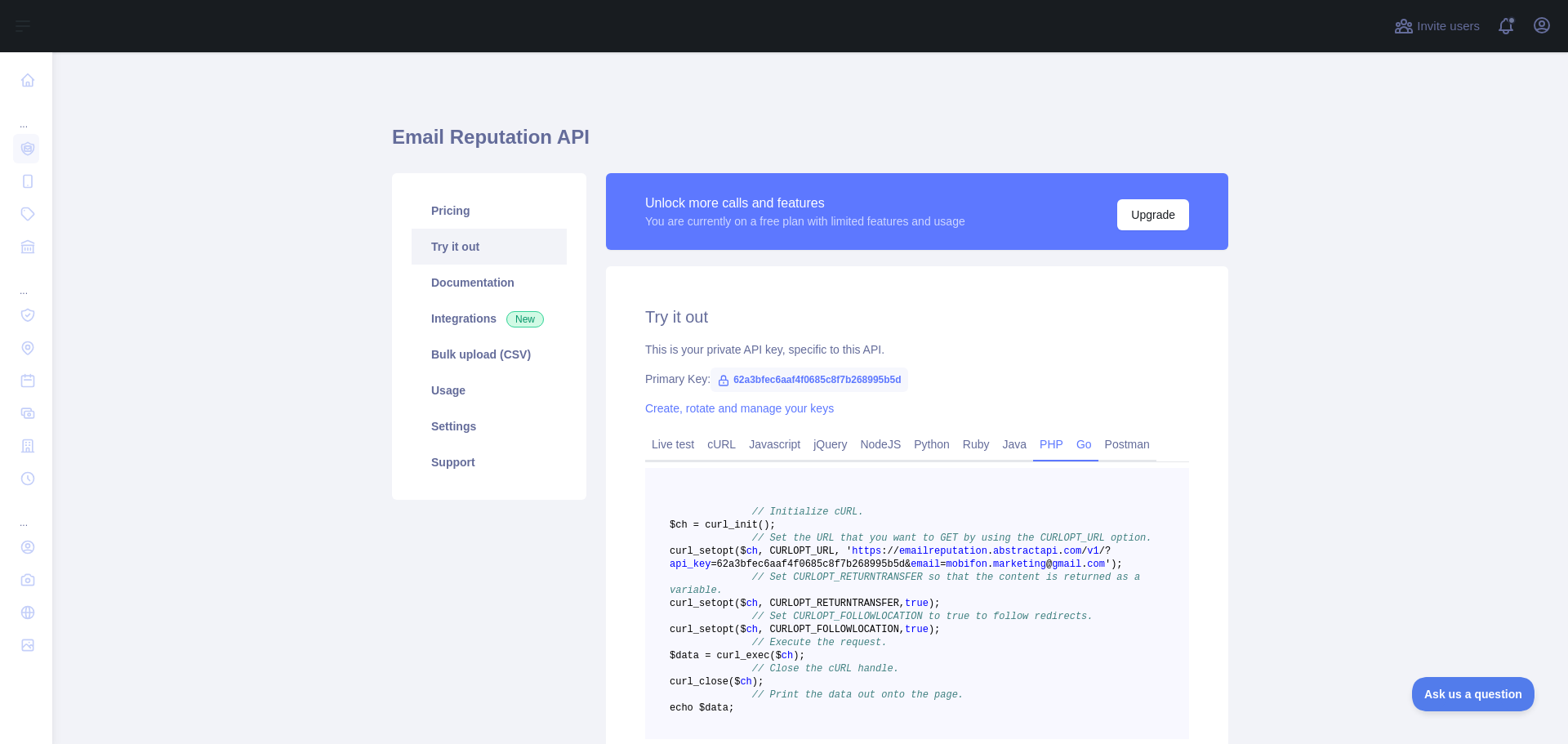
click at [1076, 442] on link "Go" at bounding box center [1084, 444] width 29 height 26
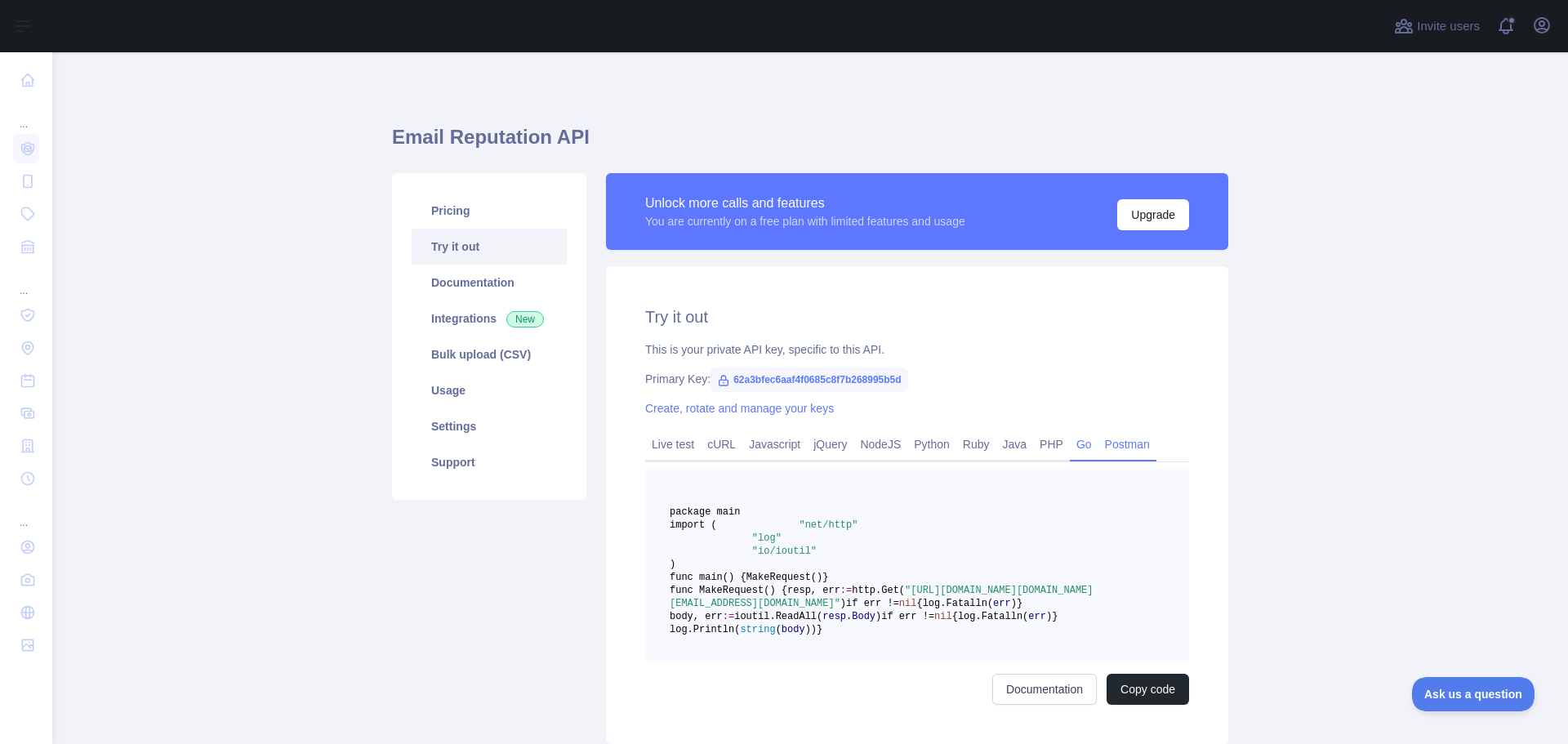
click at [1108, 433] on link "Postman" at bounding box center [1127, 444] width 58 height 26
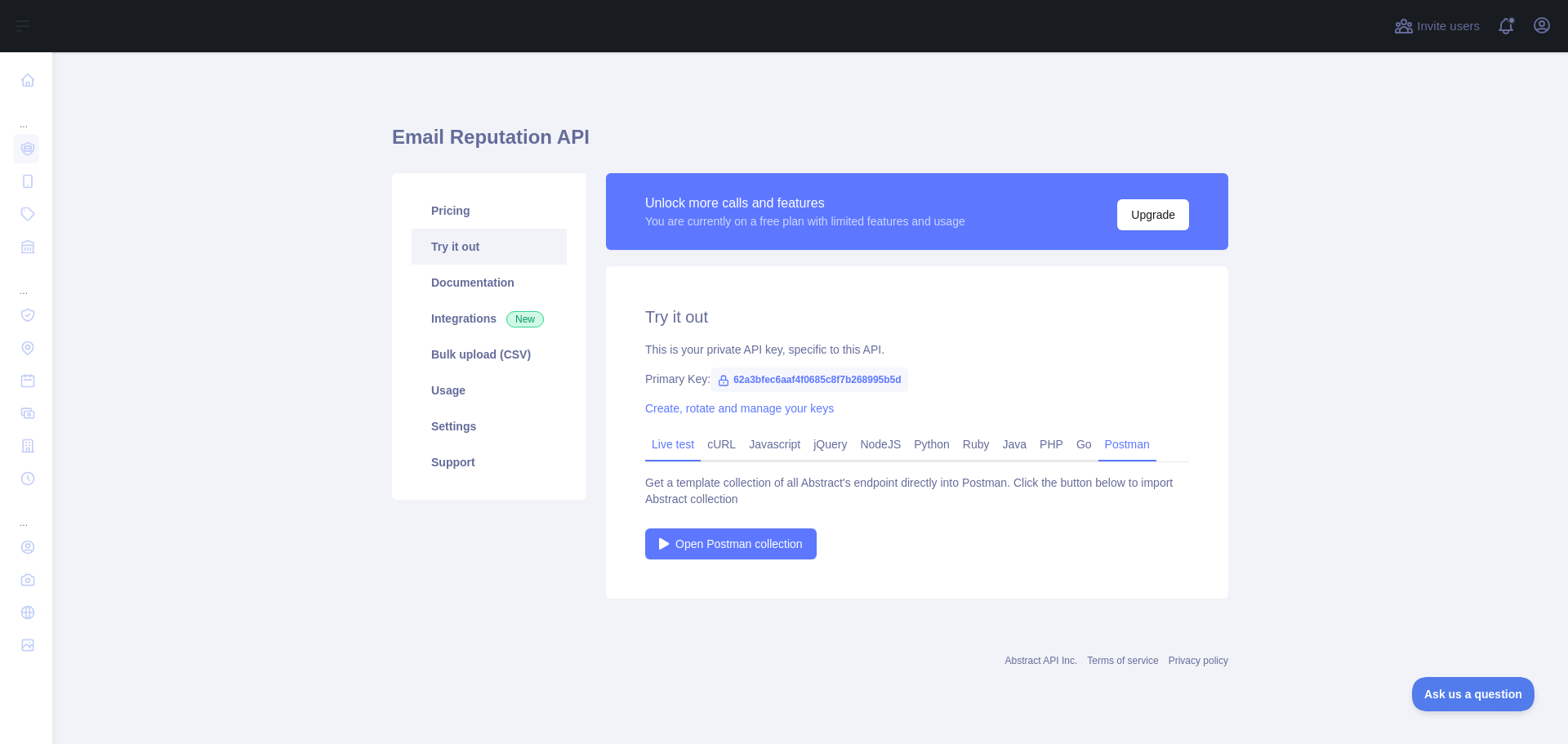
click at [668, 452] on link "Live test" at bounding box center [672, 444] width 55 height 26
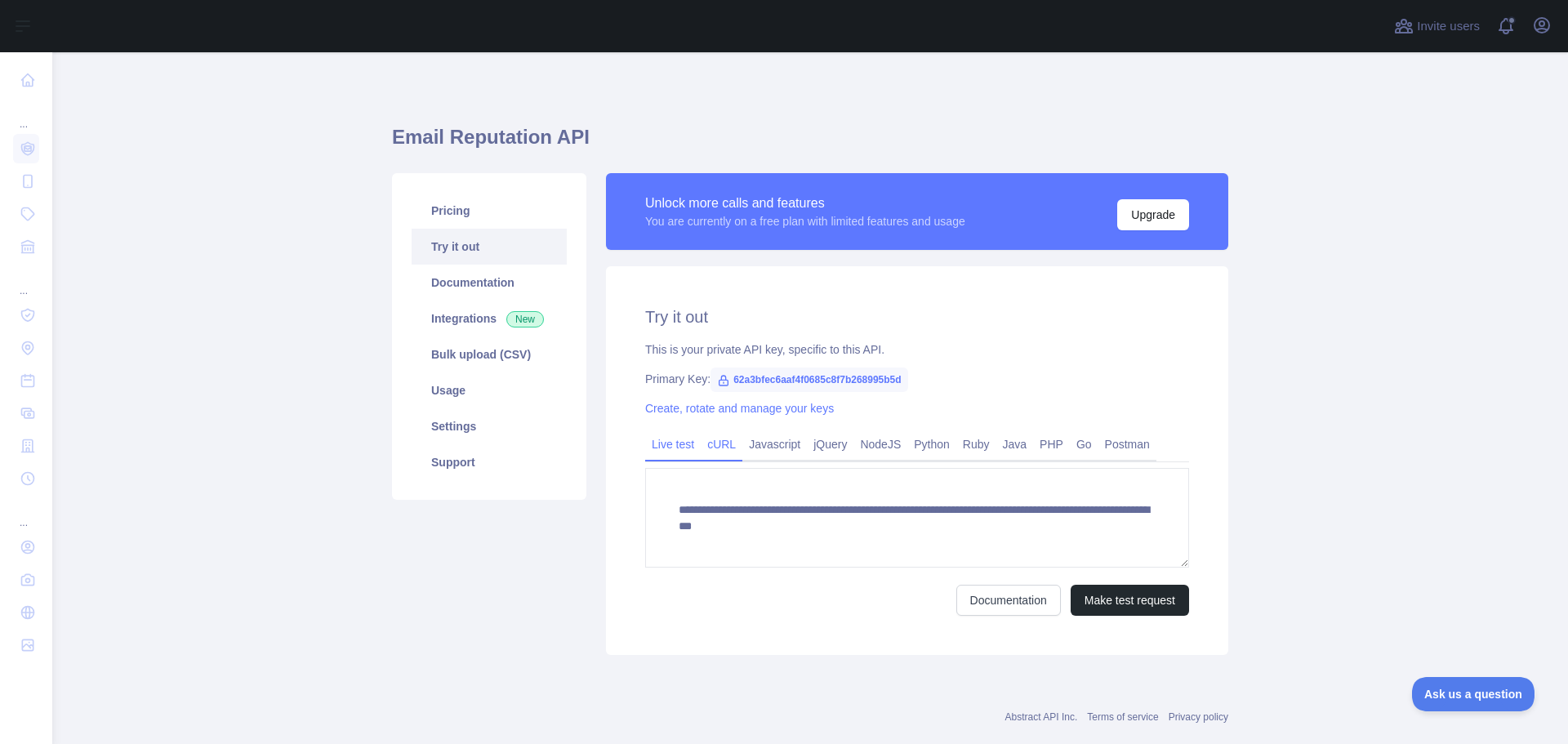
click at [711, 440] on link "cURL" at bounding box center [721, 444] width 42 height 26
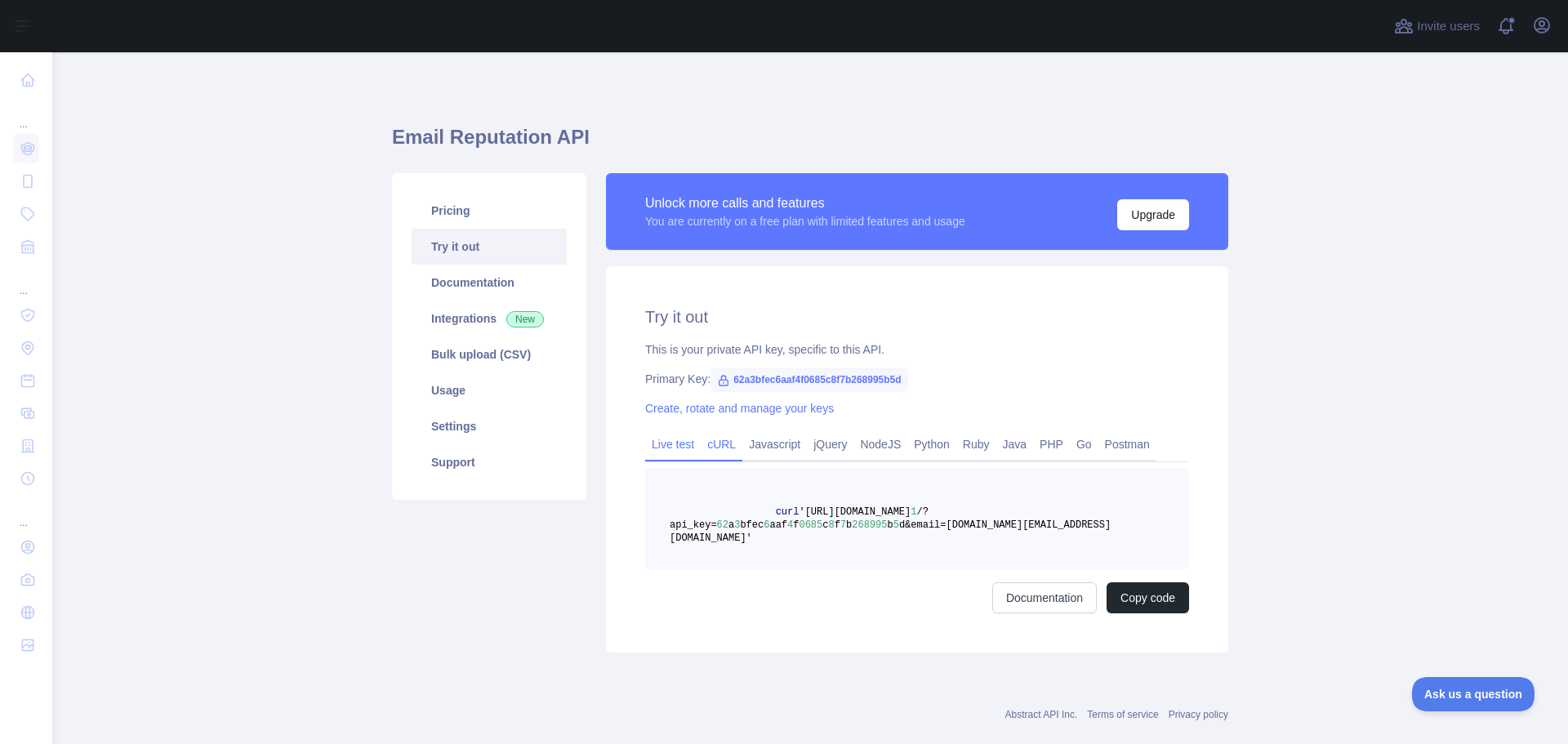
click at [664, 438] on link "Live test" at bounding box center [672, 444] width 55 height 26
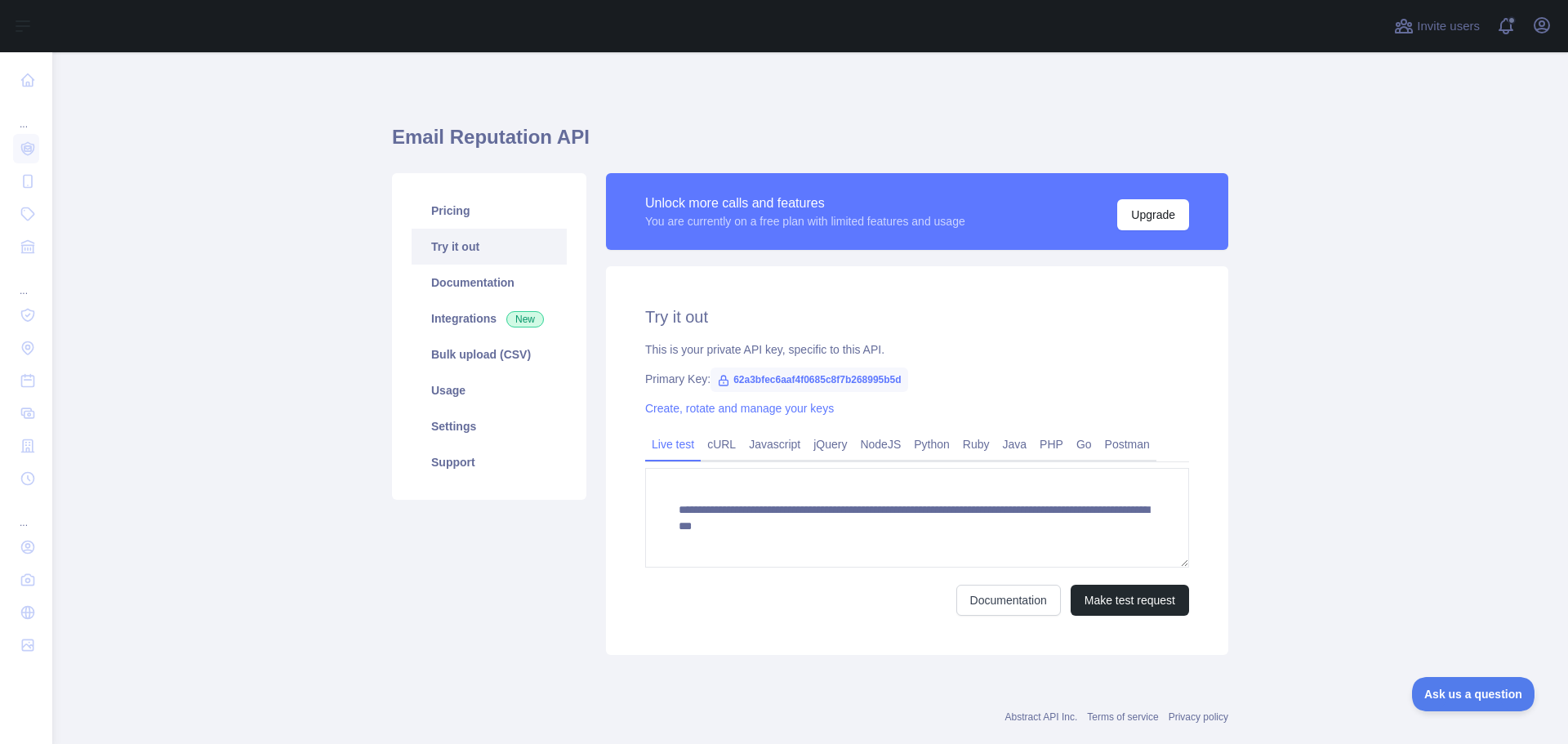
click at [964, 355] on div "This is your private API key, specific to this API." at bounding box center [917, 349] width 544 height 16
click at [443, 394] on link "Usage" at bounding box center [489, 390] width 155 height 36
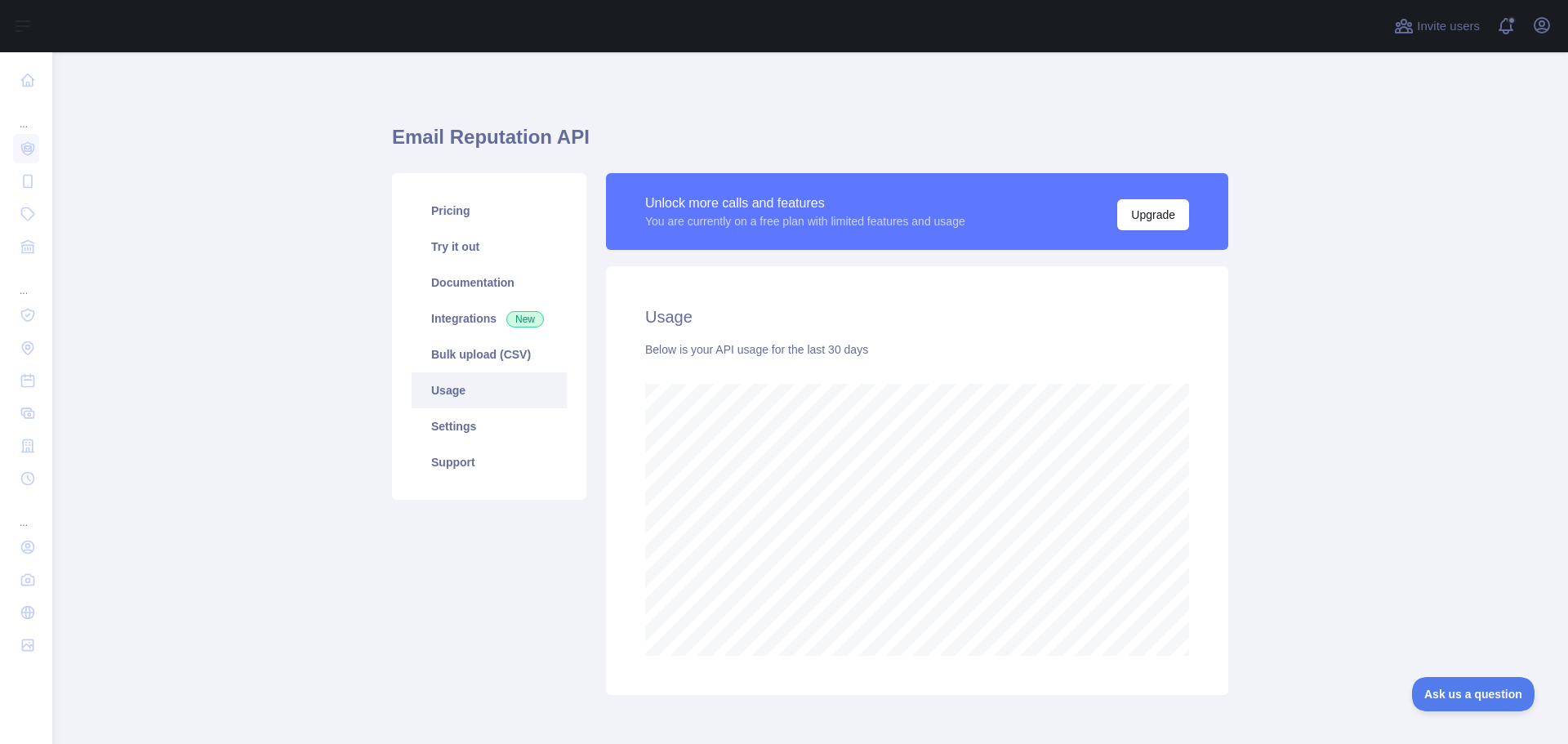
scroll to position [692, 1503]
click at [449, 285] on link "Documentation" at bounding box center [489, 282] width 155 height 36
click at [460, 314] on link "Integrations New" at bounding box center [489, 319] width 155 height 36
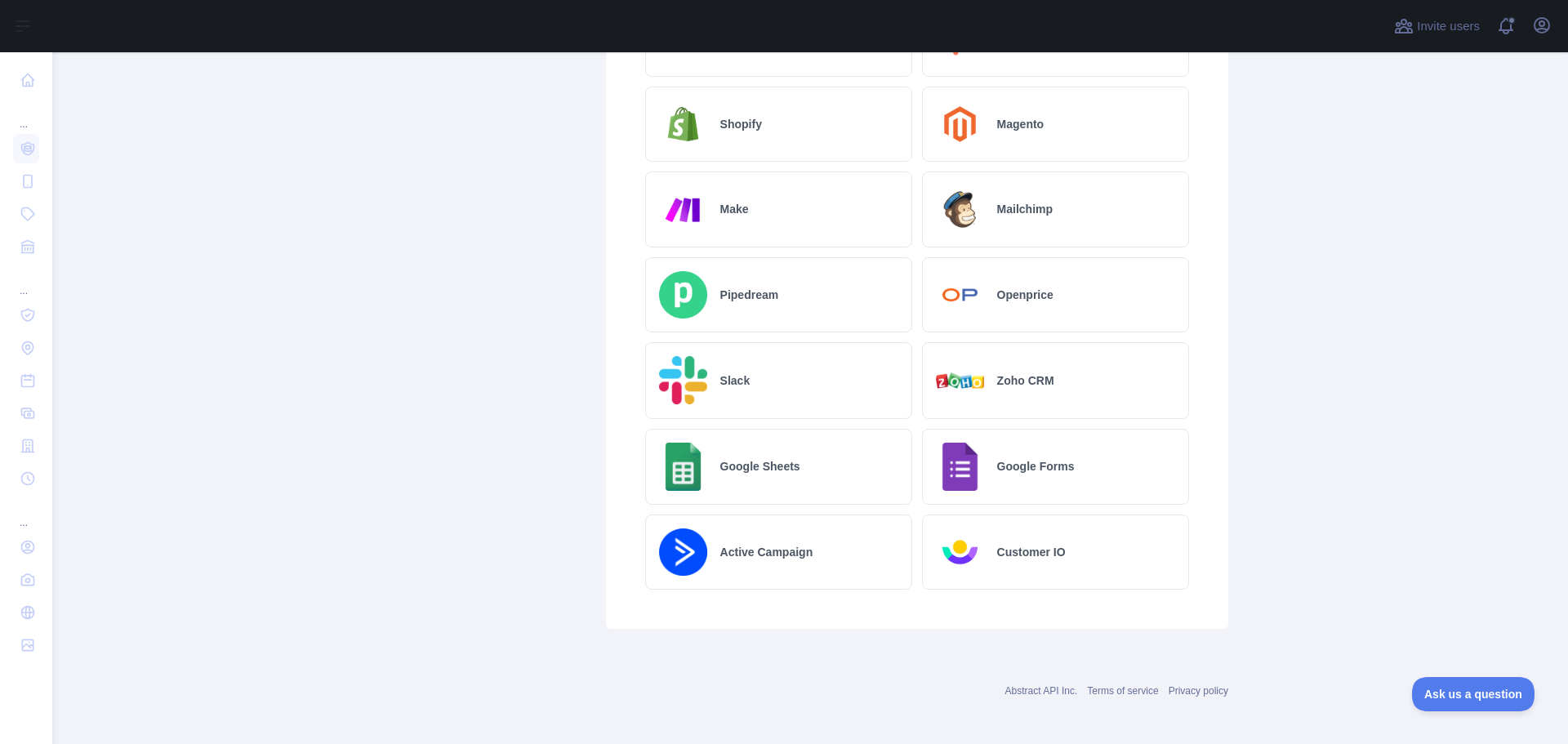
scroll to position [803, 0]
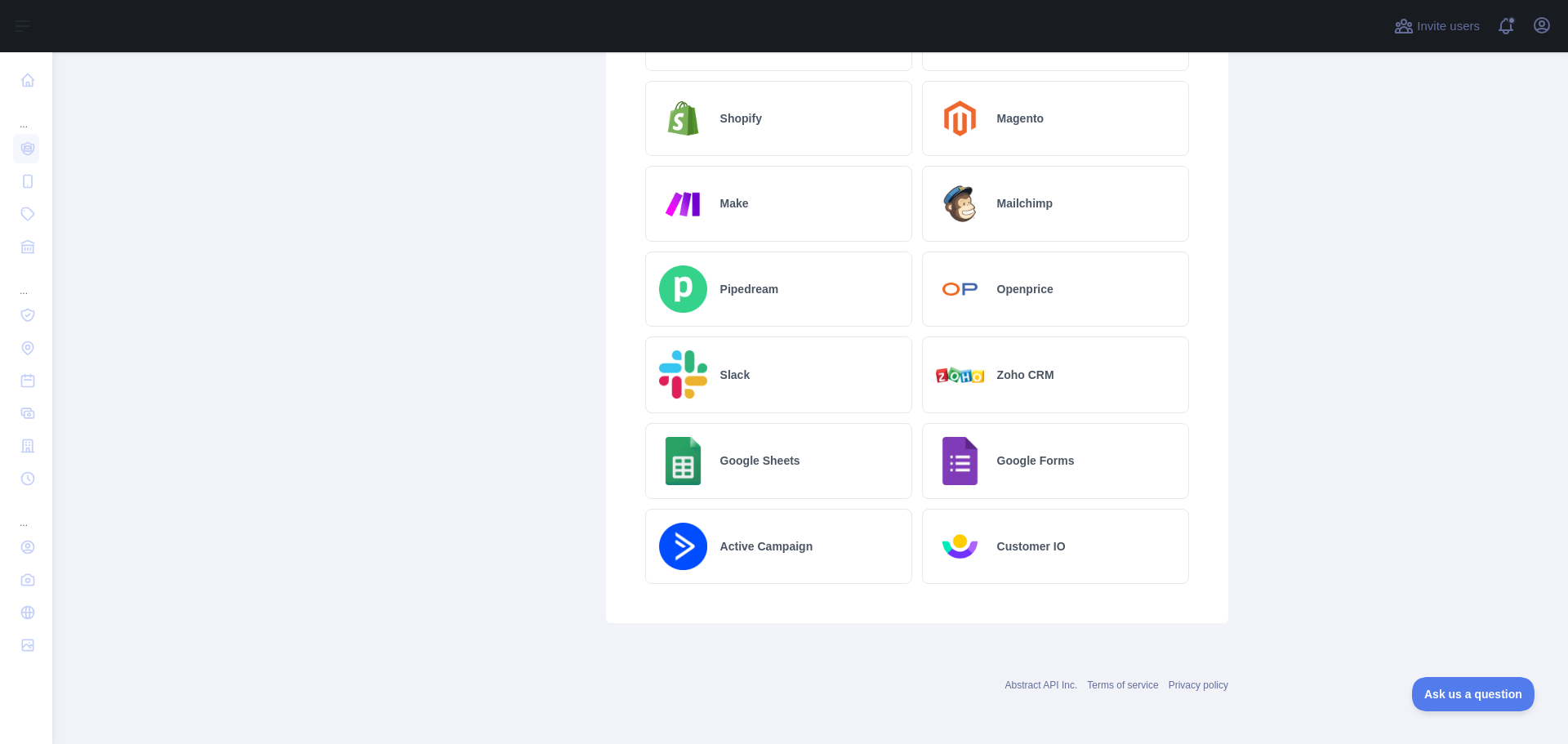
click at [741, 451] on div "Google Sheets" at bounding box center [778, 460] width 267 height 76
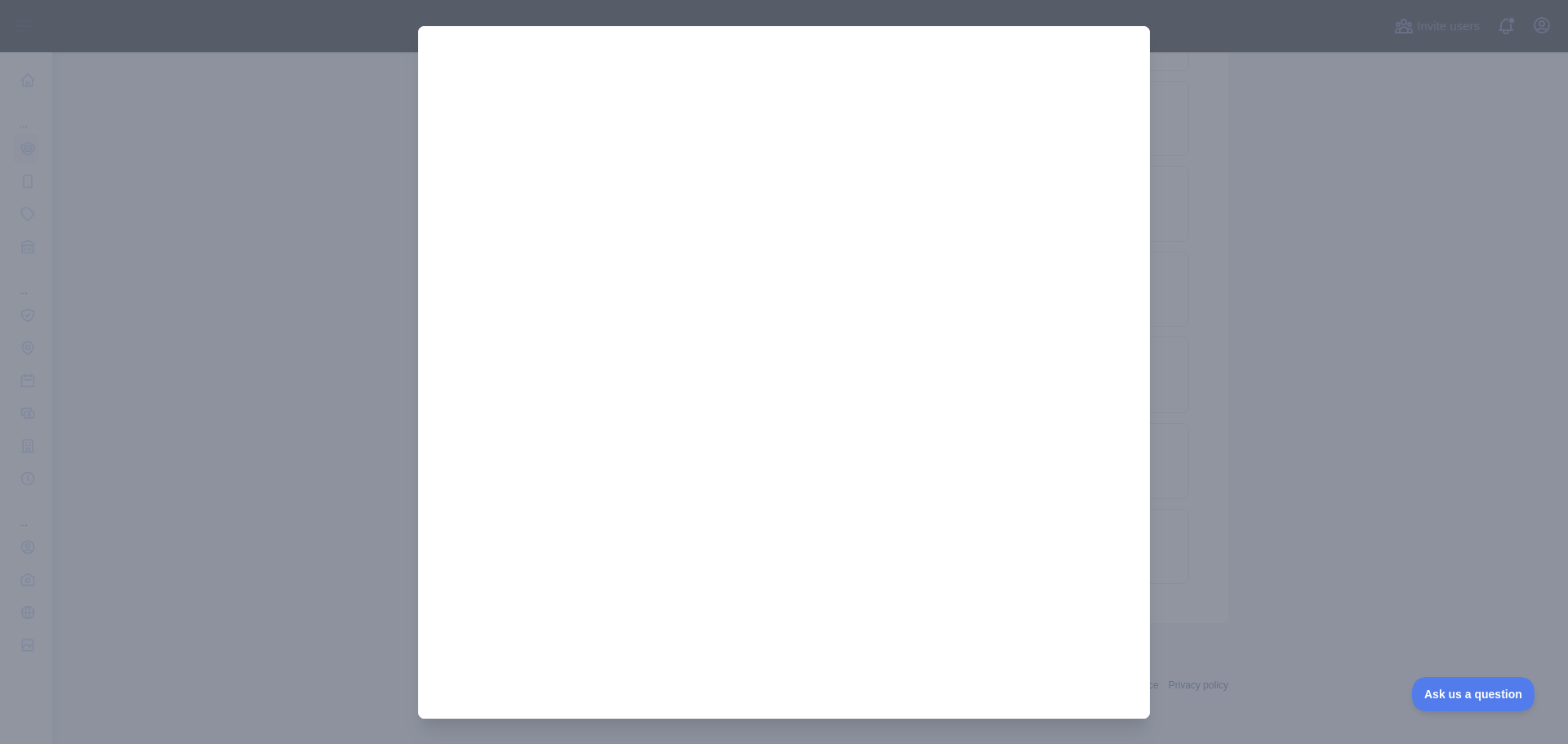
click at [1294, 537] on div at bounding box center [784, 372] width 1568 height 744
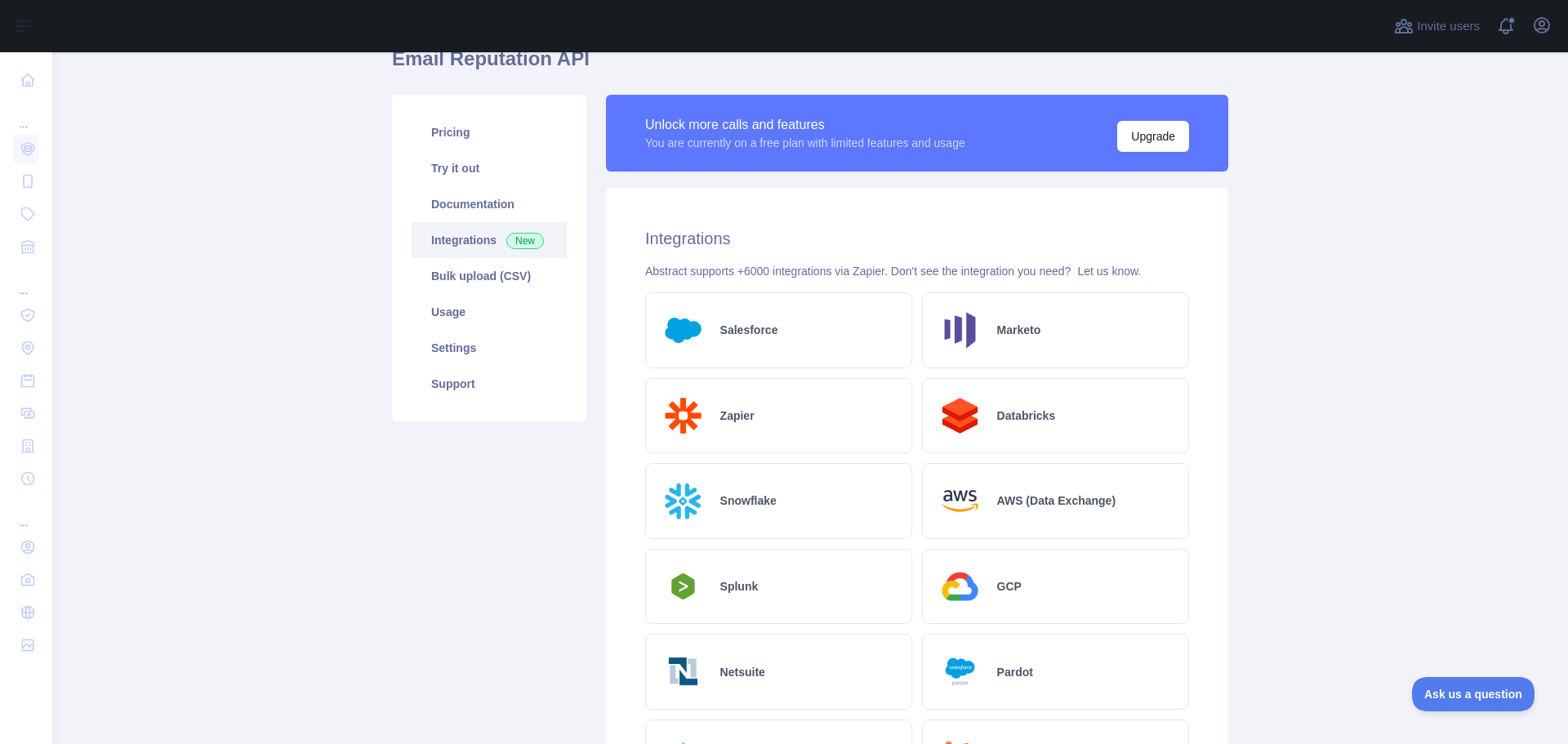
scroll to position [0, 0]
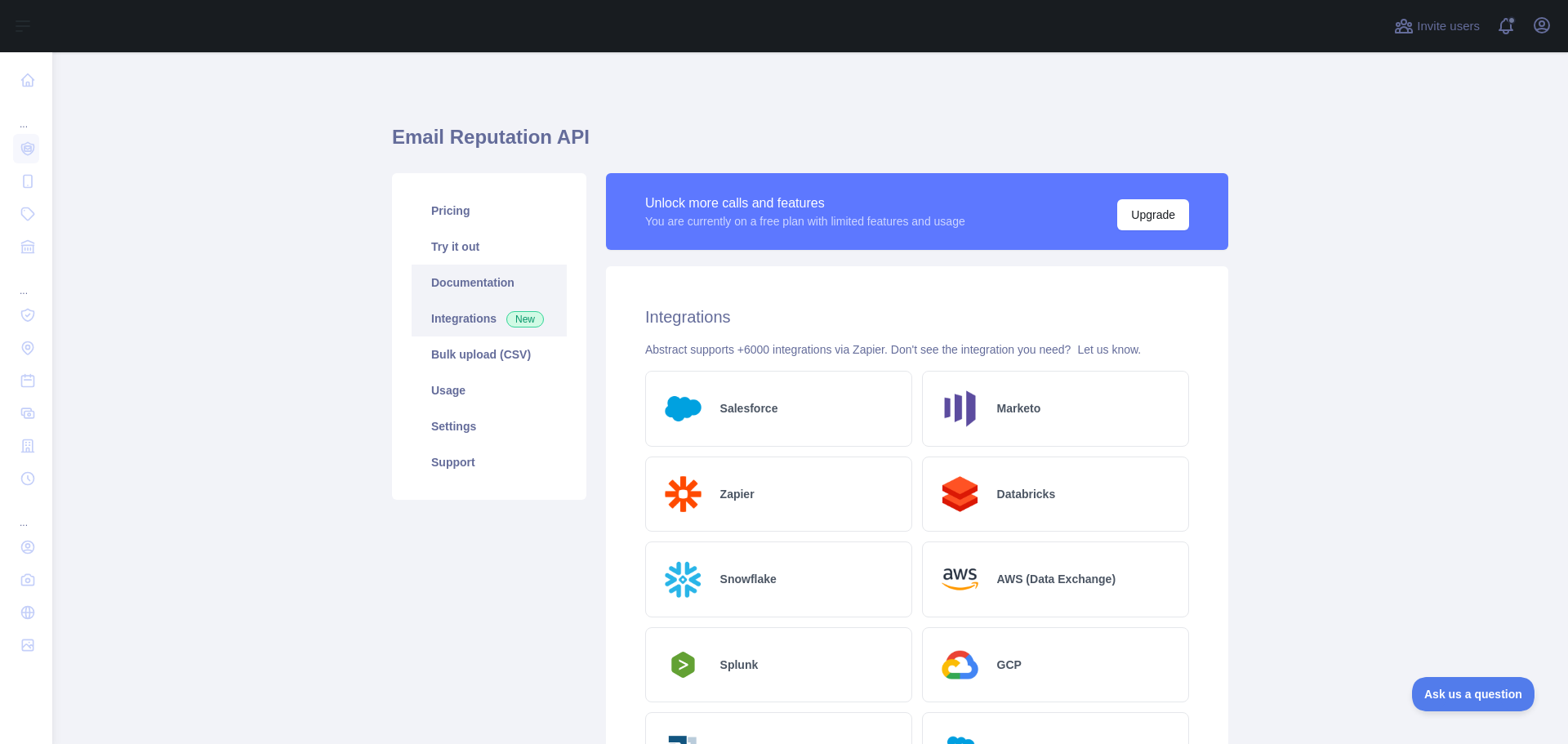
click at [437, 288] on link "Documentation" at bounding box center [489, 282] width 155 height 36
click at [454, 234] on link "Try it out" at bounding box center [489, 246] width 155 height 36
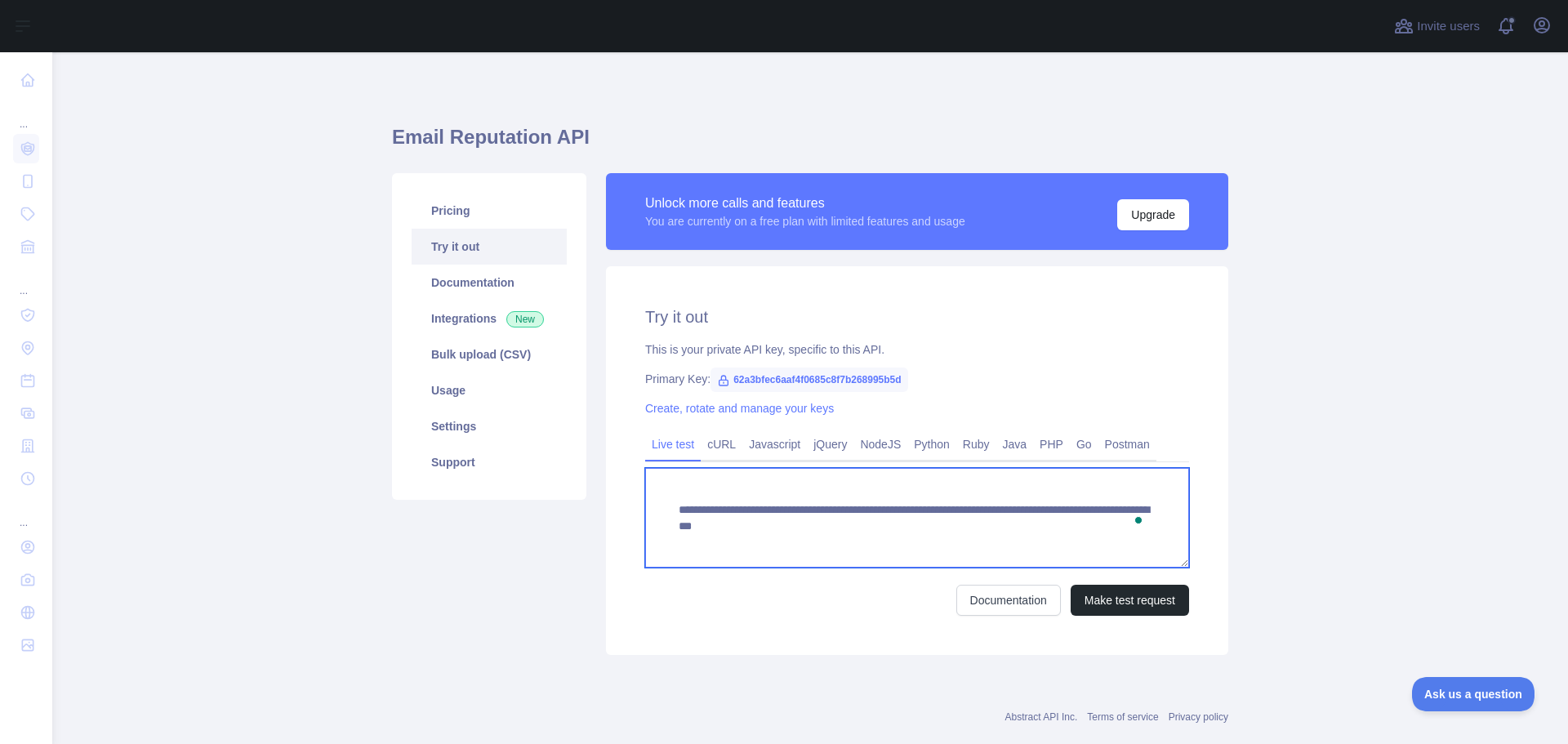
drag, startPoint x: 667, startPoint y: 507, endPoint x: 944, endPoint y: 525, distance: 277.6
click at [944, 525] on textarea "**********" at bounding box center [917, 517] width 544 height 100
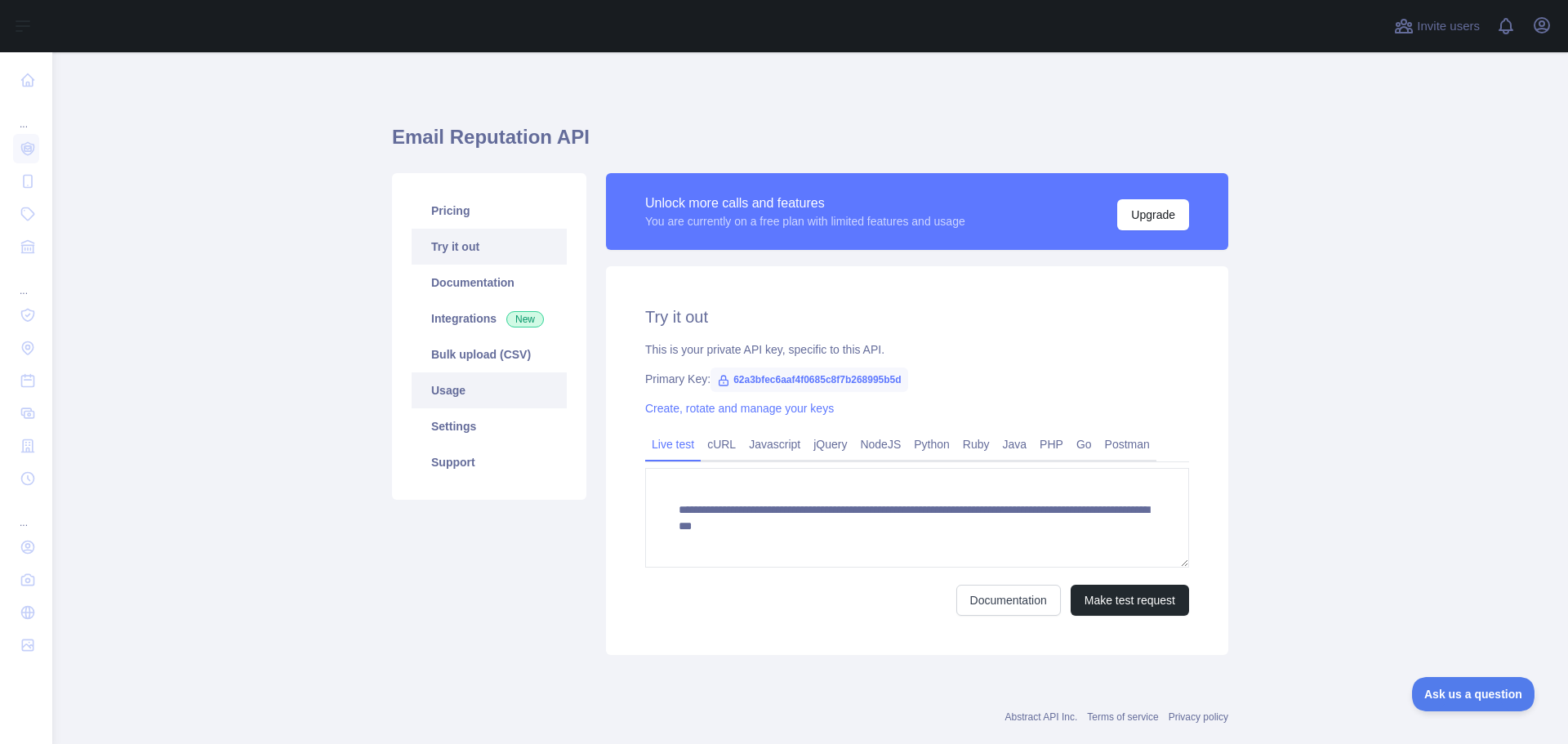
click at [442, 376] on link "Usage" at bounding box center [489, 390] width 155 height 36
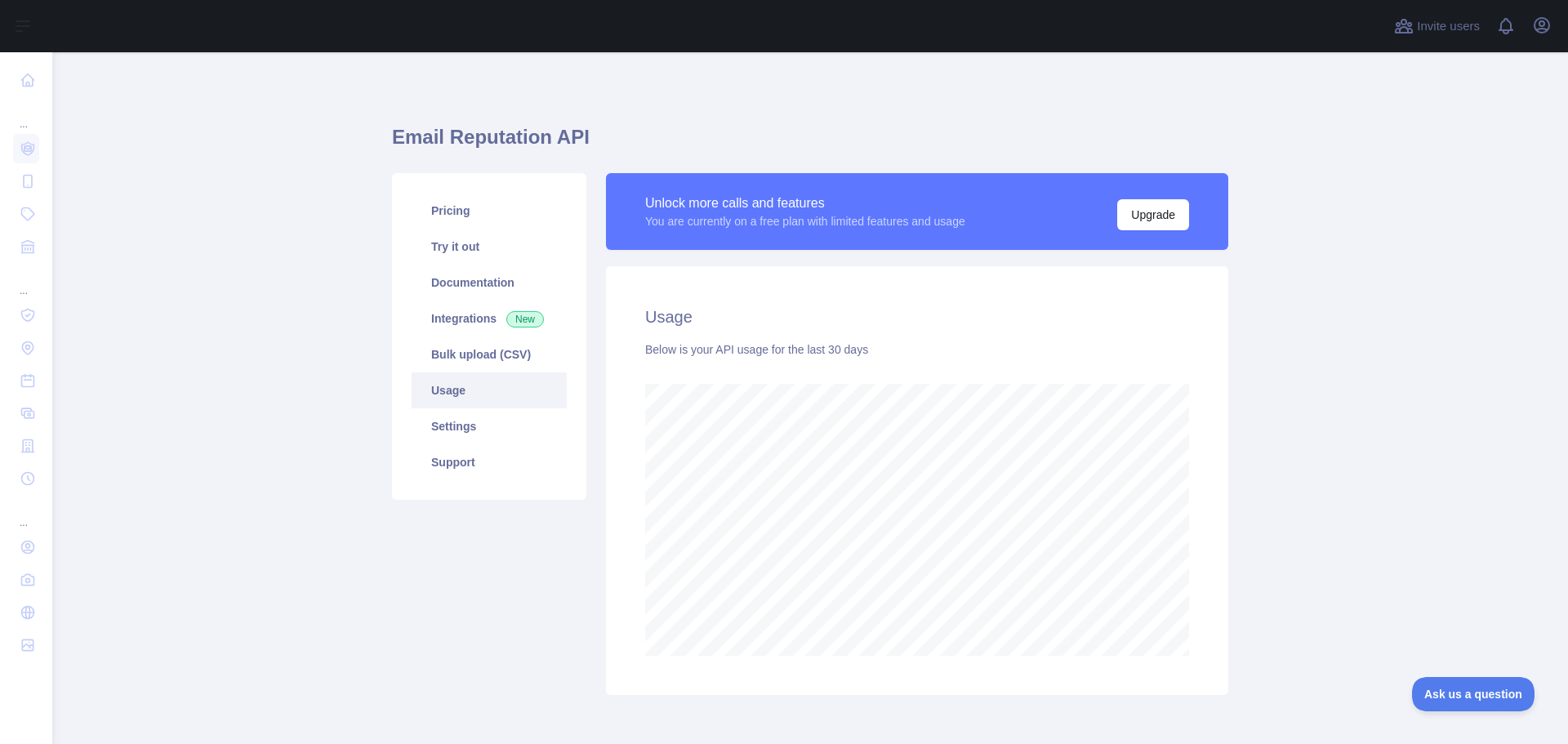
scroll to position [692, 1503]
click at [433, 423] on link "Settings" at bounding box center [489, 426] width 155 height 36
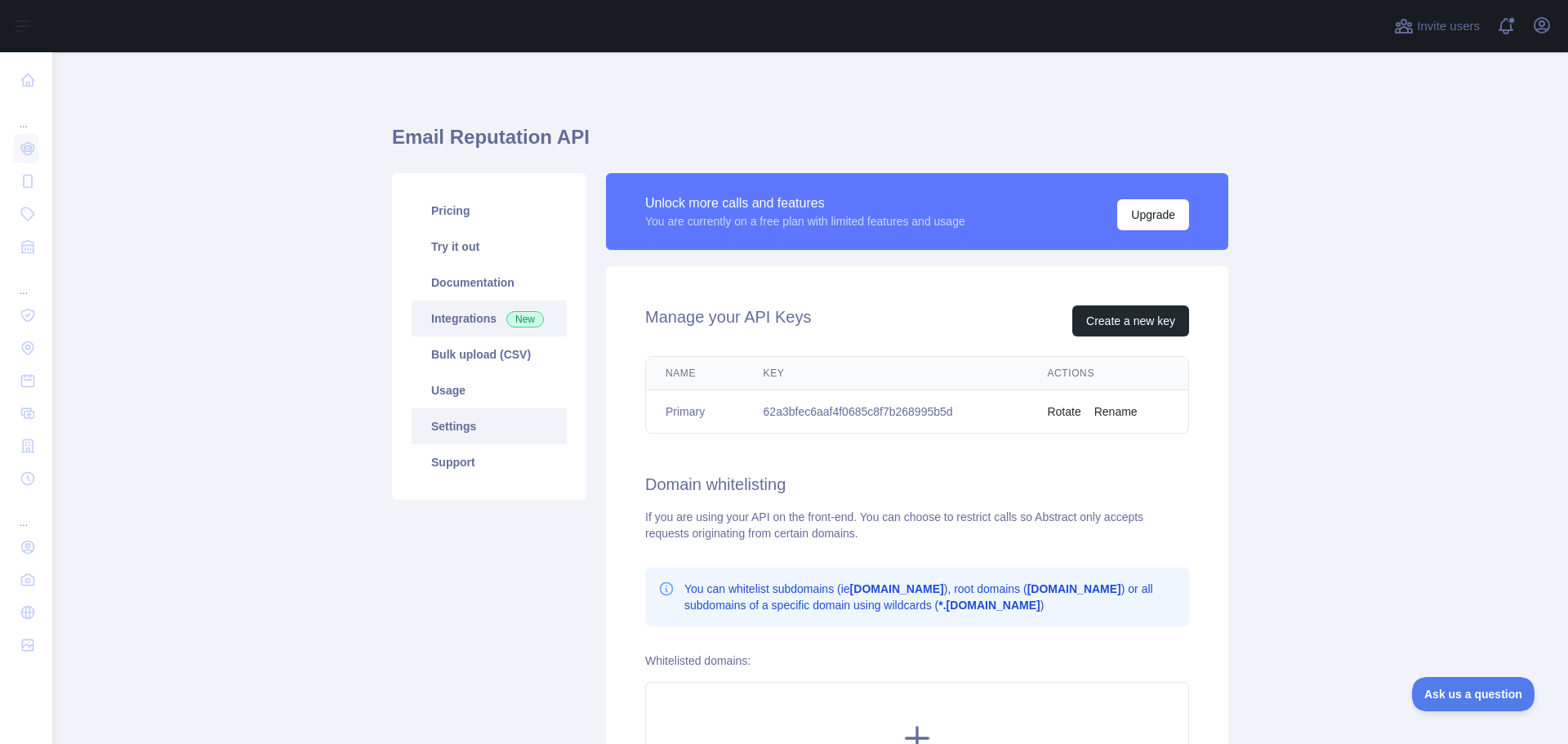
click at [459, 336] on link "Integrations New" at bounding box center [489, 319] width 155 height 36
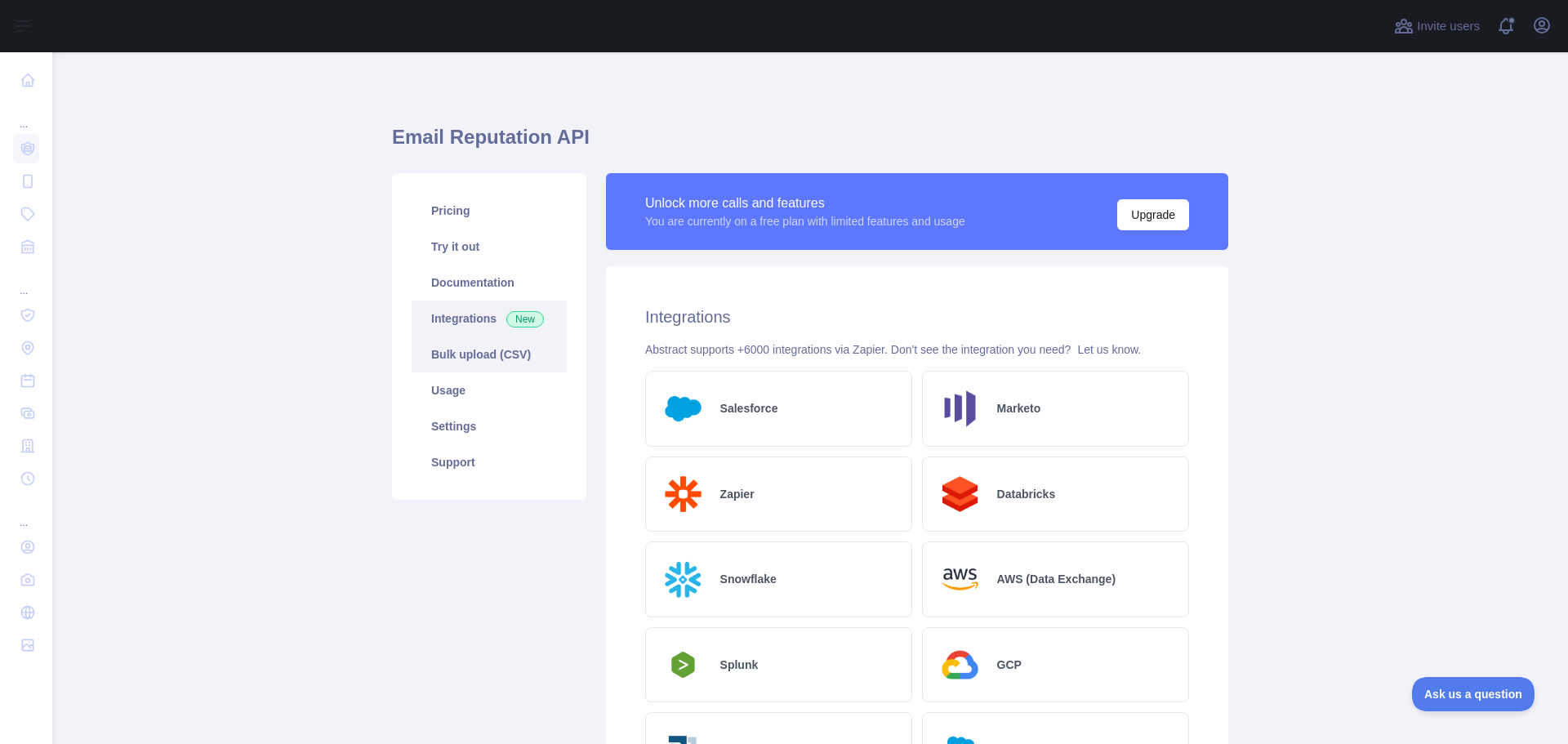
click at [459, 342] on link "Bulk upload (CSV)" at bounding box center [489, 355] width 155 height 36
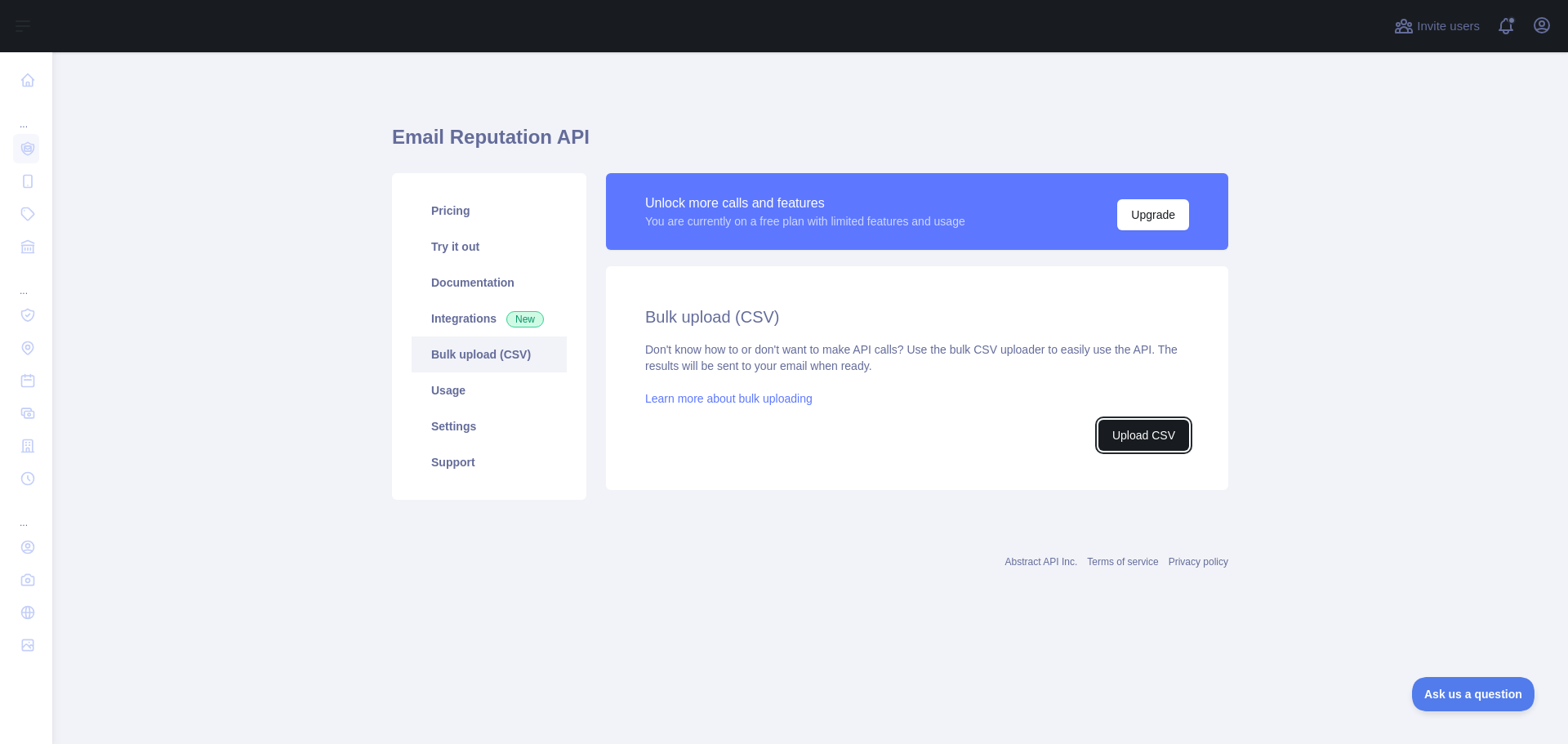
click at [1134, 437] on button "Upload CSV" at bounding box center [1144, 435] width 90 height 31
click at [453, 249] on link "Try it out" at bounding box center [489, 246] width 155 height 36
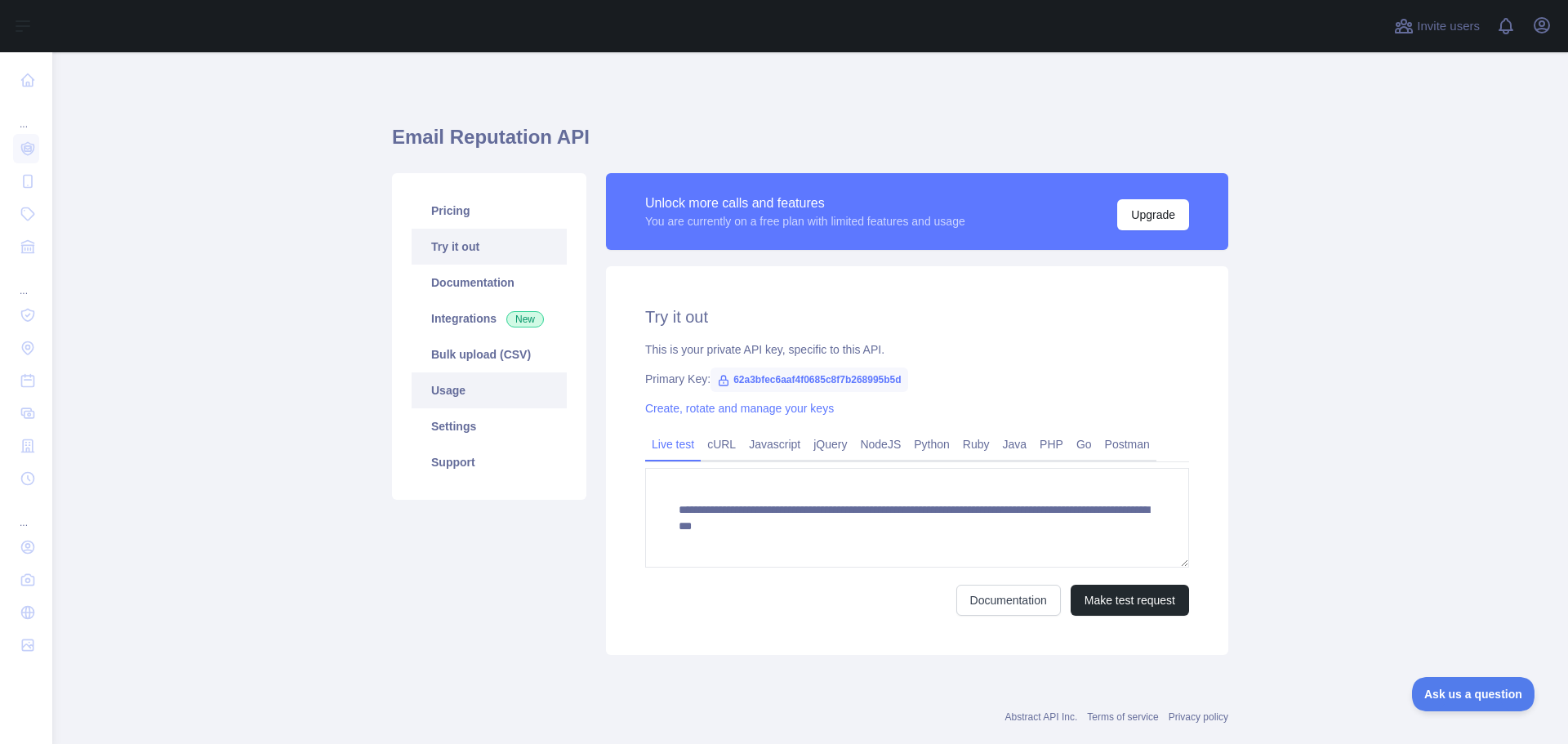
click at [442, 394] on link "Usage" at bounding box center [489, 390] width 155 height 36
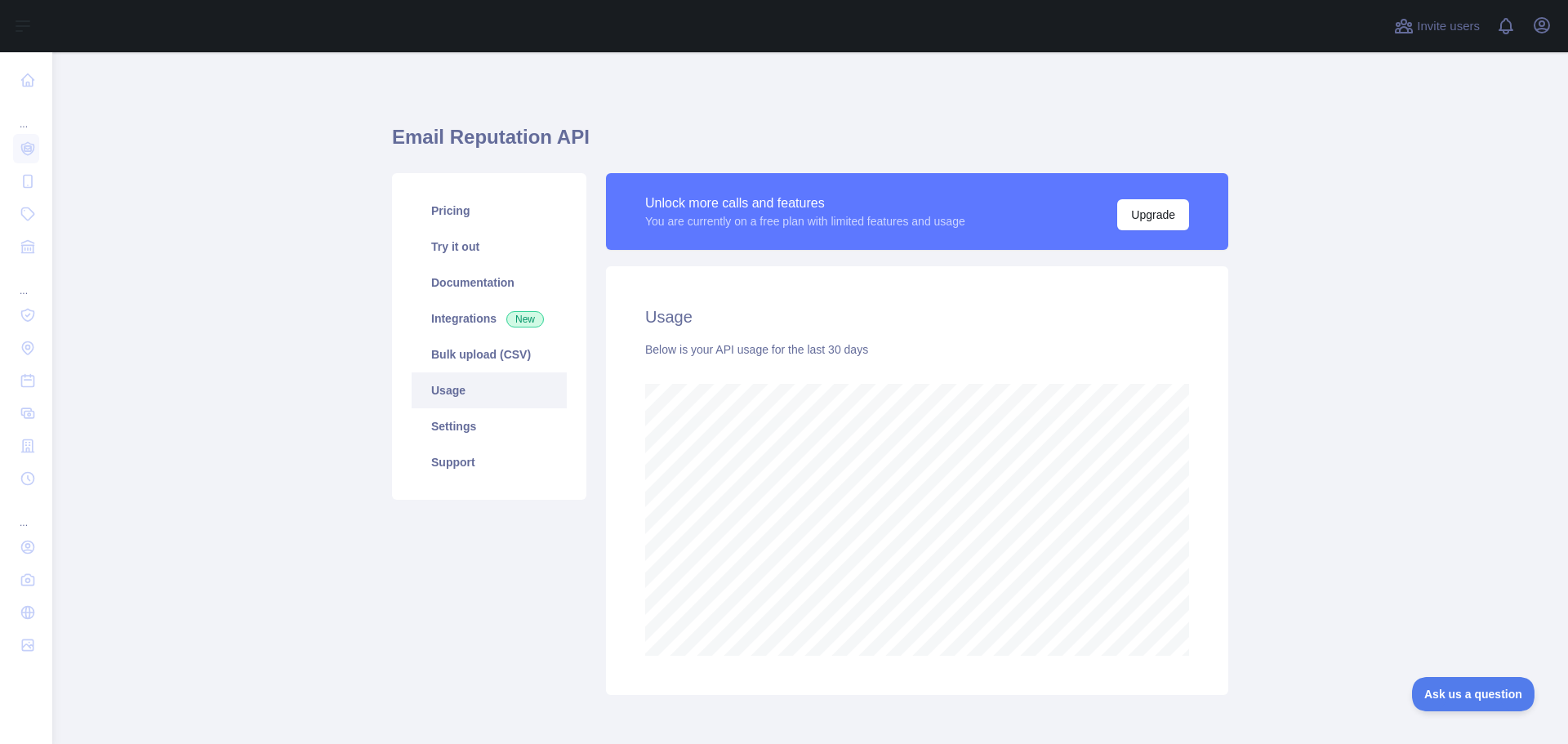
scroll to position [692, 1503]
click at [442, 394] on link "Usage" at bounding box center [489, 390] width 155 height 36
click at [437, 215] on link "Pricing" at bounding box center [489, 211] width 155 height 36
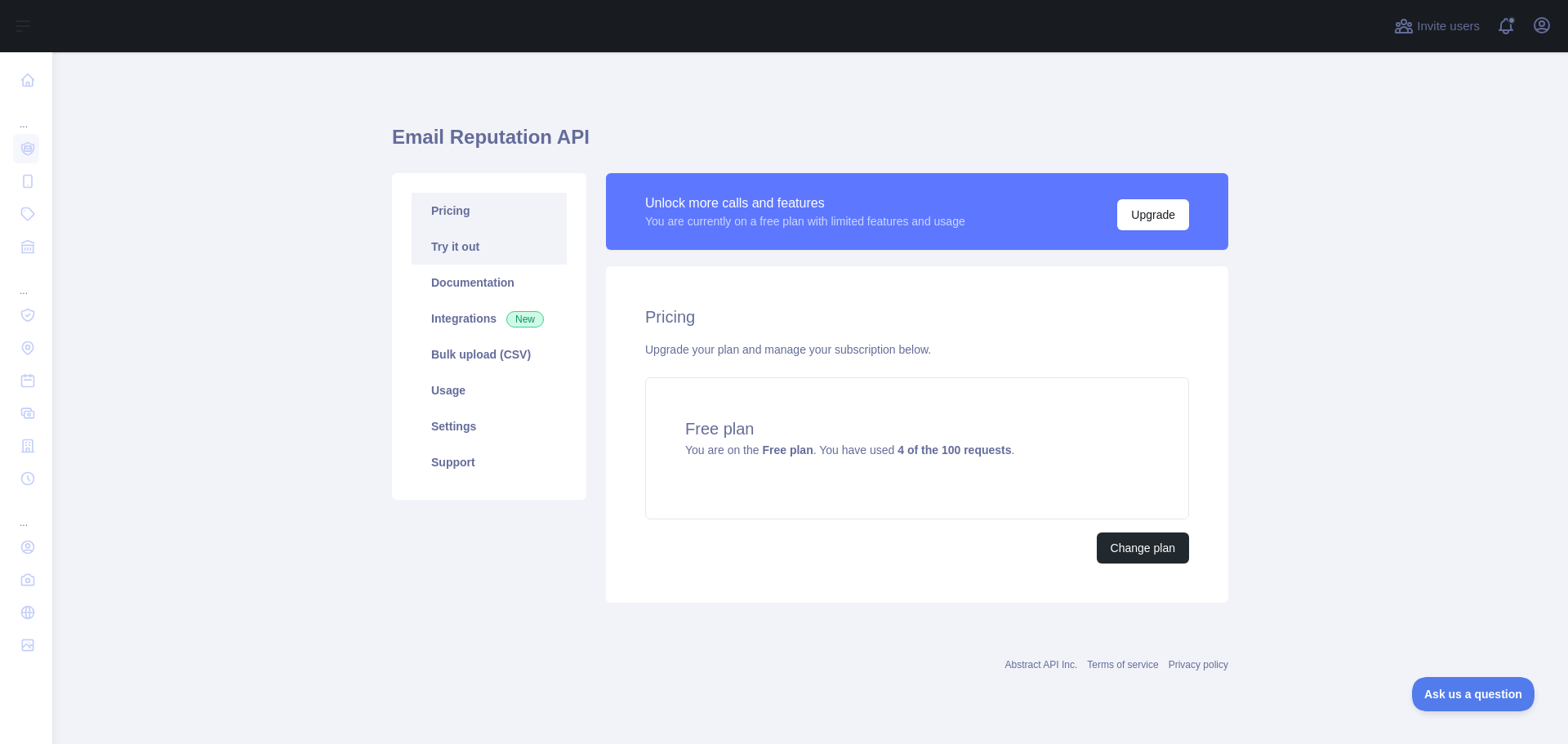
click at [452, 247] on link "Try it out" at bounding box center [489, 246] width 155 height 36
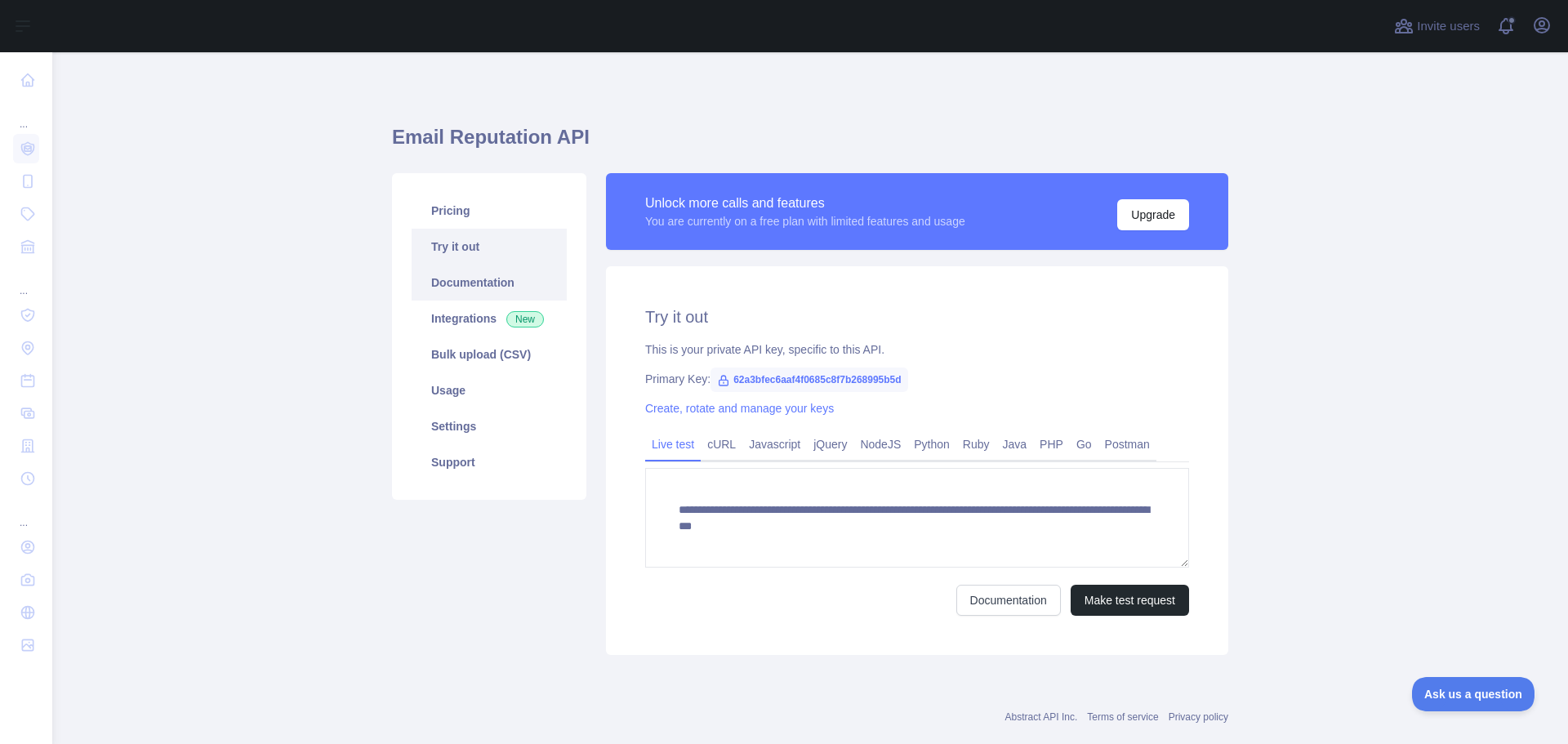
click at [455, 287] on link "Documentation" at bounding box center [489, 282] width 155 height 36
click at [829, 382] on span "62a3bfec6aaf4f0685c8f7b268995b5d" at bounding box center [809, 379] width 197 height 25
